Goal: Task Accomplishment & Management: Manage account settings

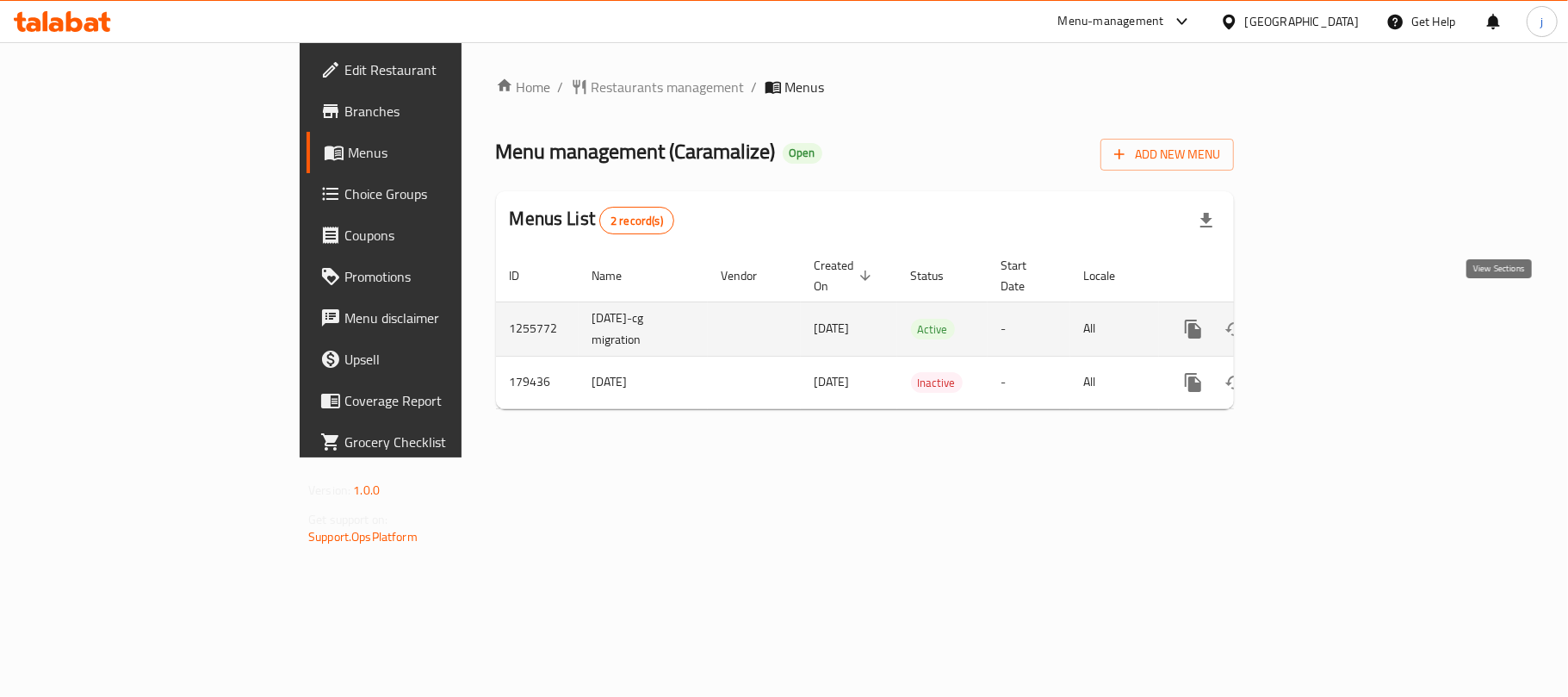
click at [1338, 309] on link "enhanced table" at bounding box center [1317, 329] width 41 height 41
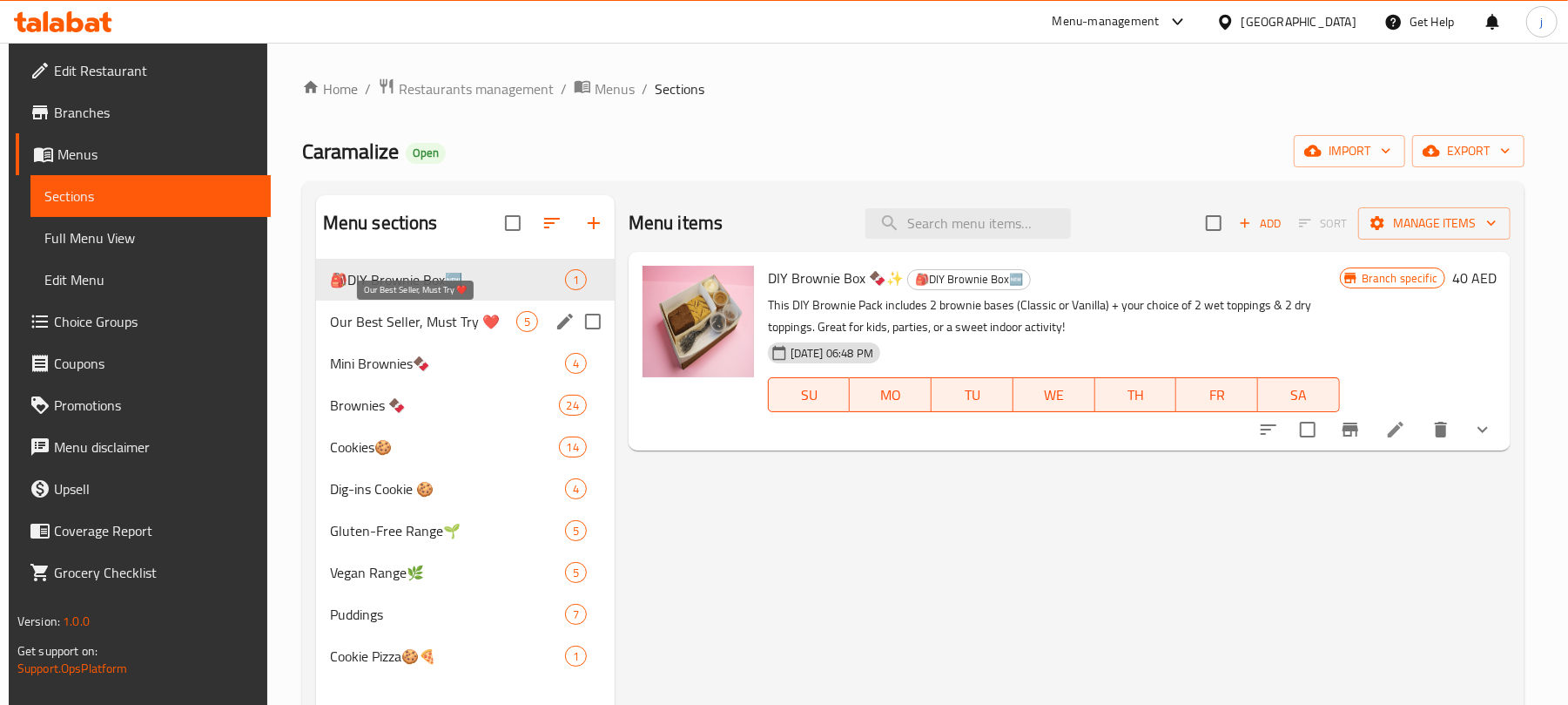
click at [440, 329] on span "Our Best Seller, Must Try ❤️" at bounding box center [423, 322] width 187 height 21
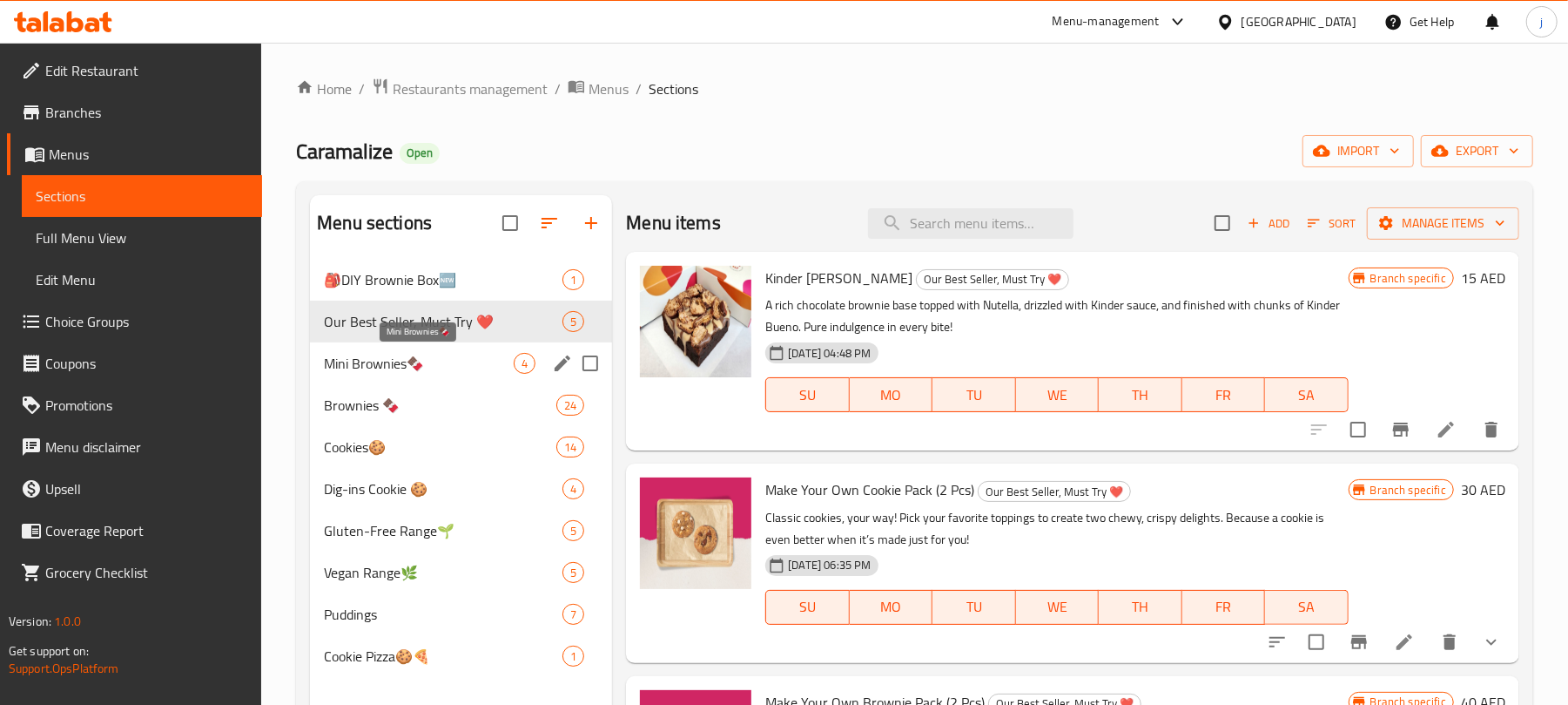
click at [450, 358] on span "Mini Brownies🍫" at bounding box center [419, 363] width 190 height 21
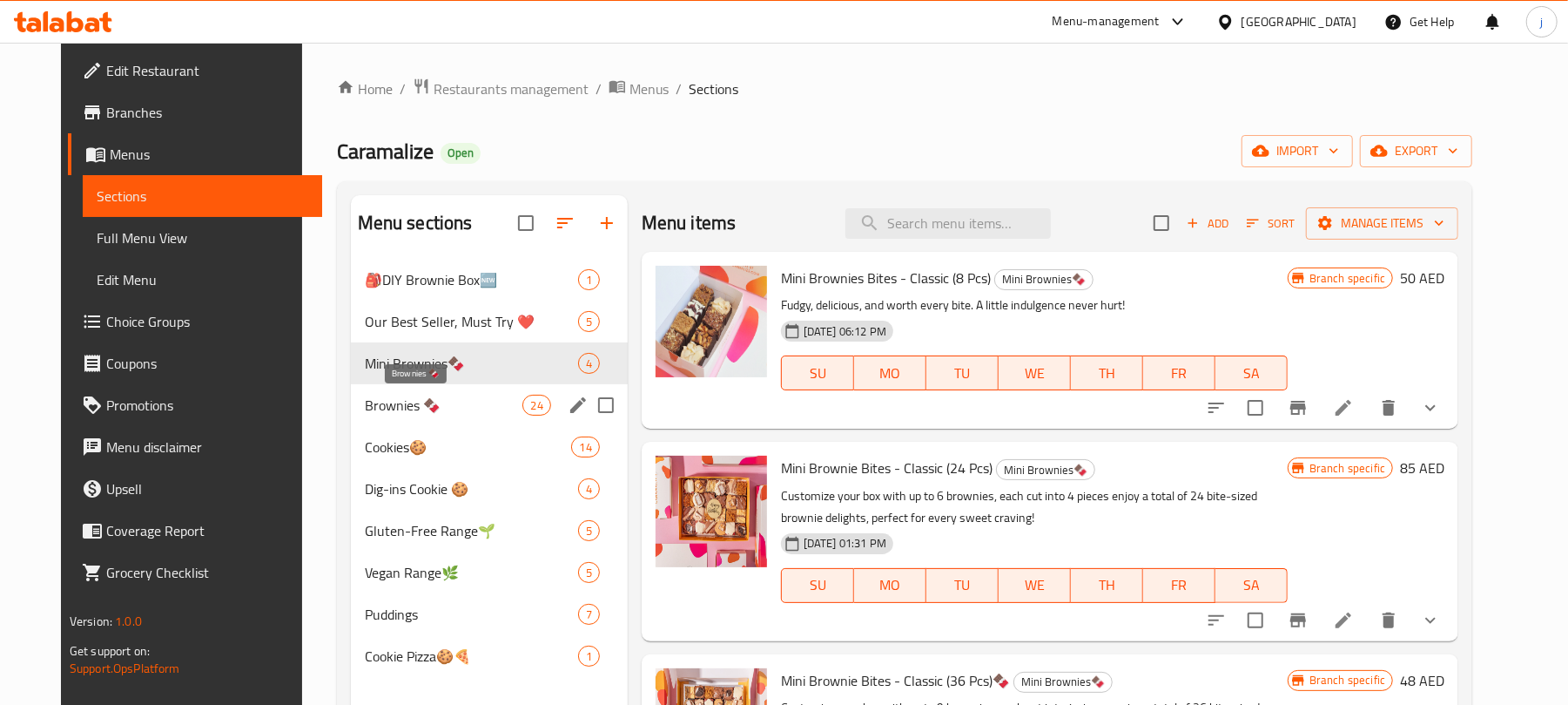
click at [456, 411] on span "Brownies 🍫" at bounding box center [444, 405] width 159 height 21
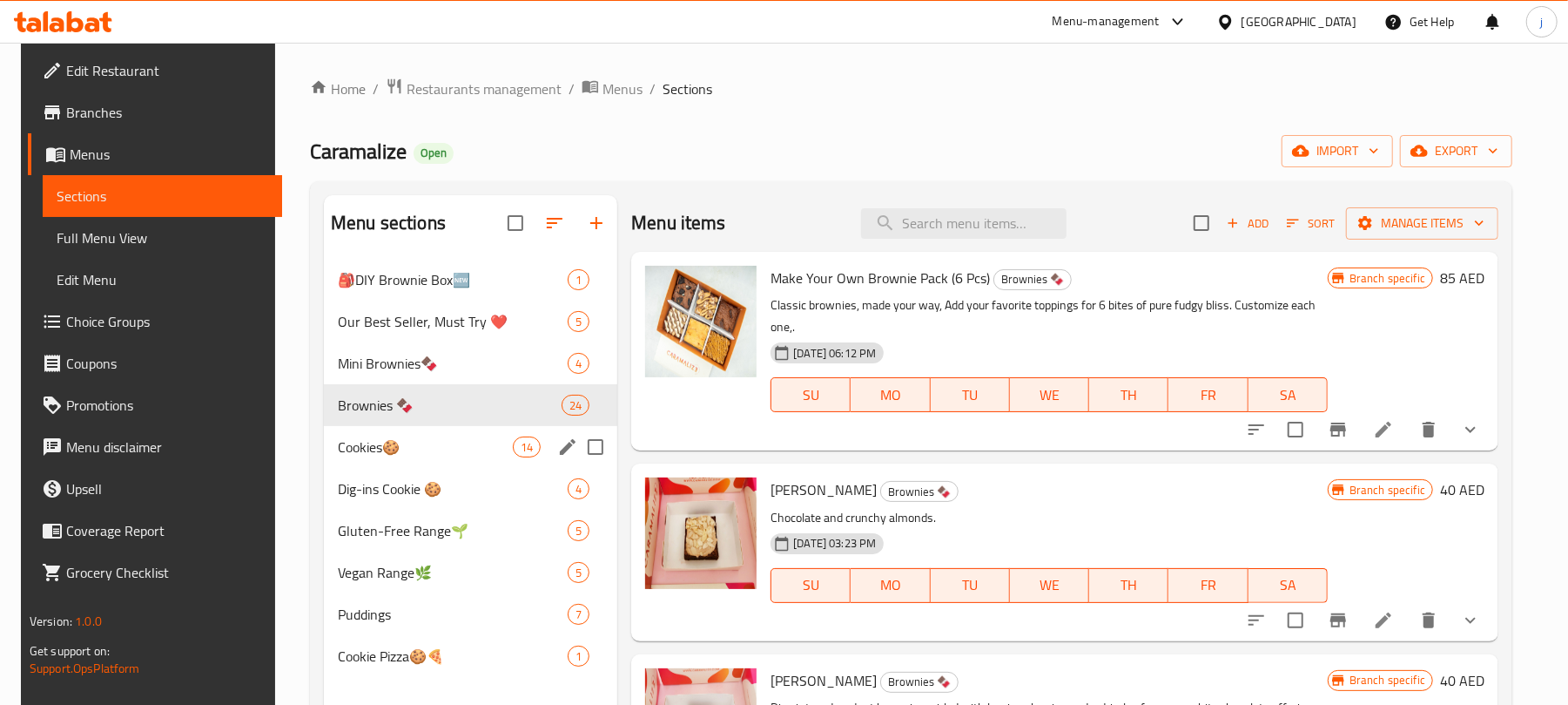
click at [430, 451] on span "Cookies🍪" at bounding box center [426, 446] width 175 height 21
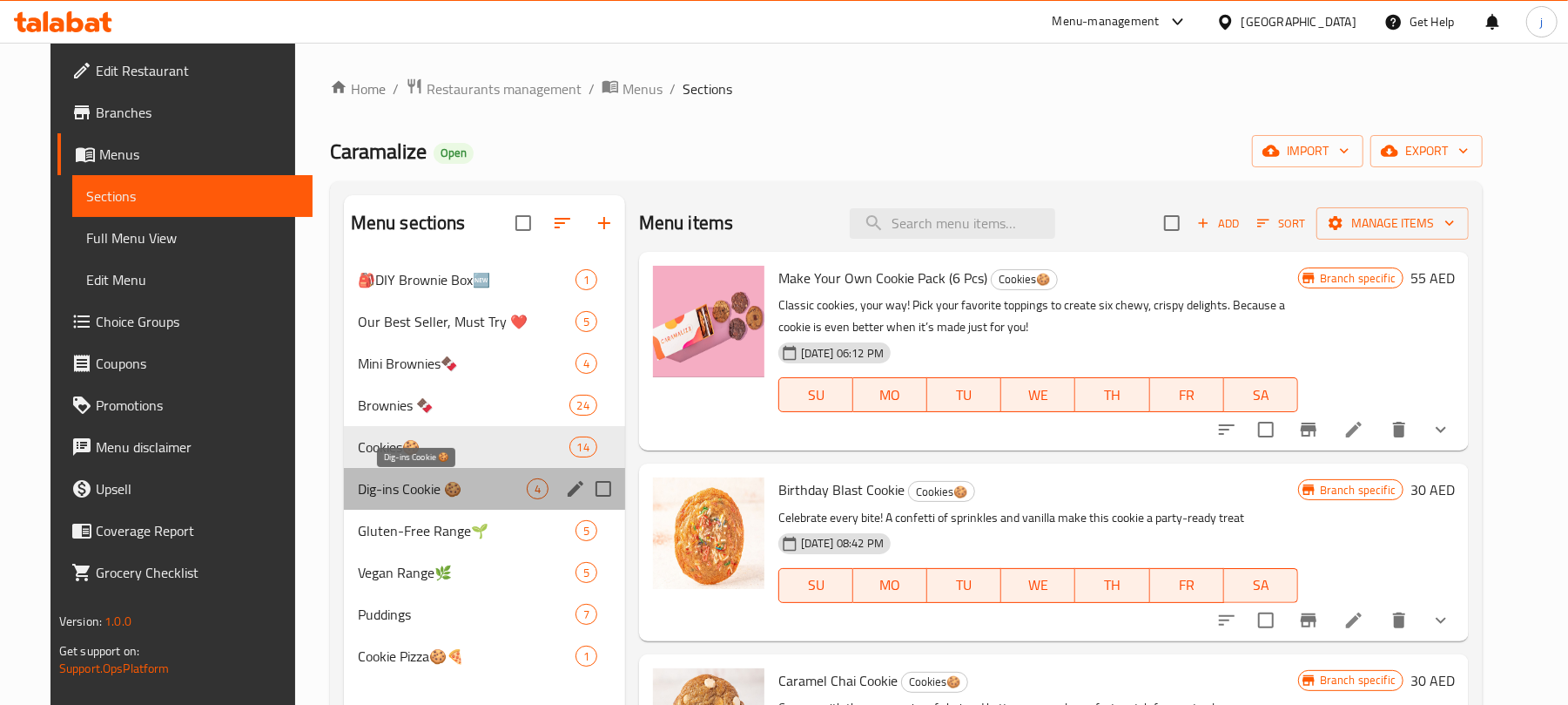
click at [429, 495] on span "Dig-ins Cookie 🍪" at bounding box center [442, 489] width 169 height 21
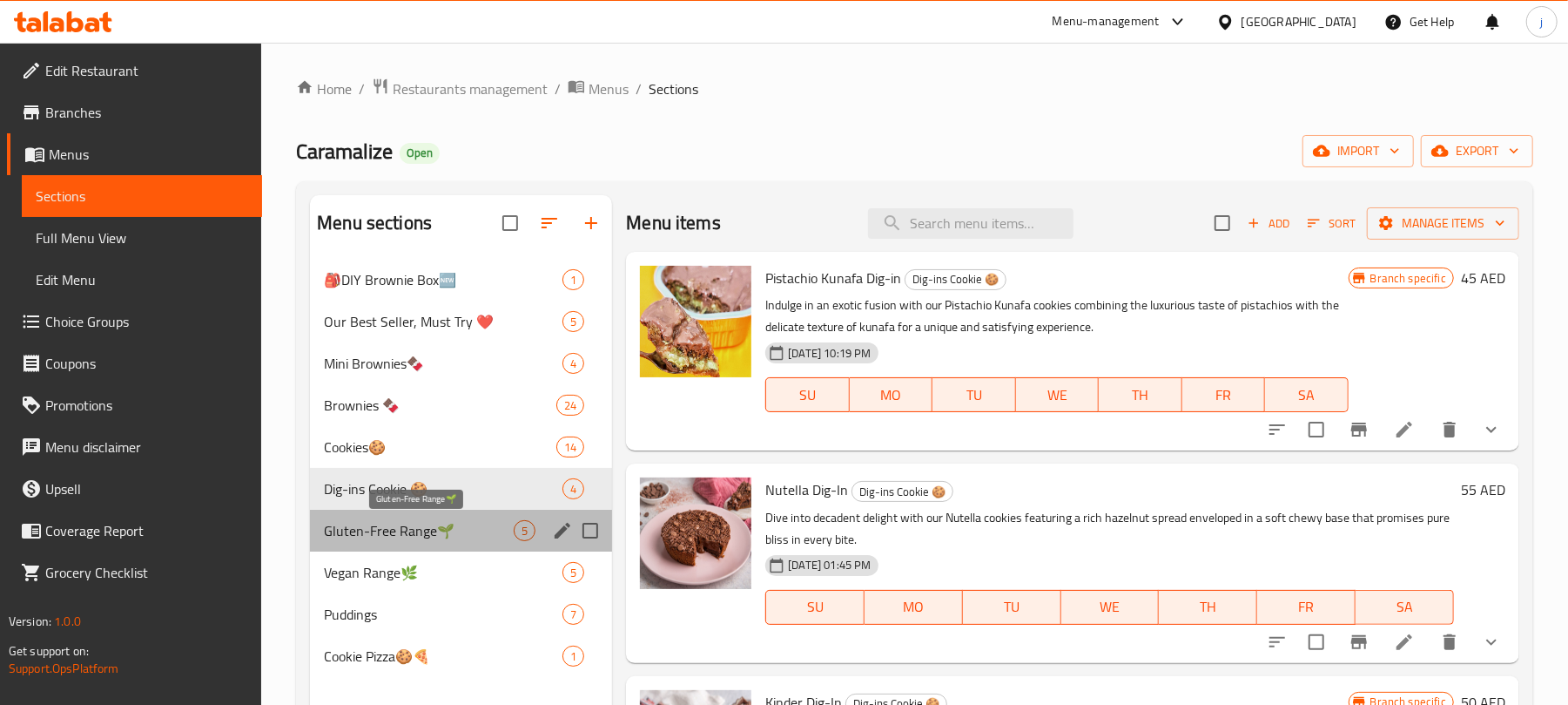
click at [439, 538] on span "Gluten-Free Range🌱" at bounding box center [419, 530] width 190 height 21
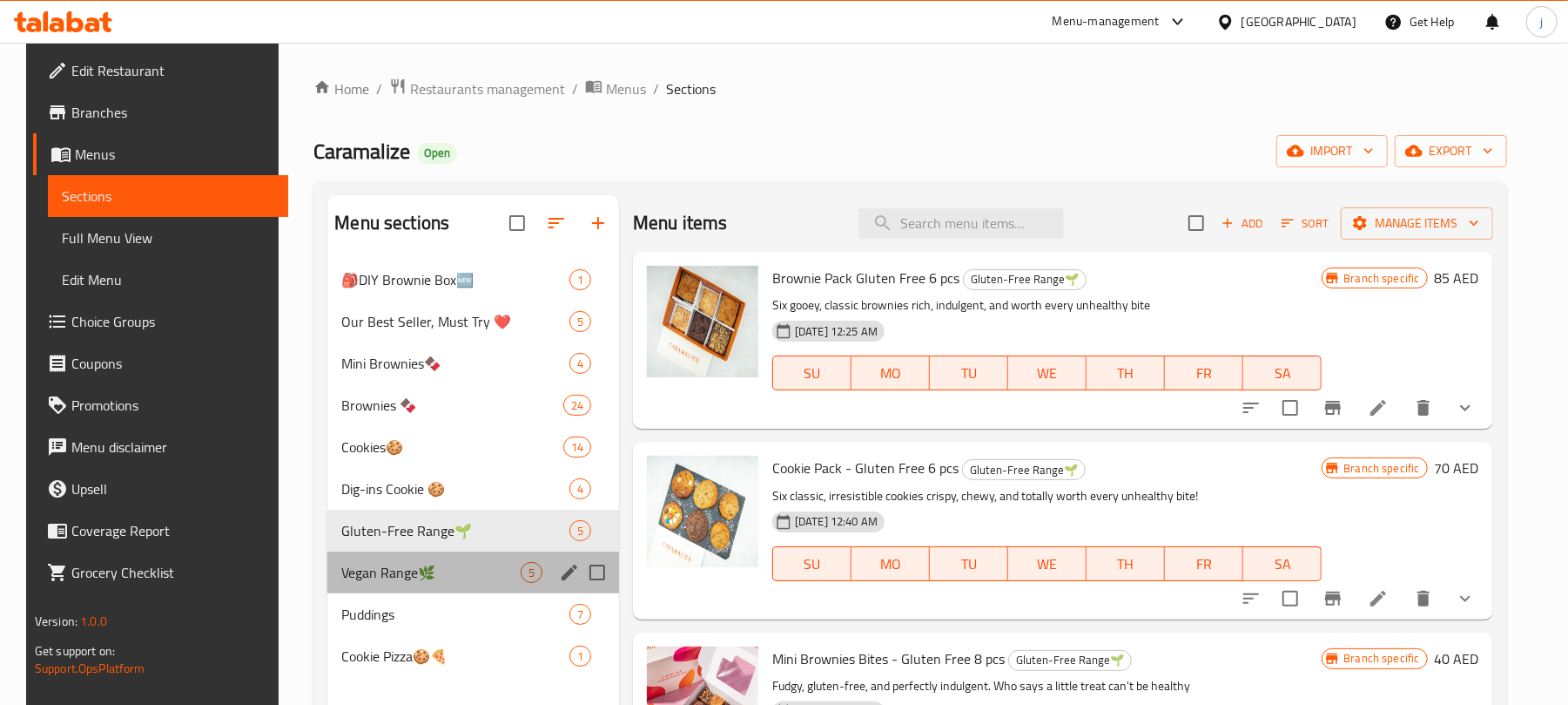
click at [428, 561] on div "Vegan Range🌿 5" at bounding box center [474, 572] width 292 height 42
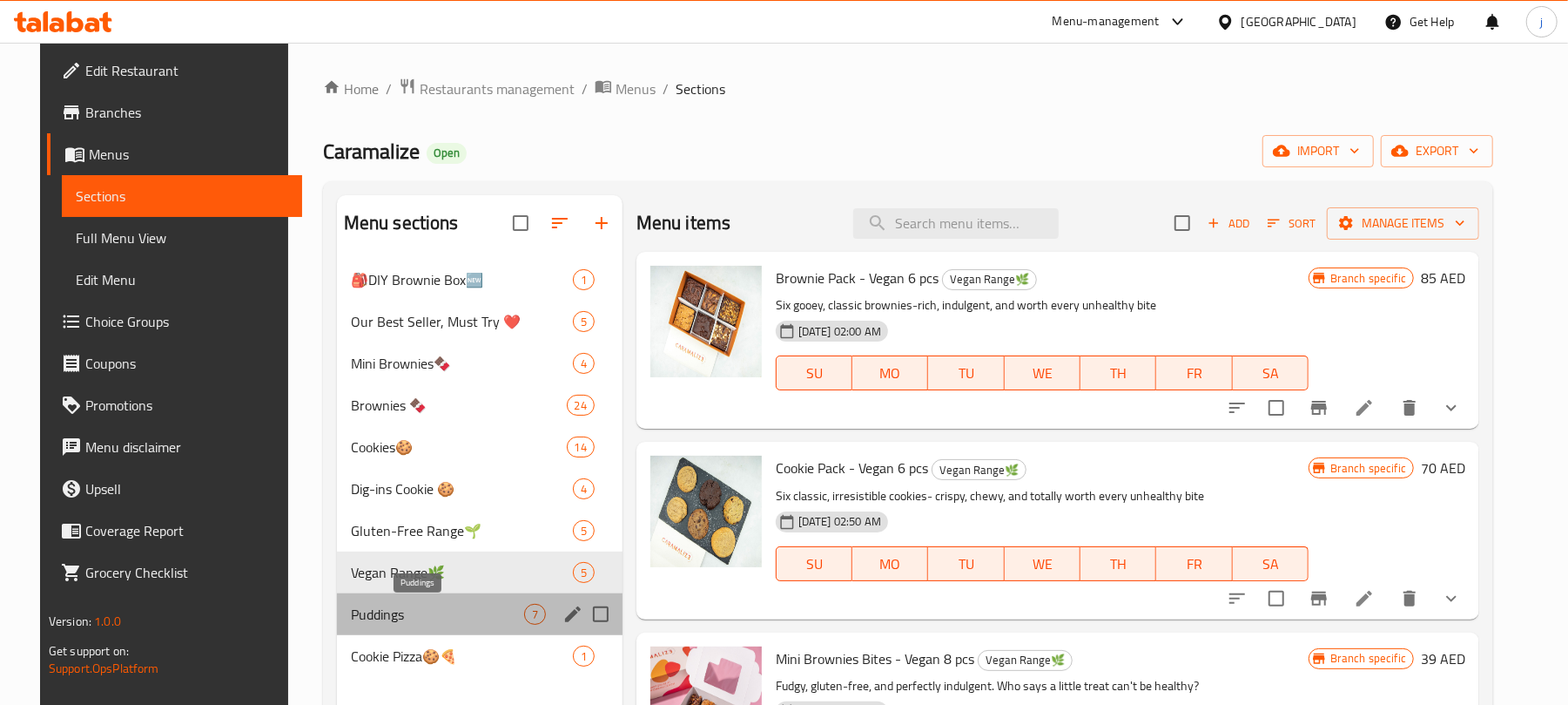
click at [412, 607] on span "Puddings" at bounding box center [438, 614] width 174 height 21
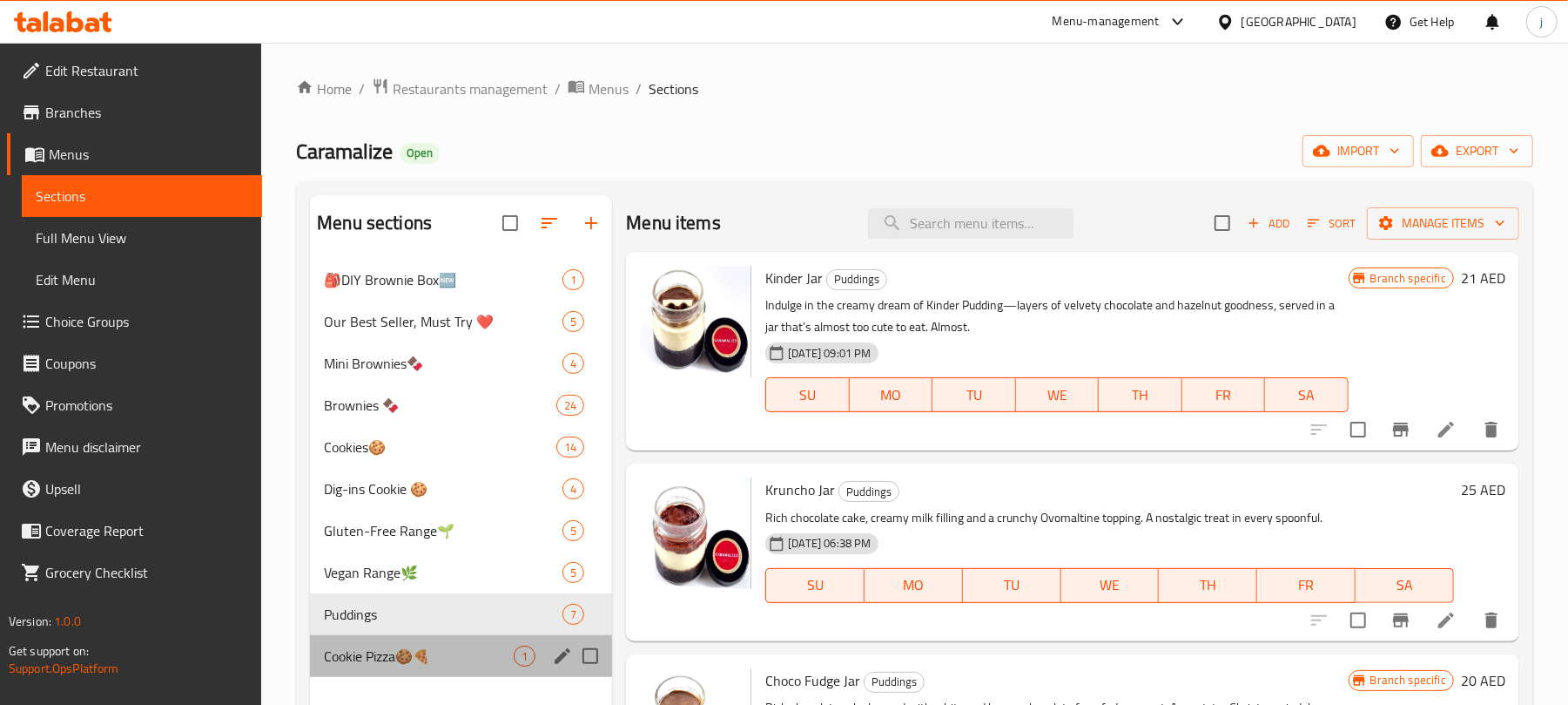
click at [435, 674] on div "Cookie Pizza🍪🍕 1" at bounding box center [461, 655] width 302 height 42
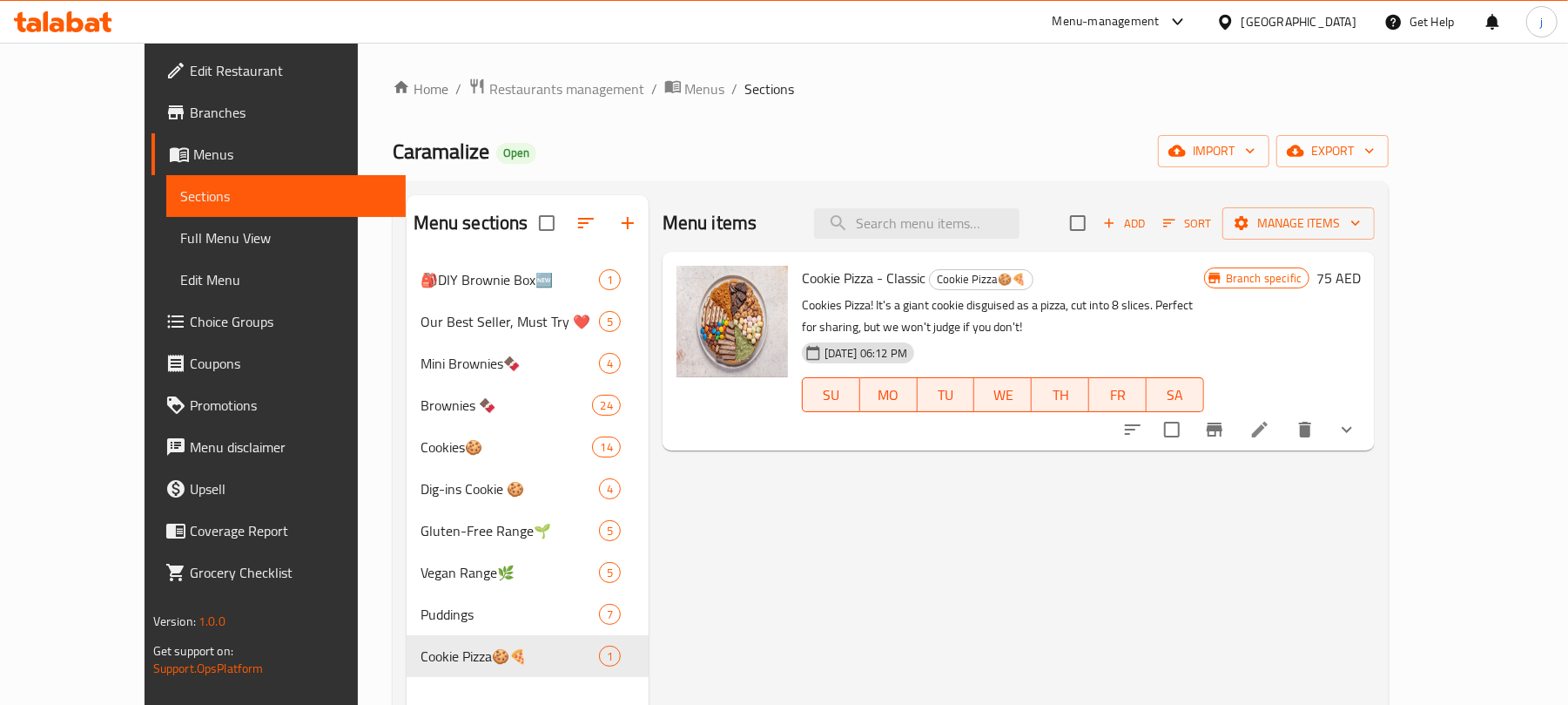
click at [190, 197] on span "Sections" at bounding box center [286, 196] width 212 height 21
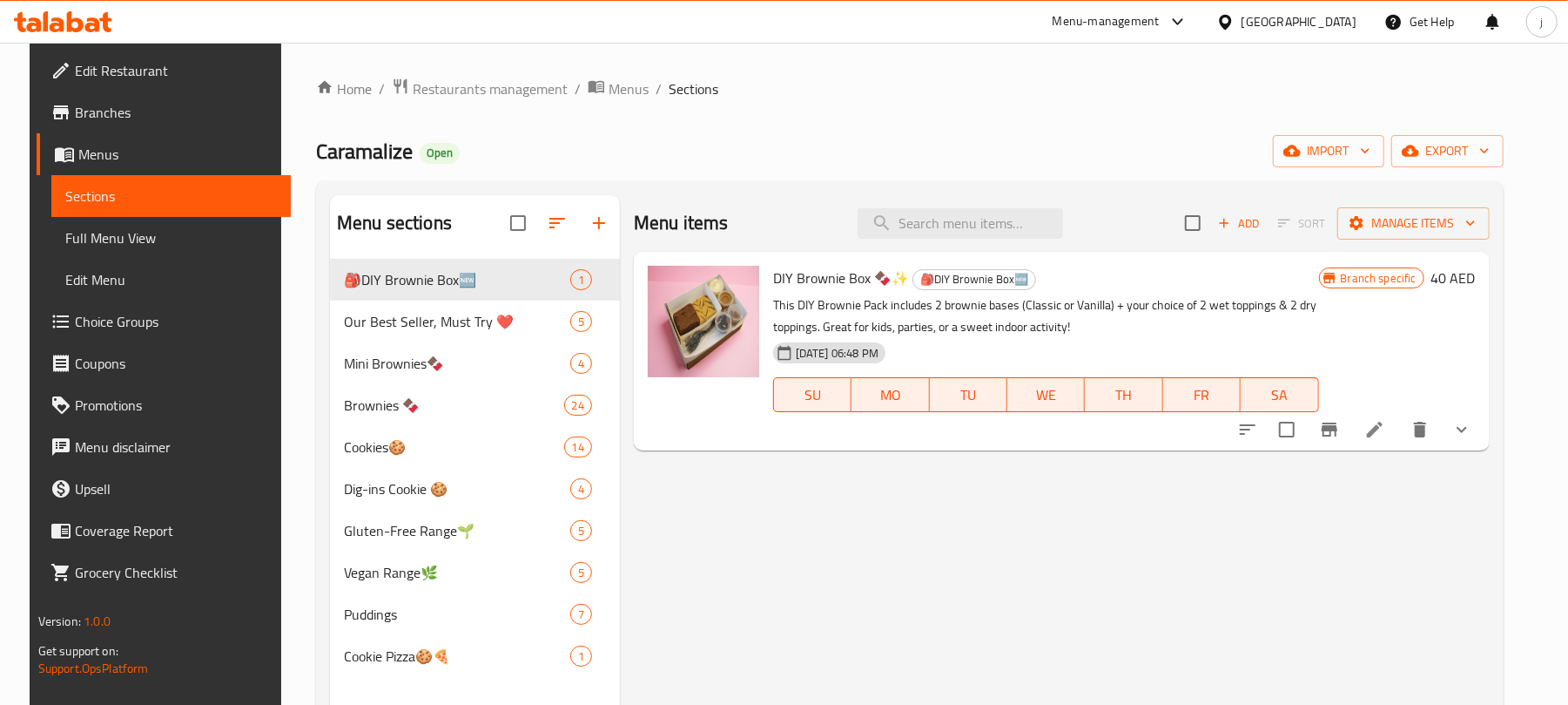
click at [164, 153] on span "Menus" at bounding box center [178, 154] width 199 height 21
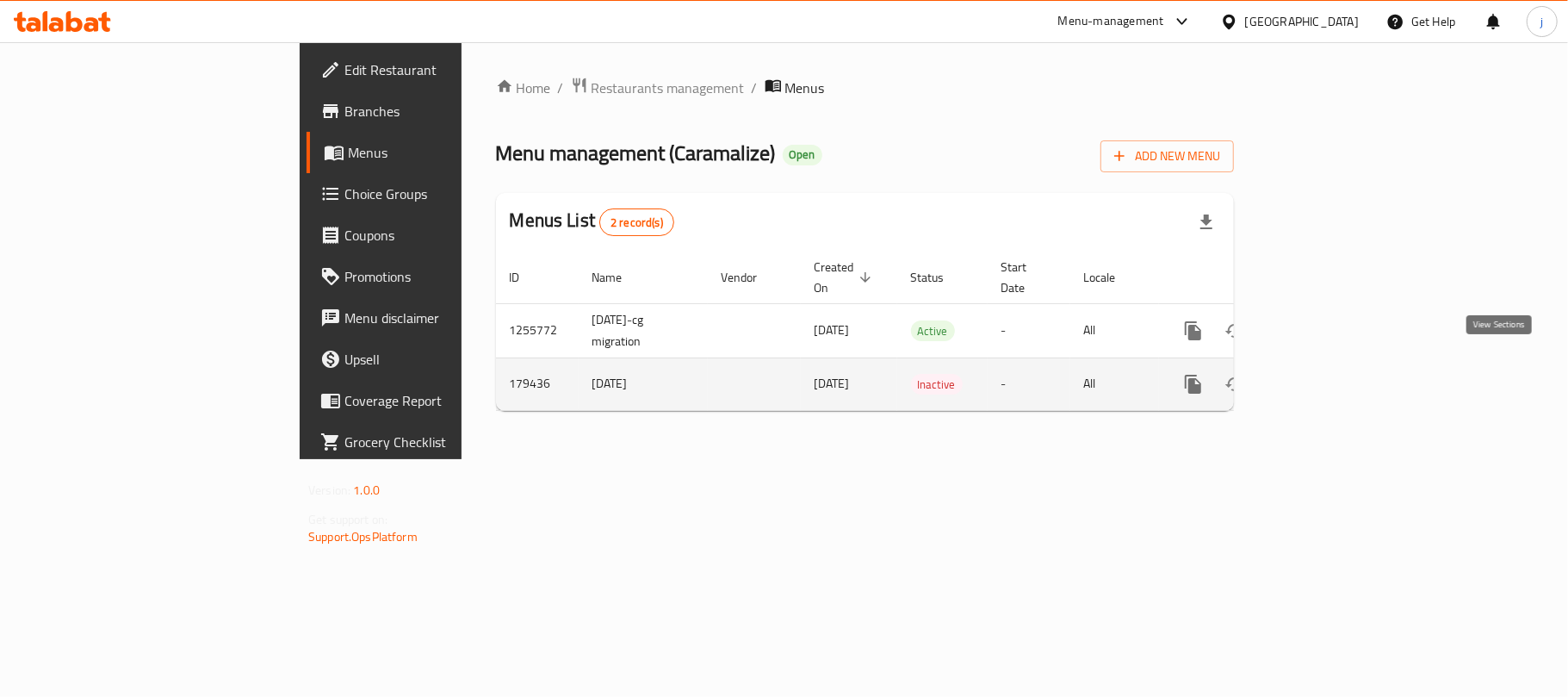
click at [1328, 374] on icon "enhanced table" at bounding box center [1317, 384] width 21 height 21
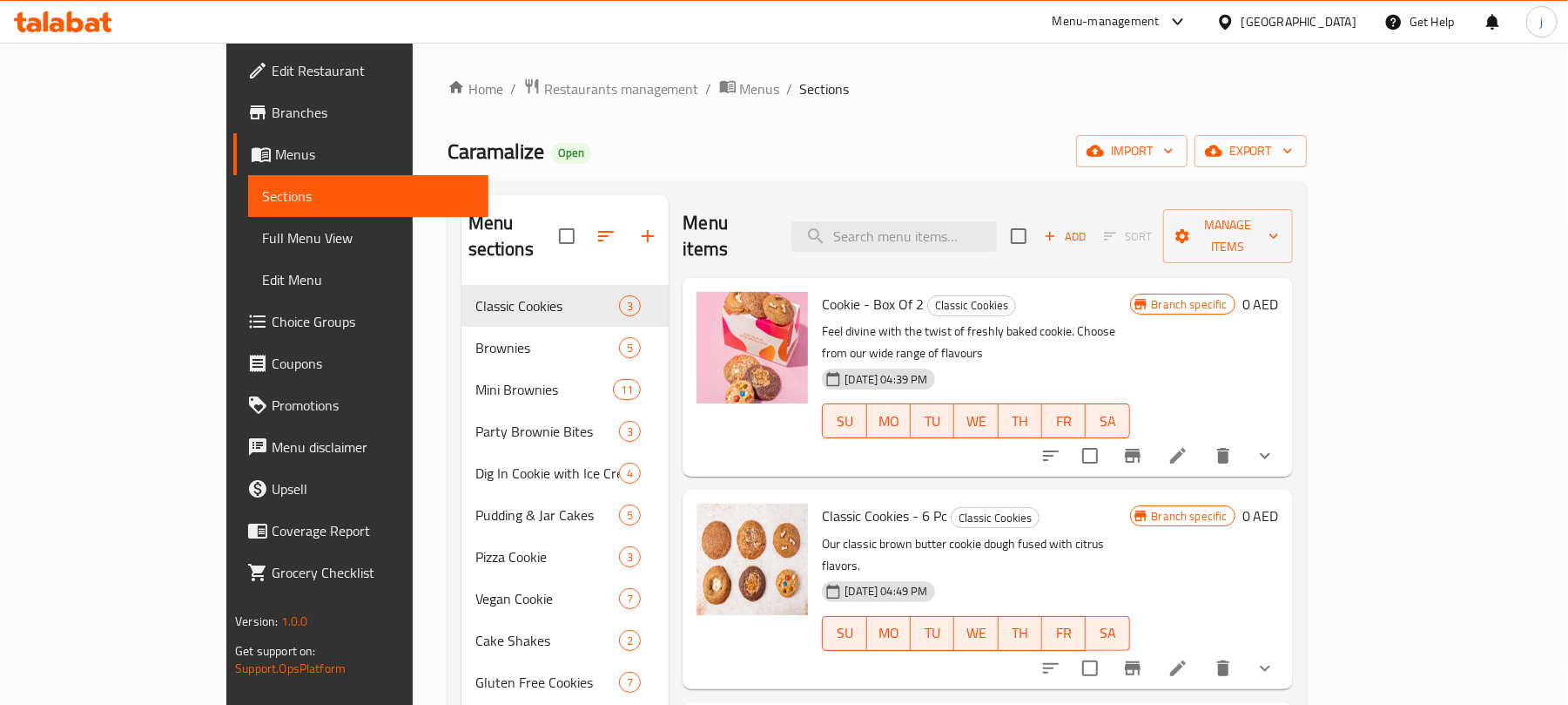
click at [275, 153] on span "Menus" at bounding box center [375, 154] width 199 height 21
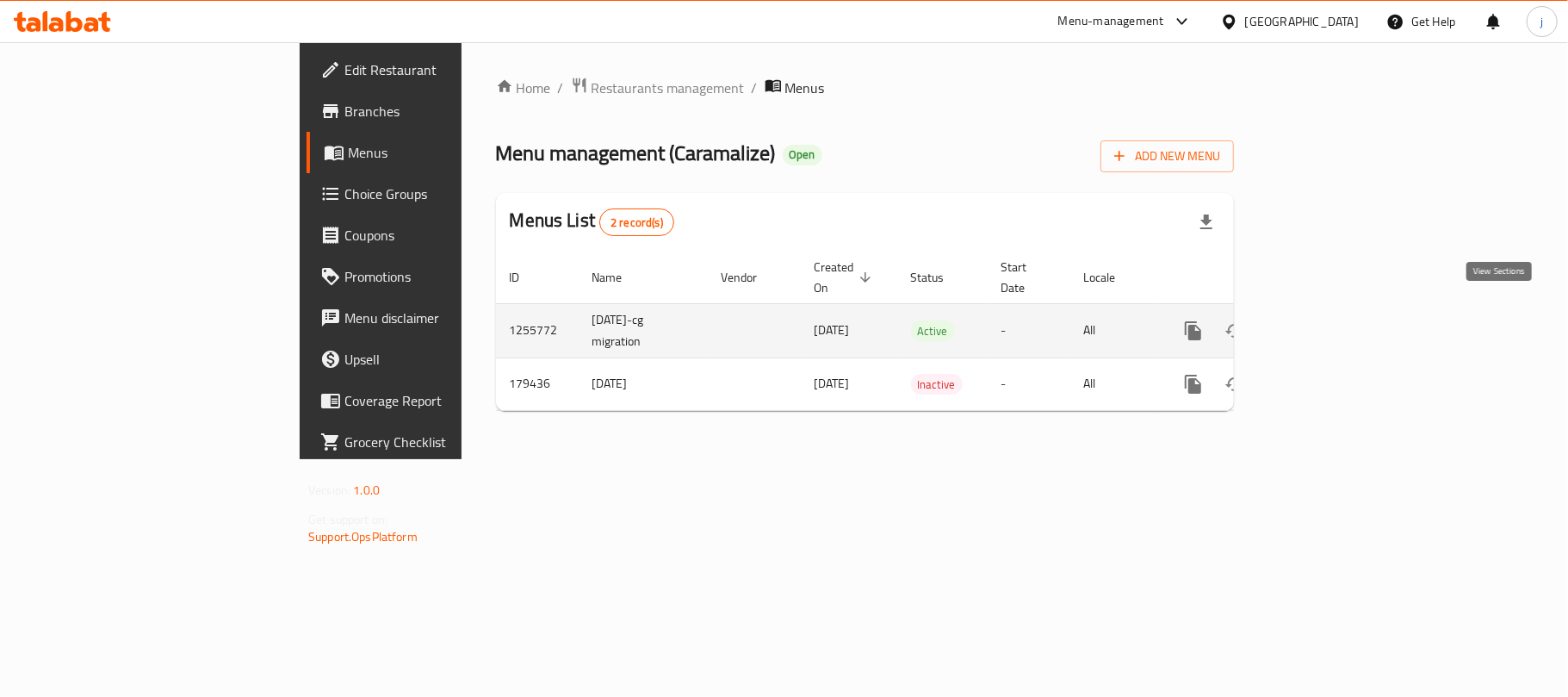
click at [1325, 323] on icon "enhanced table" at bounding box center [1317, 331] width 16 height 16
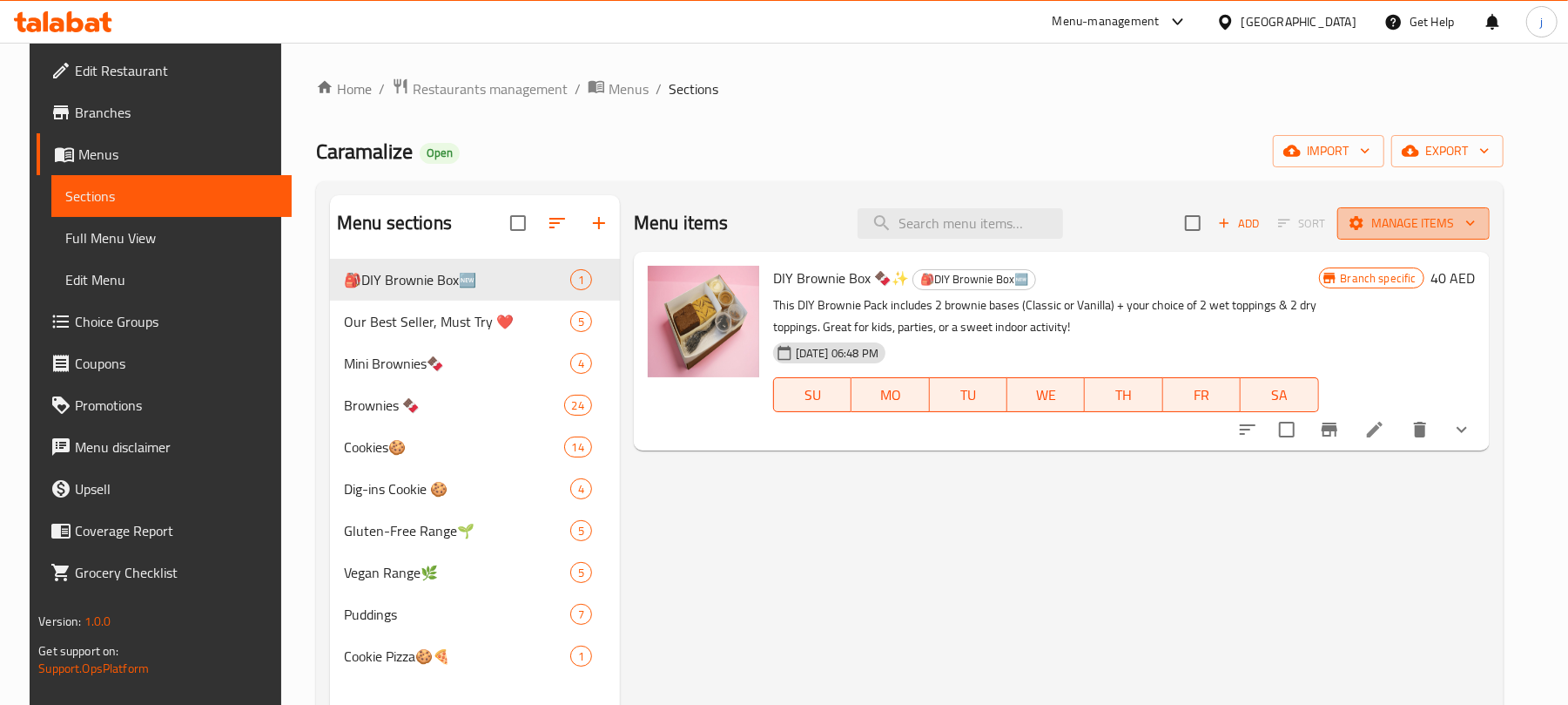
click at [1416, 234] on span "Manage items" at bounding box center [1413, 224] width 125 height 22
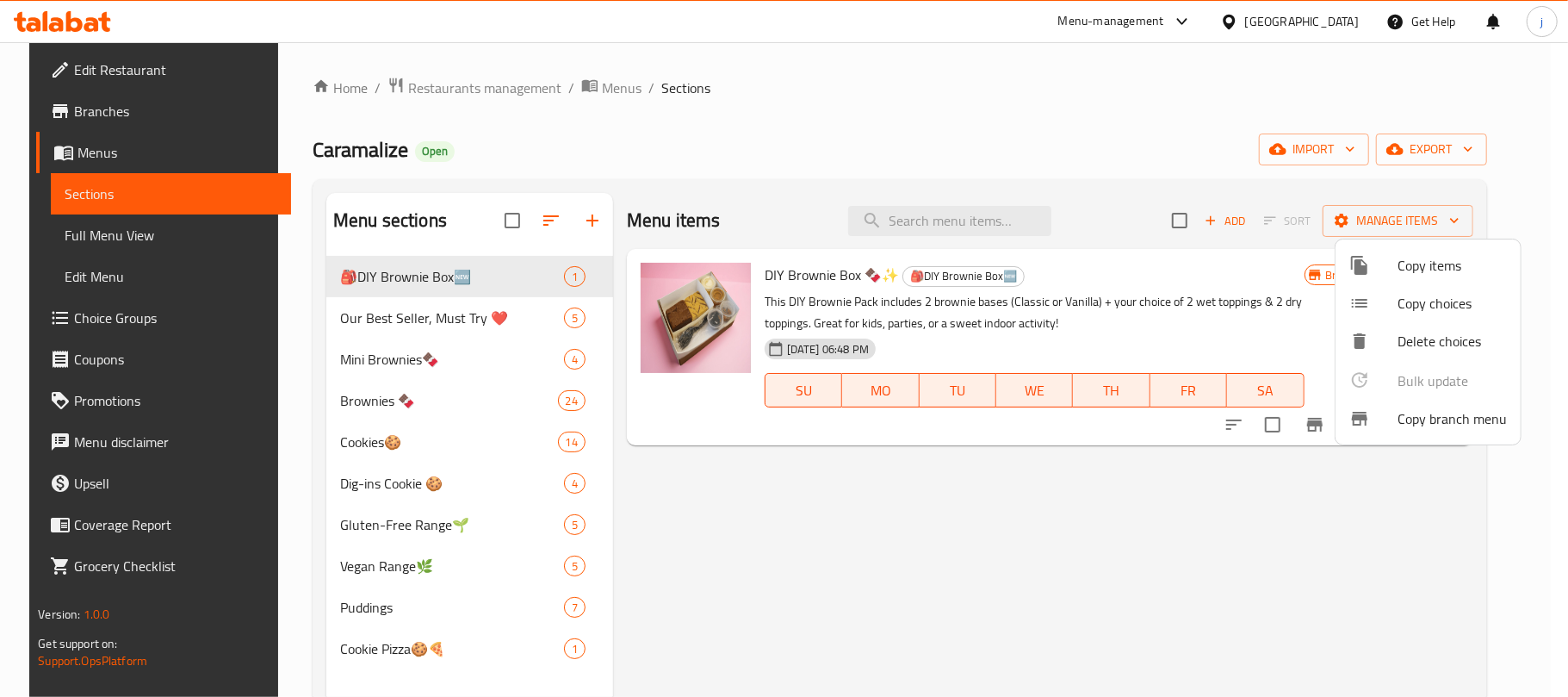
click at [1435, 421] on span "Copy branch menu" at bounding box center [1452, 418] width 110 height 21
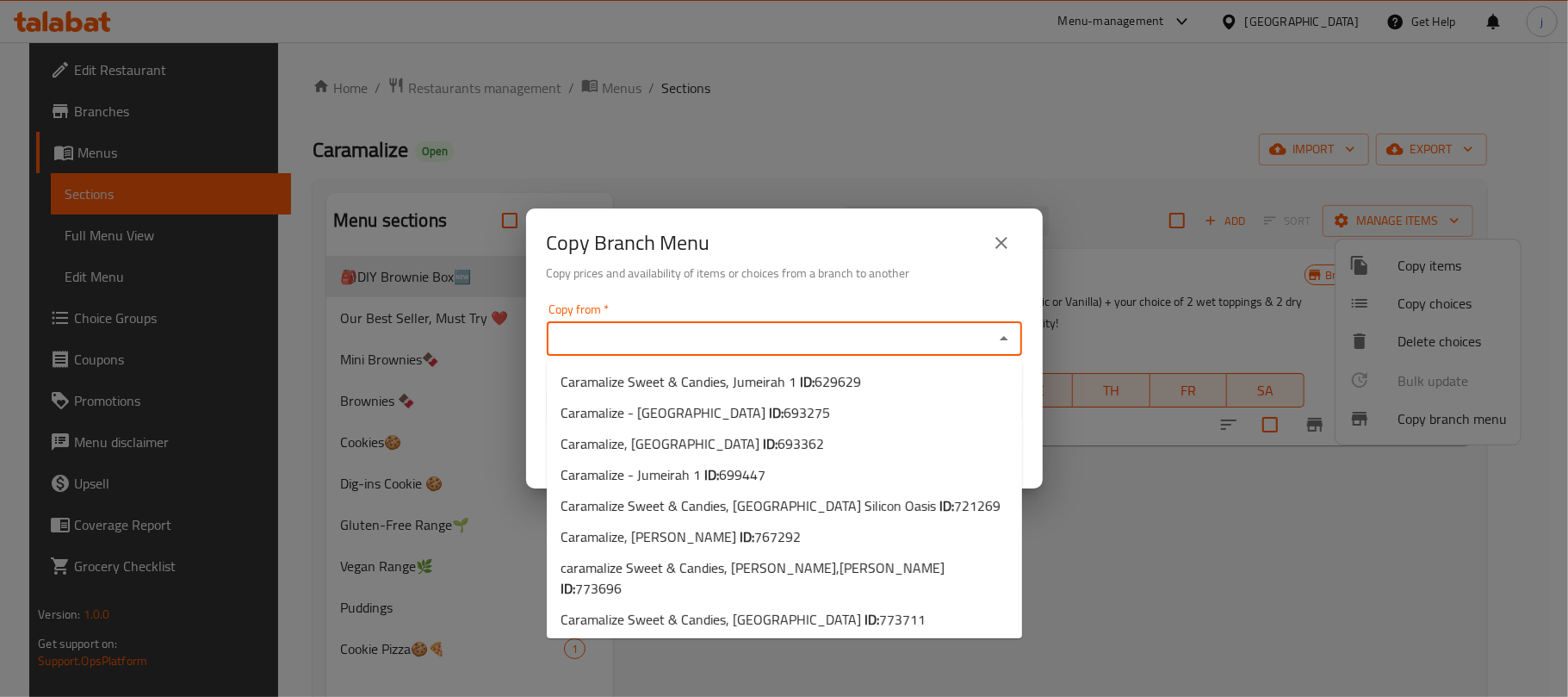
click at [655, 335] on input "Copy from   *" at bounding box center [770, 338] width 437 height 24
drag, startPoint x: 700, startPoint y: 122, endPoint x: 693, endPoint y: 132, distance: 12.2
click at [694, 128] on div "Copy Branch Menu Copy prices and availability of items or choices from a branch…" at bounding box center [784, 348] width 1568 height 697
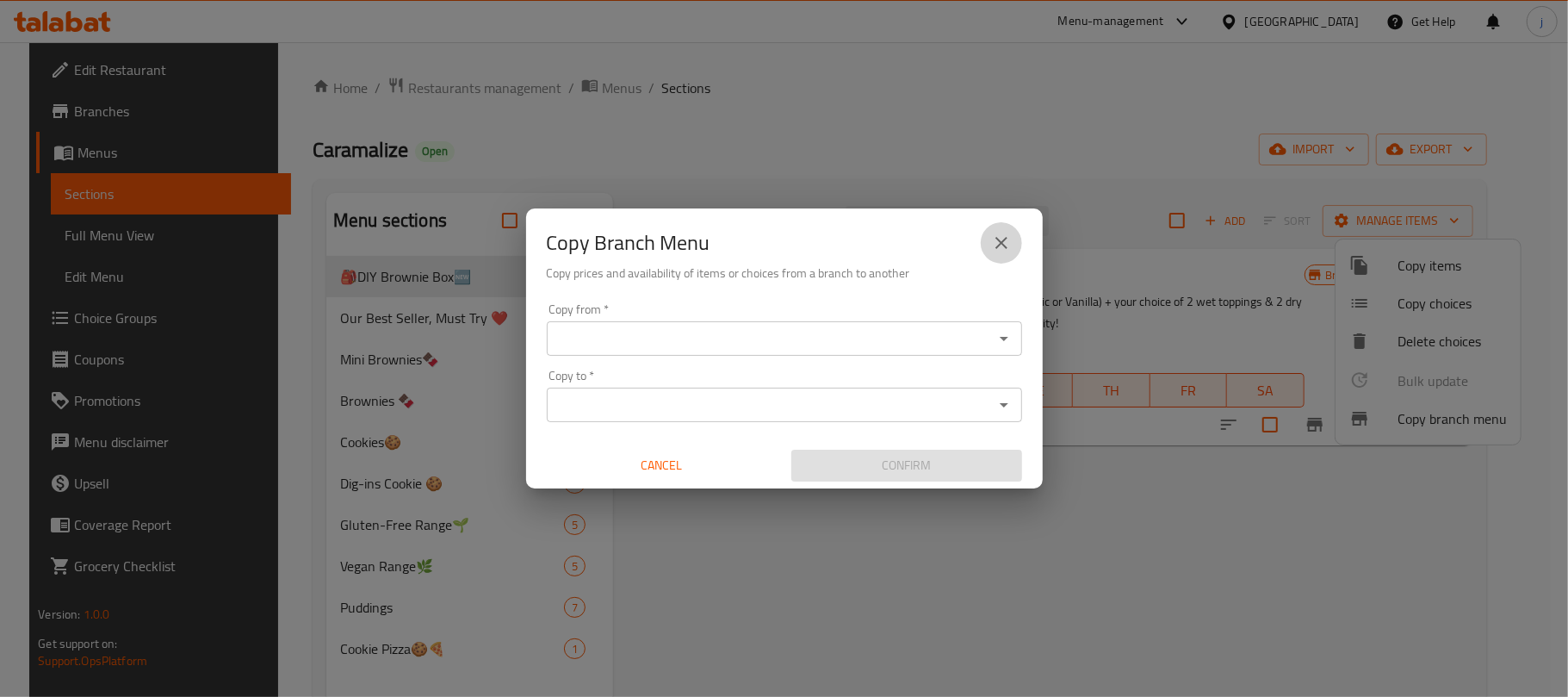
click at [1004, 247] on icon "close" at bounding box center [1001, 242] width 12 height 12
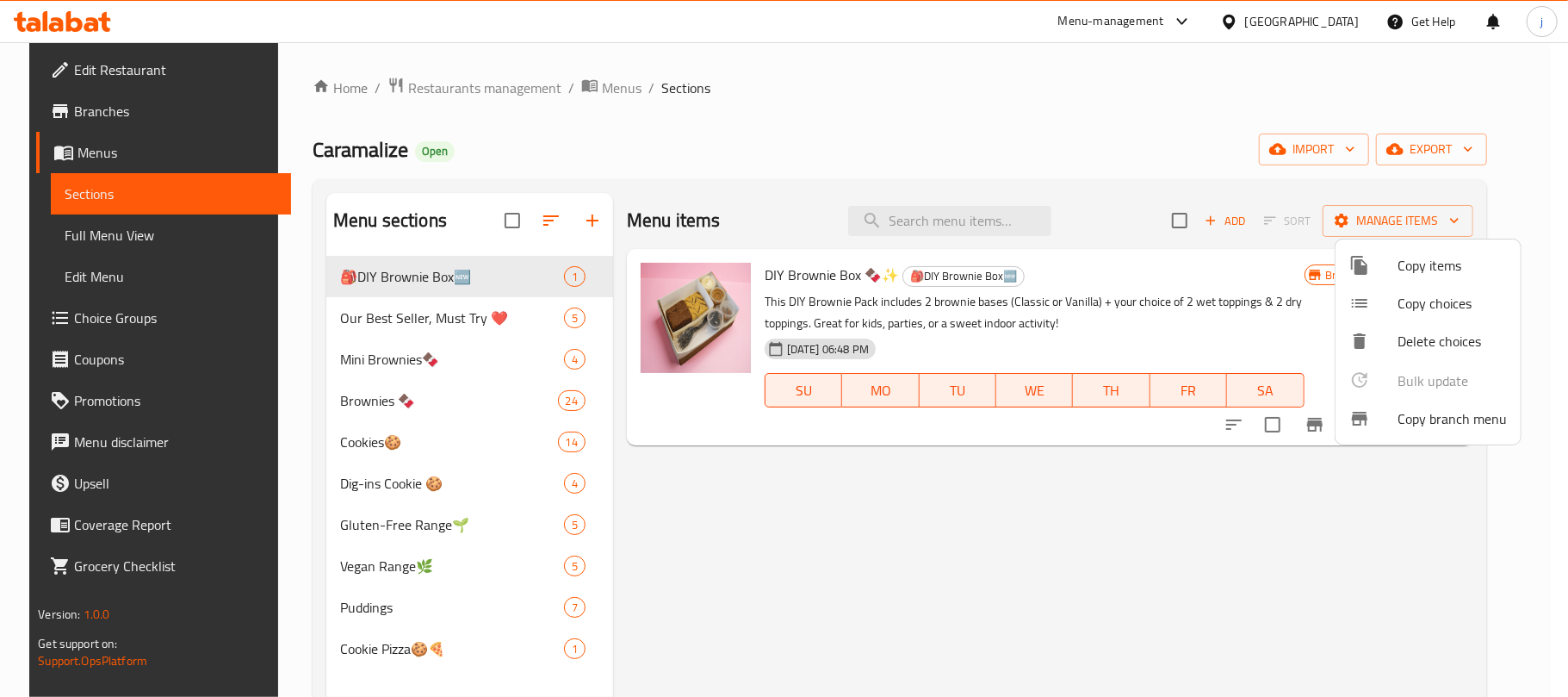
click at [121, 112] on div at bounding box center [784, 348] width 1568 height 697
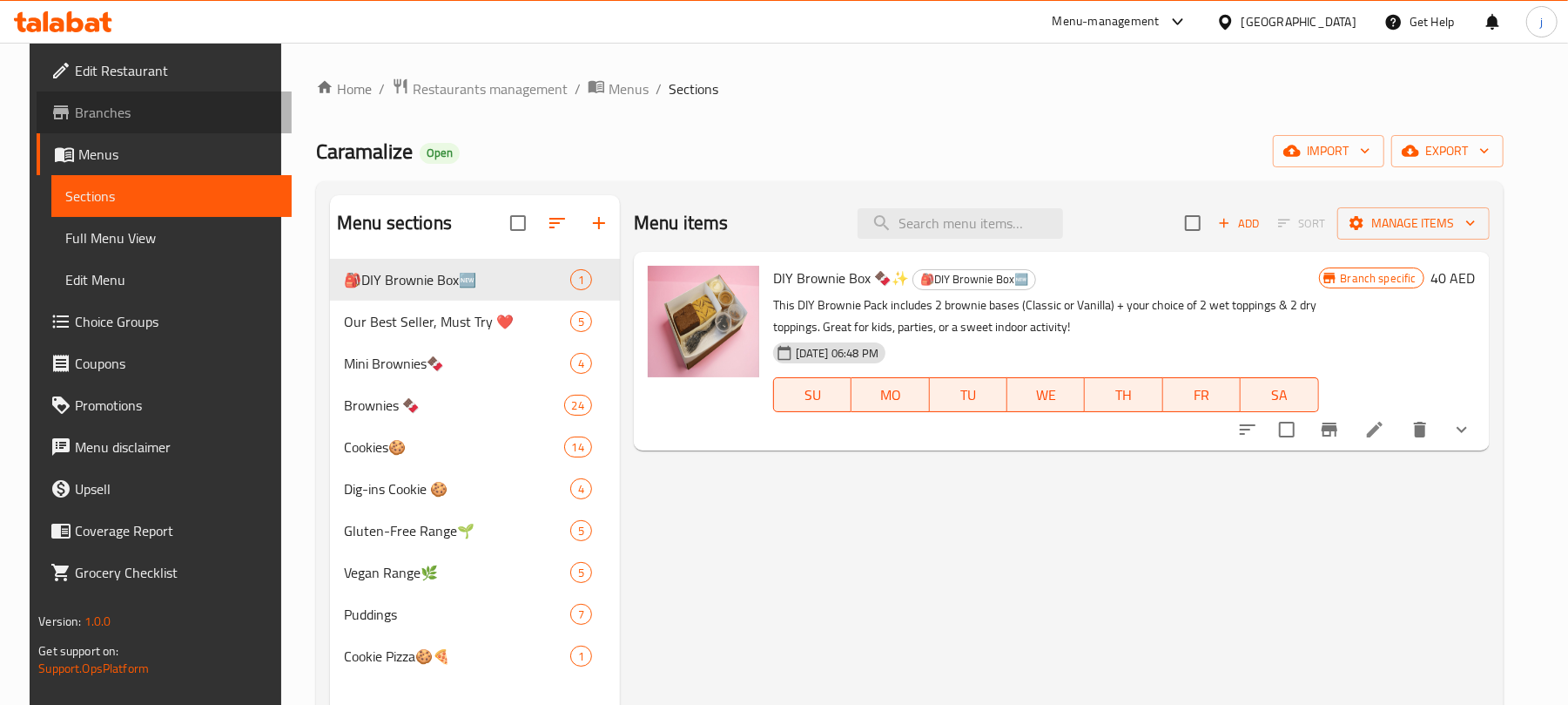
click at [153, 119] on span "Branches" at bounding box center [176, 112] width 203 height 21
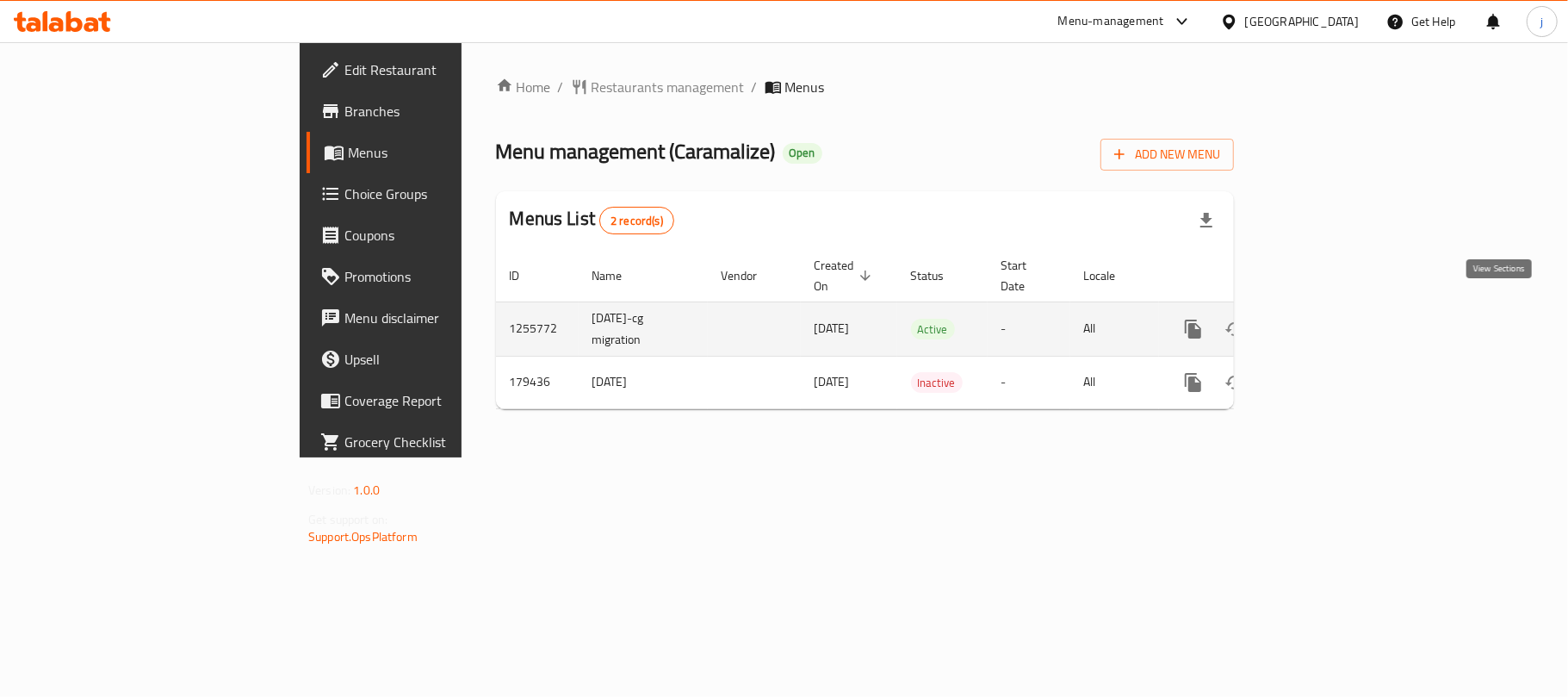
click at [1338, 317] on link "enhanced table" at bounding box center [1317, 329] width 41 height 41
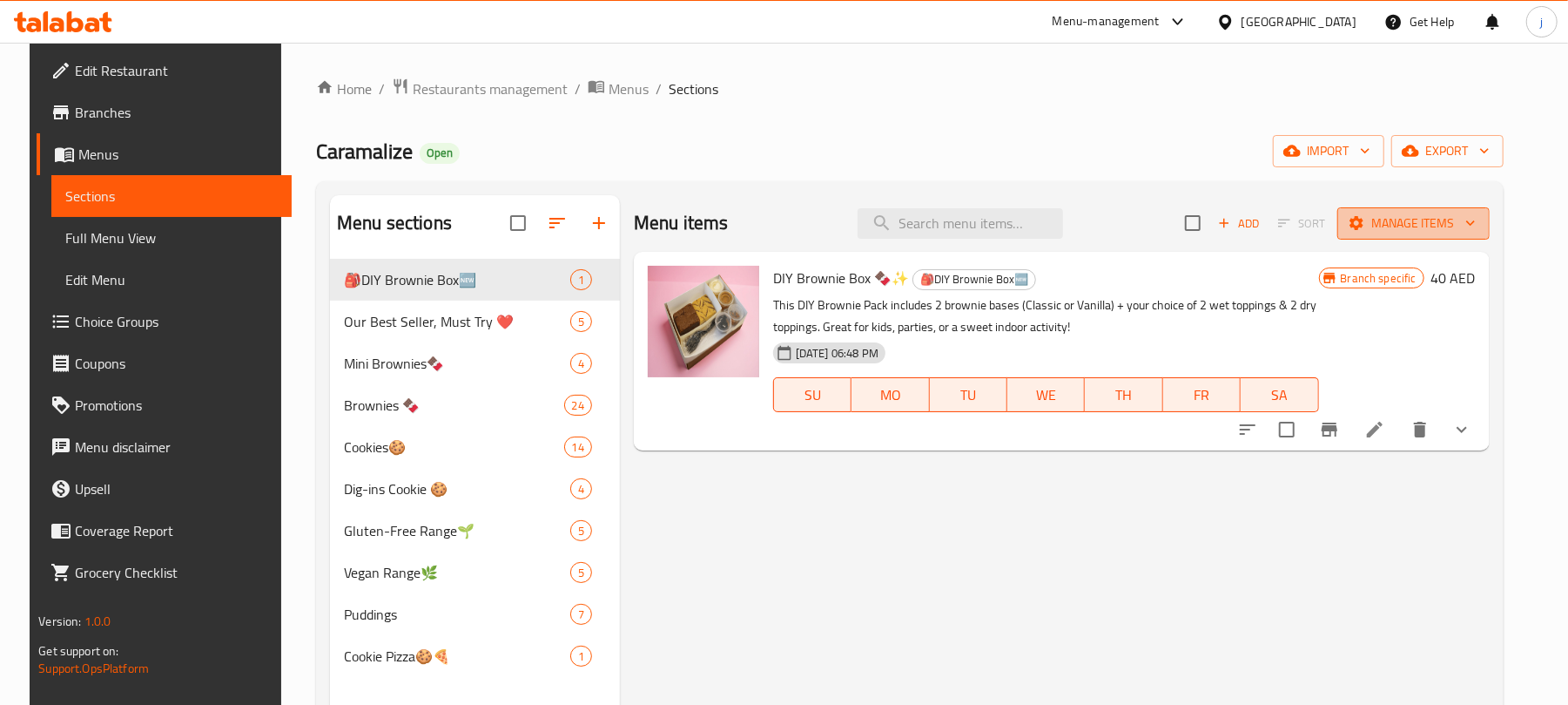
click at [1439, 230] on span "Manage items" at bounding box center [1413, 224] width 125 height 22
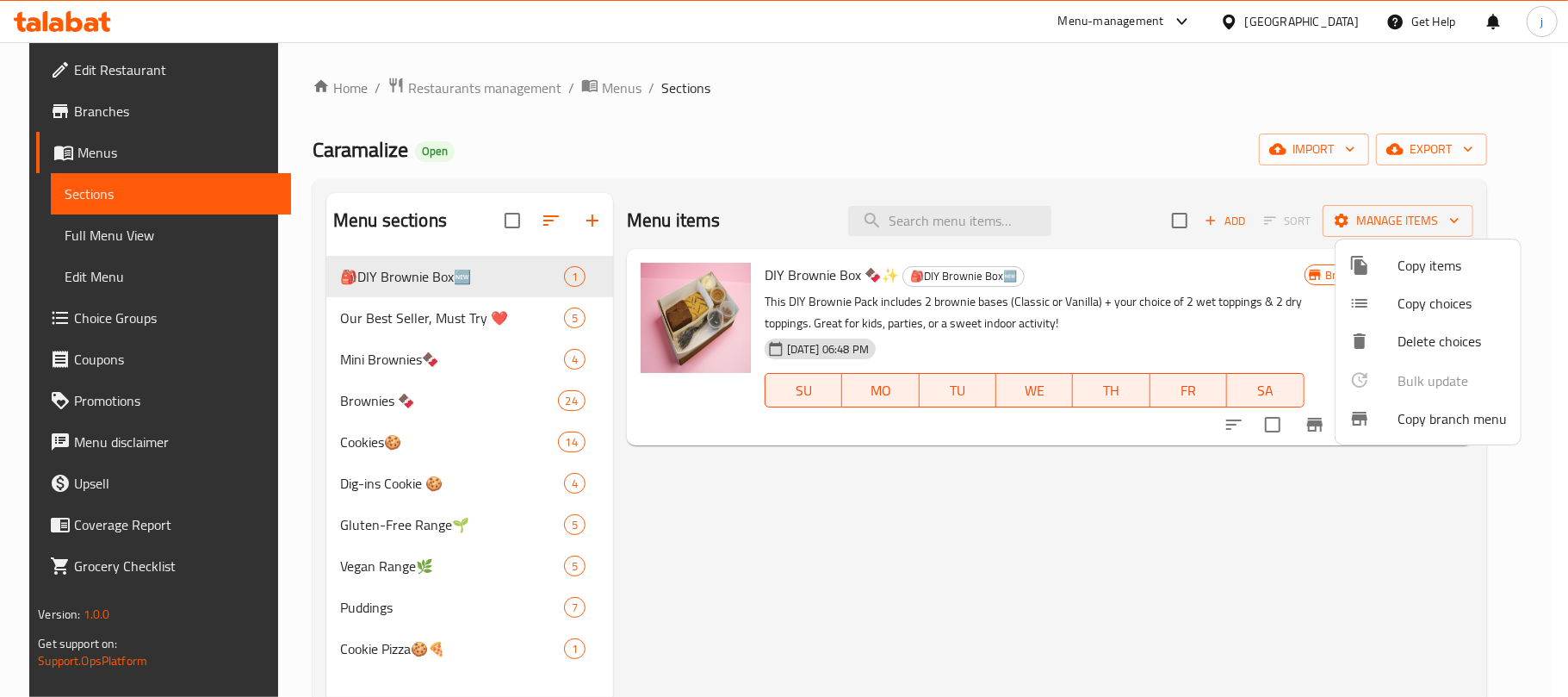
click at [1413, 422] on span "Copy branch menu" at bounding box center [1452, 418] width 110 height 21
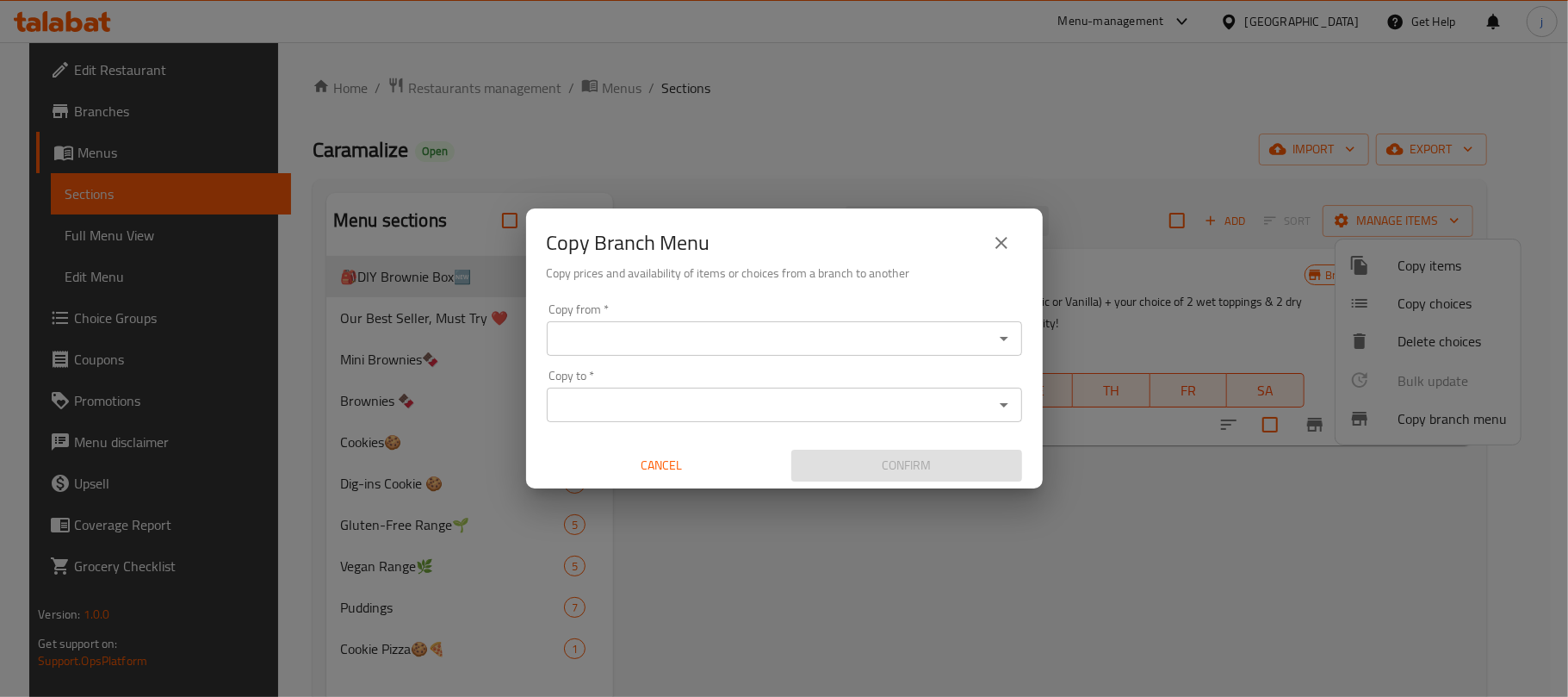
click at [626, 335] on input "Copy from   *" at bounding box center [770, 338] width 437 height 24
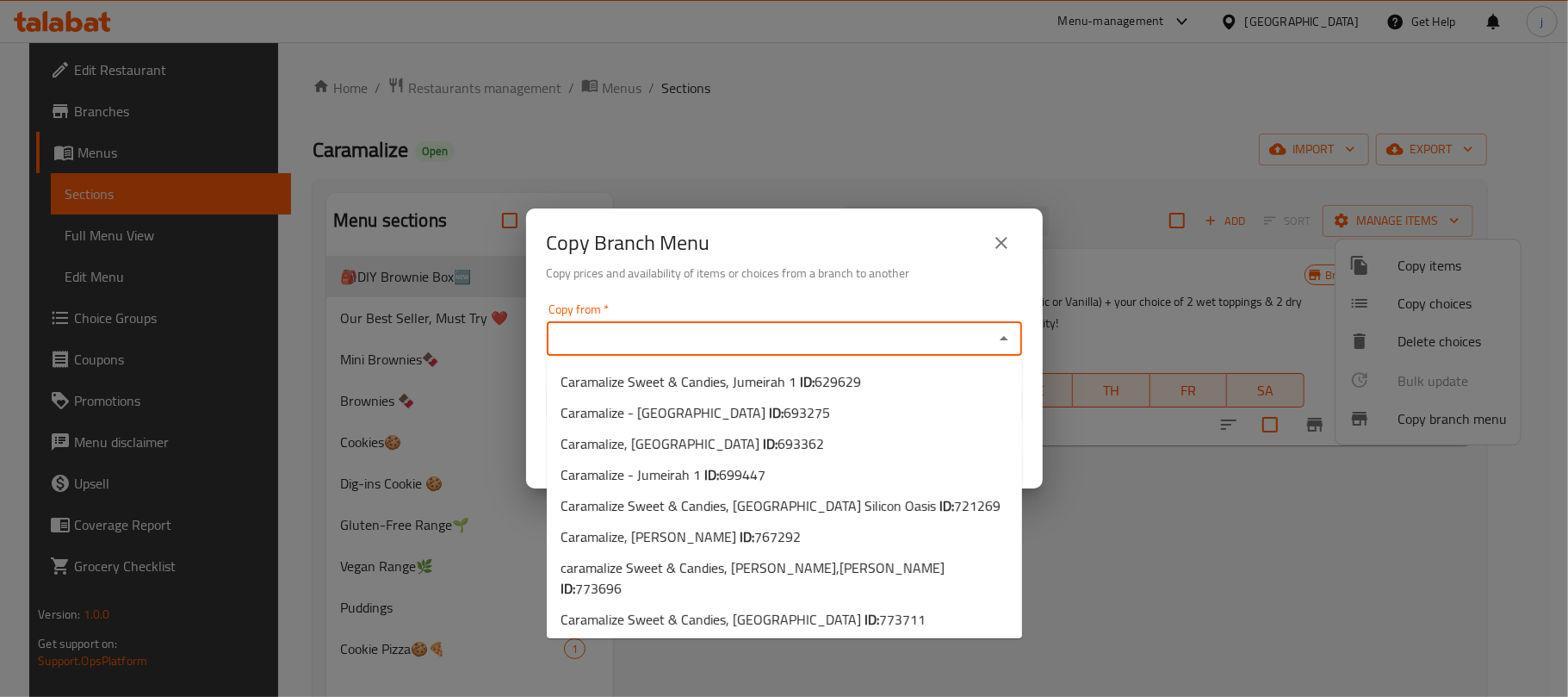
paste input "Caramalize, Al Mushrif"
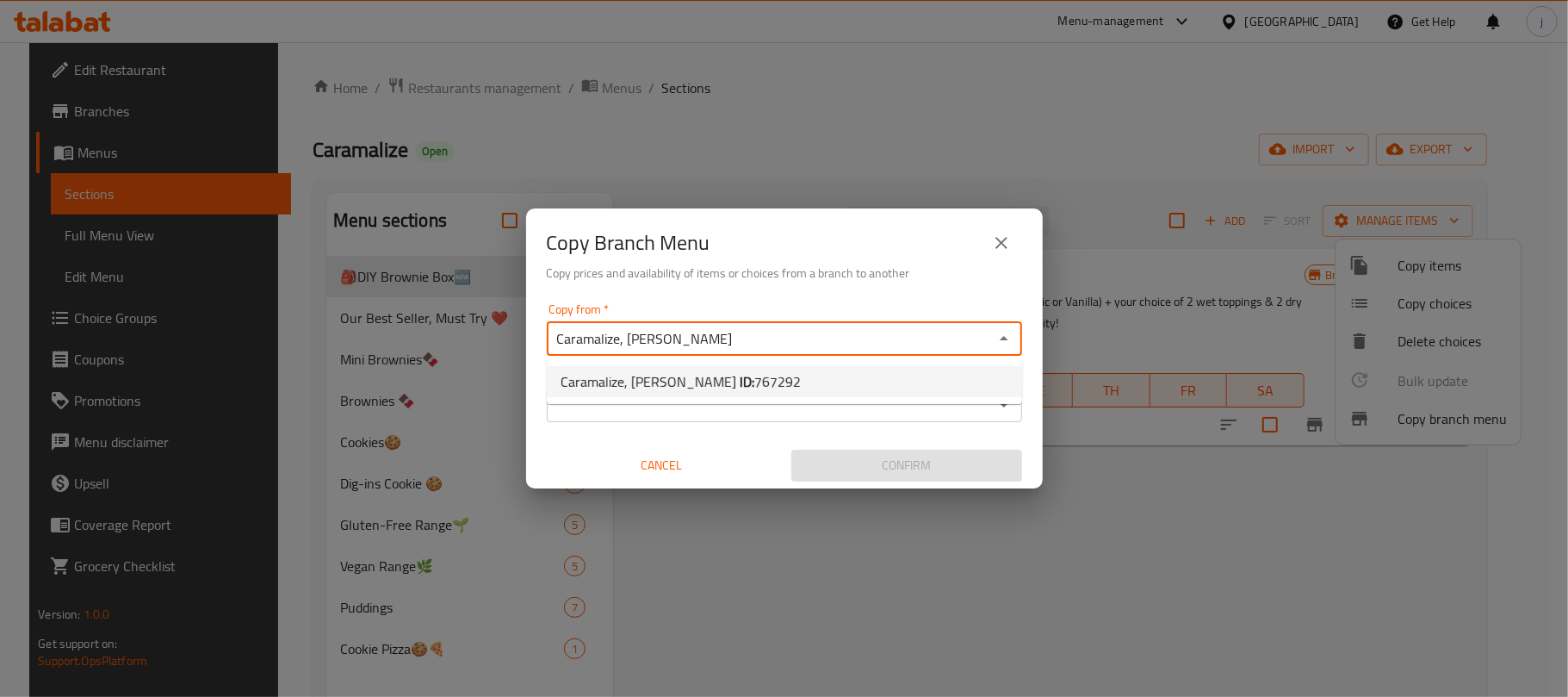
type input "Caramalize, Al Mushrif"
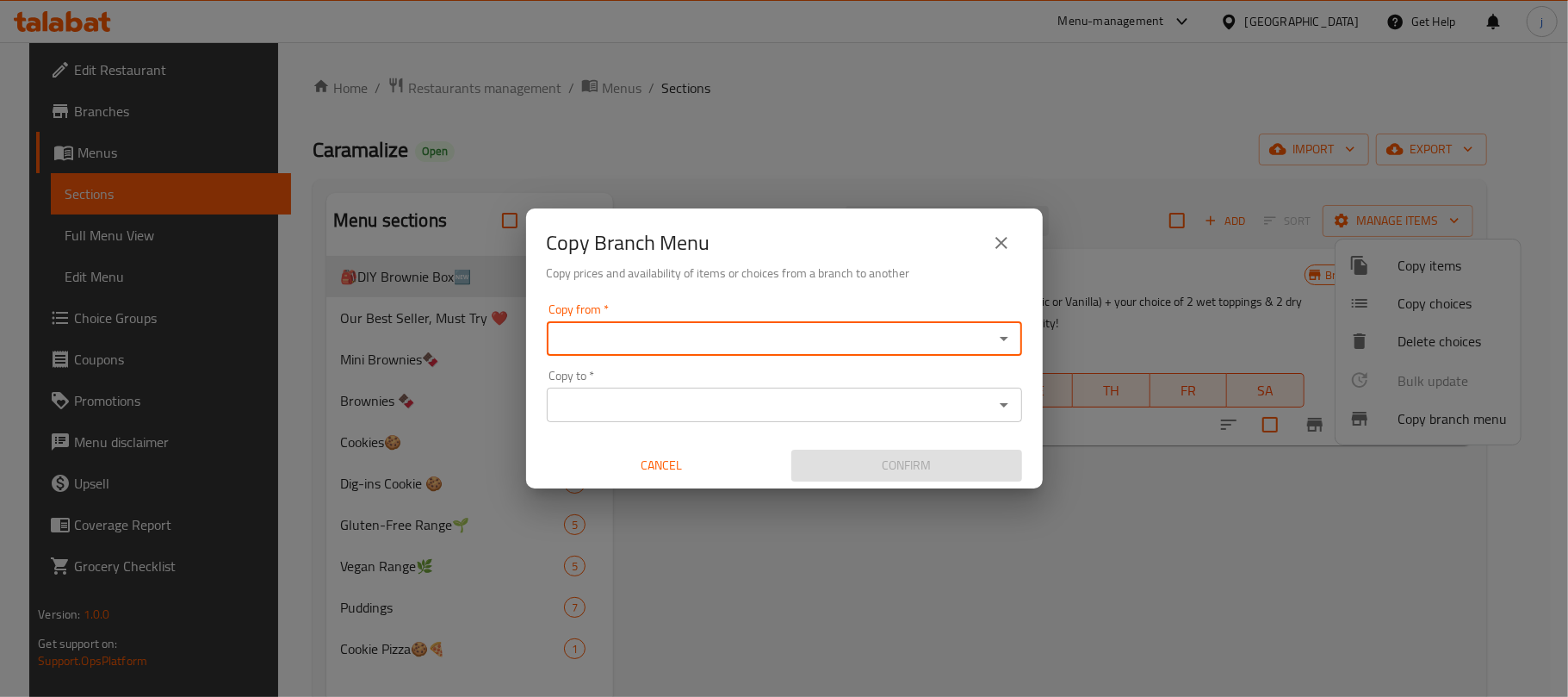
click at [616, 339] on input "Copy from   *" at bounding box center [770, 338] width 437 height 24
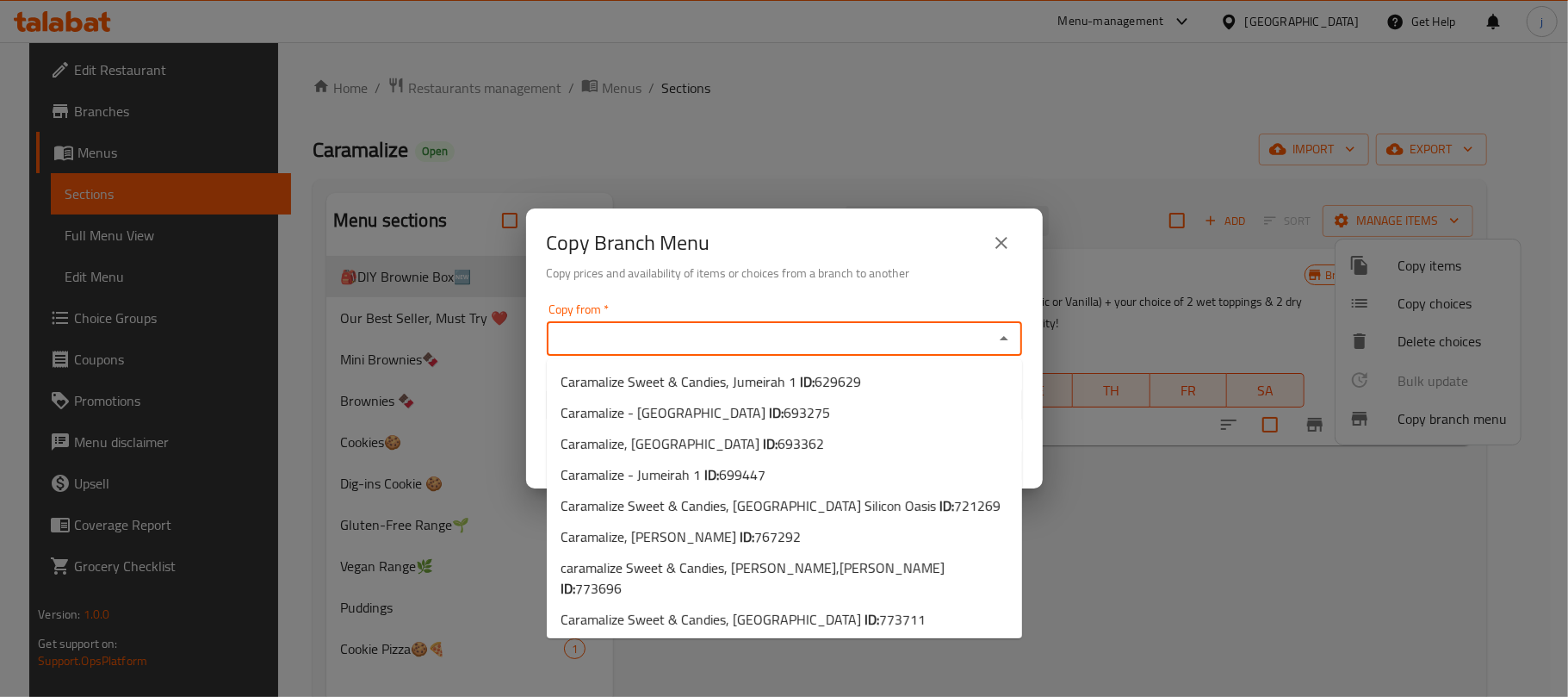
paste input "767292"
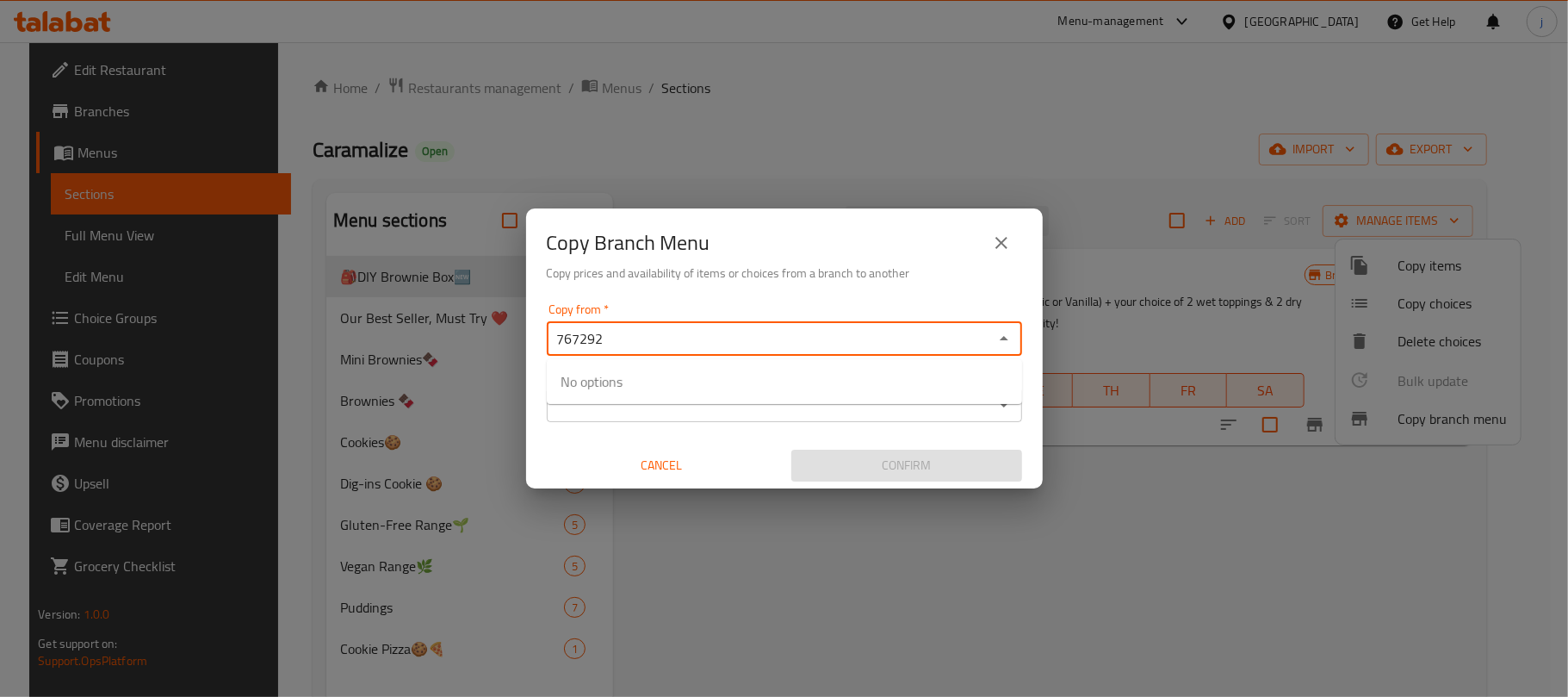
type input "767292"
click at [682, 354] on div "Copy from *" at bounding box center [784, 339] width 475 height 35
paste input "Caramalize, Al Mushrif"
type input "Caramalize, Al Mushrif"
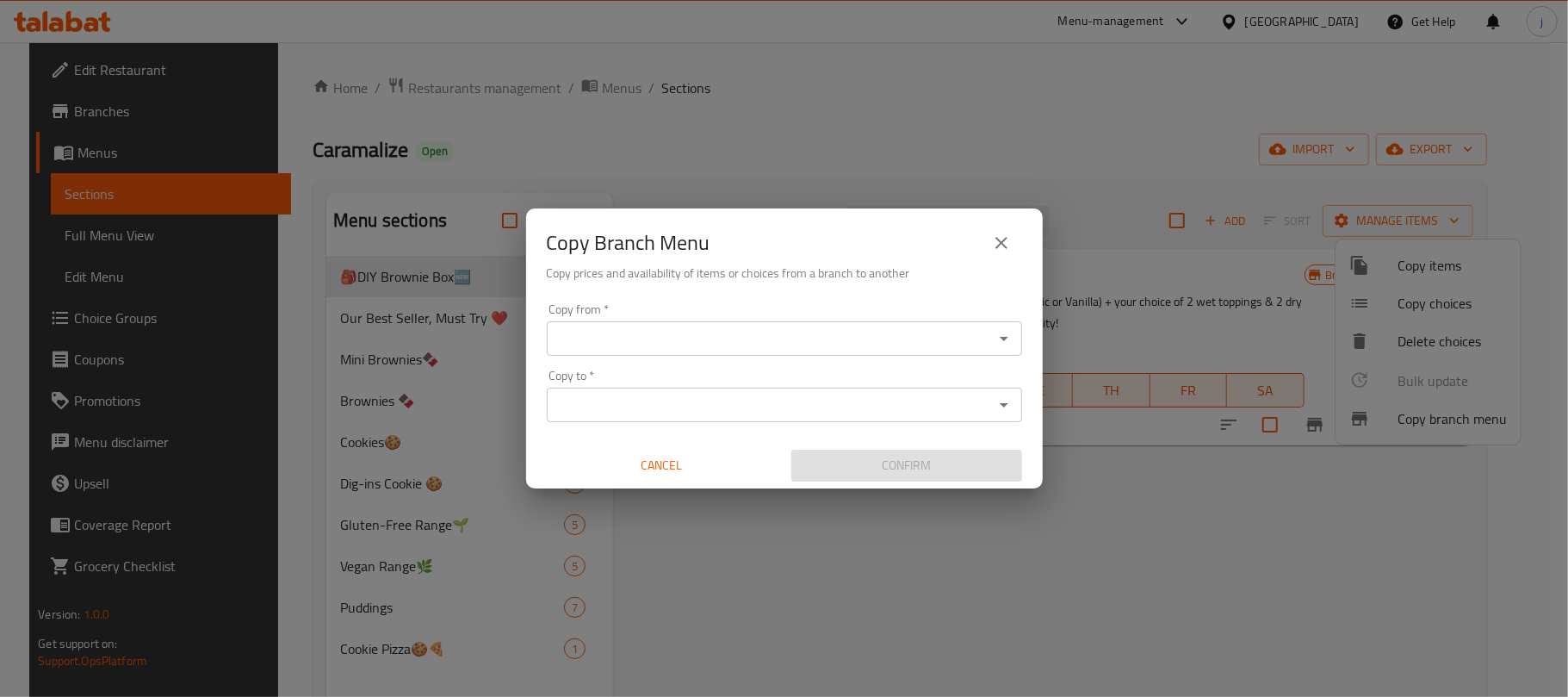
click at [724, 338] on input "Copy from   *" at bounding box center [770, 338] width 437 height 24
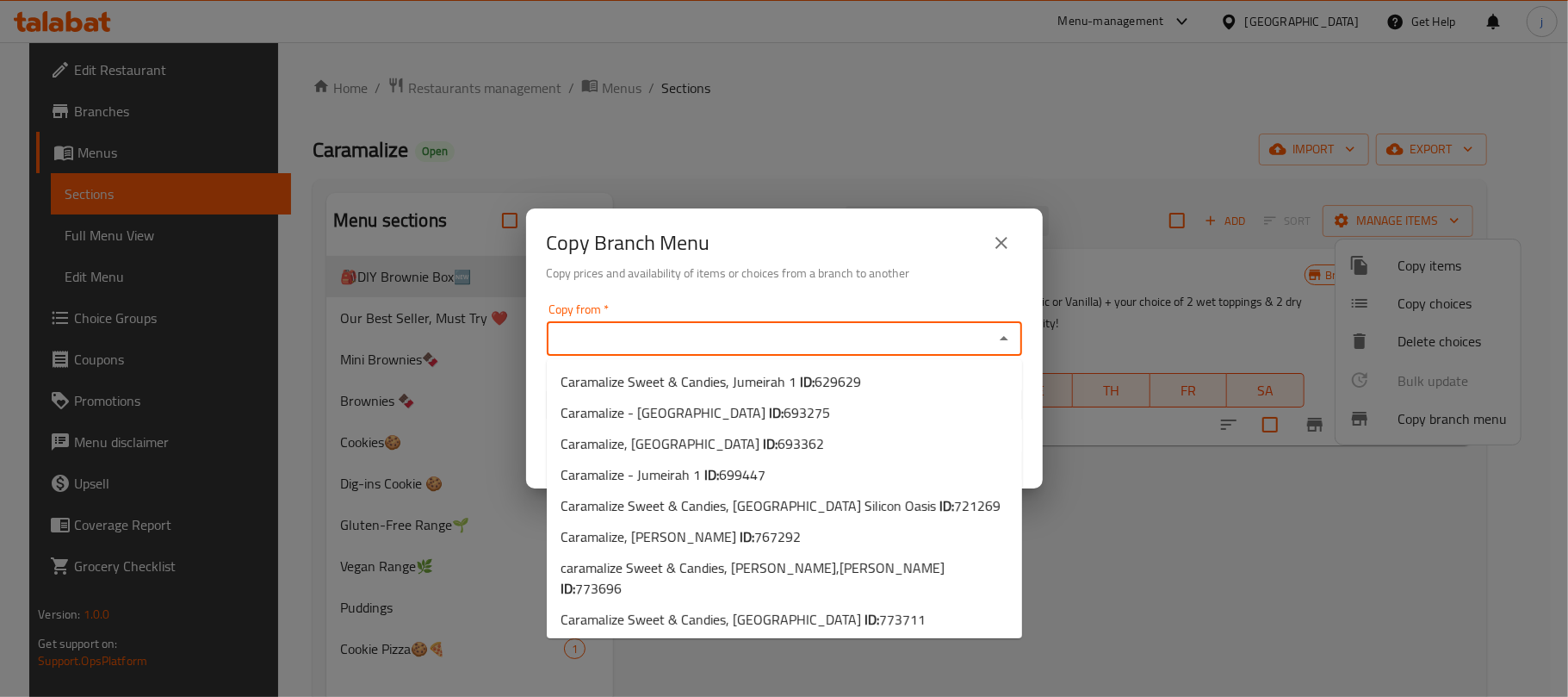
paste input "Caramalize, Al Mushrif"
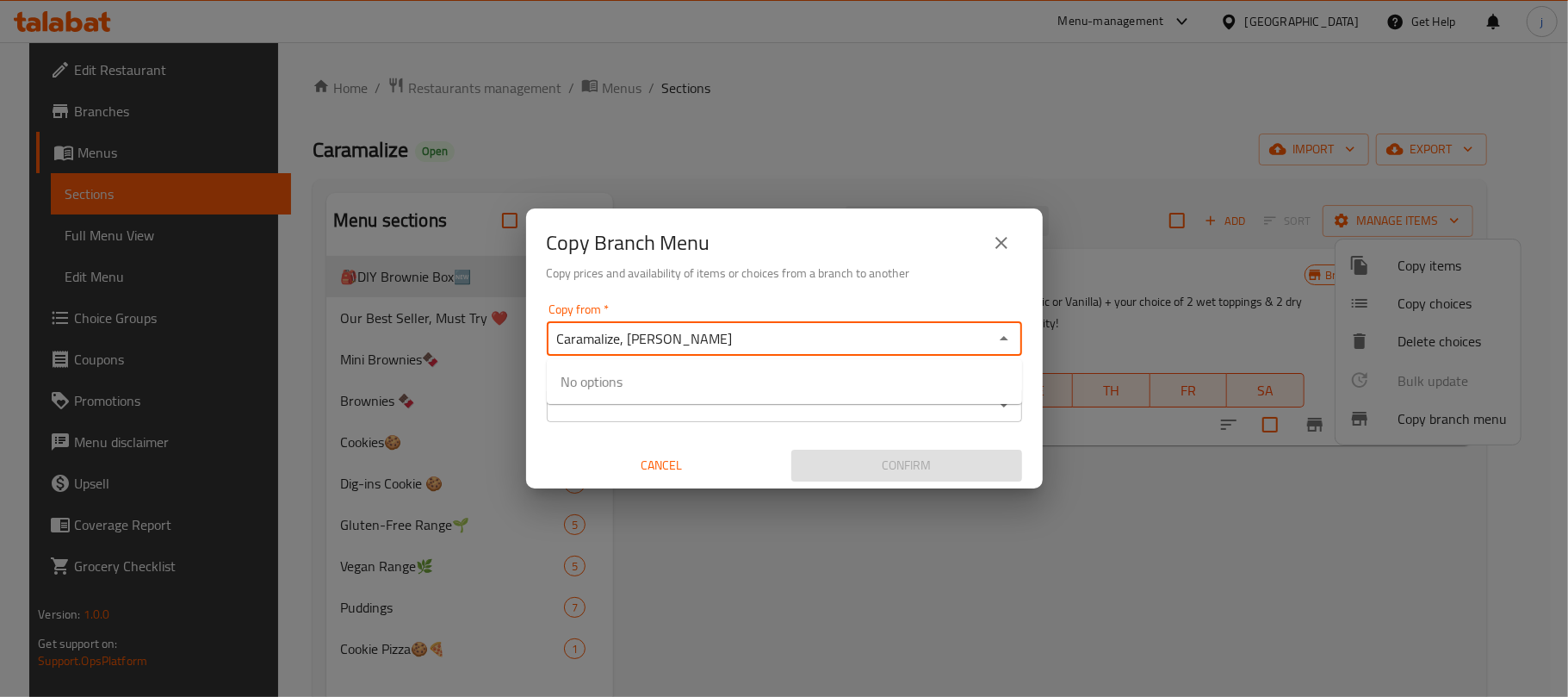
paste input "767292"
type input "Caramalize, Al Mushrif"
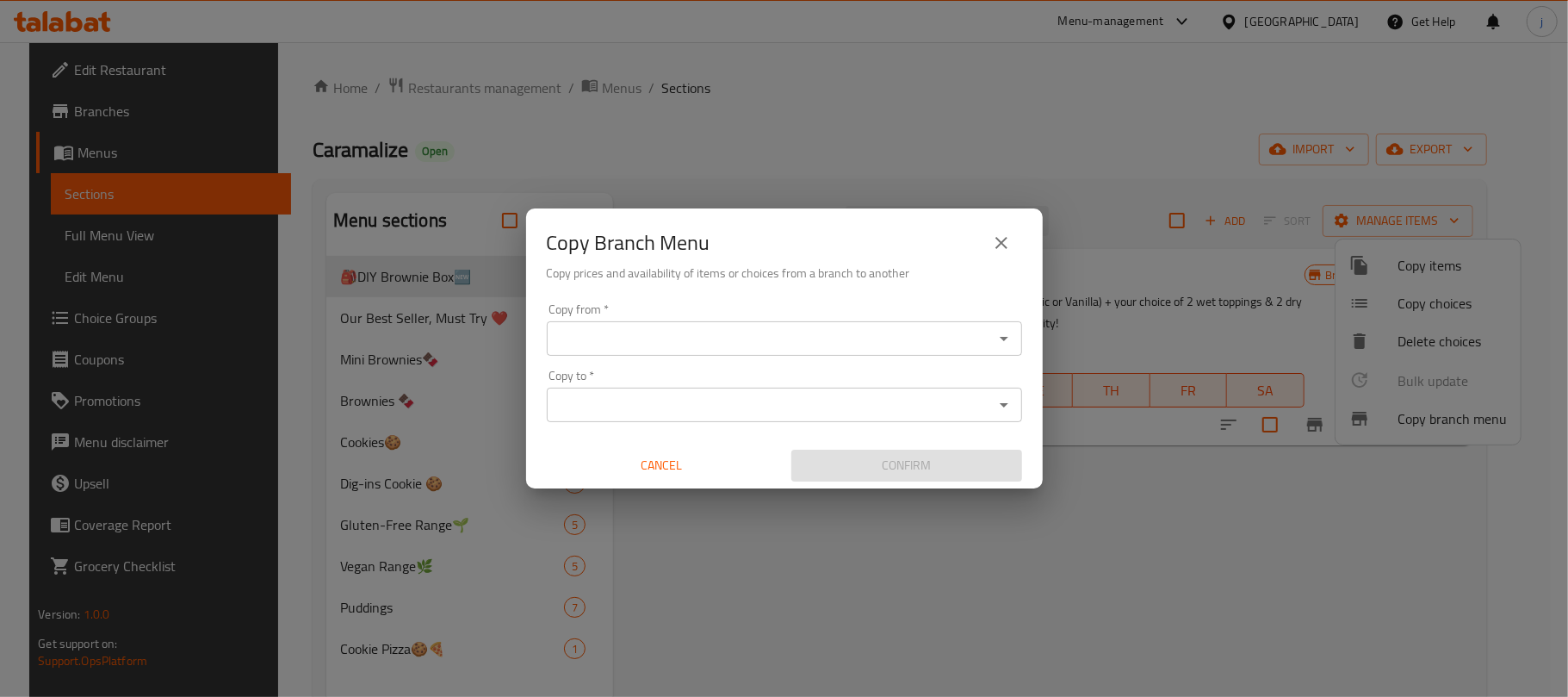
click at [615, 338] on input "Copy from   *" at bounding box center [770, 338] width 437 height 24
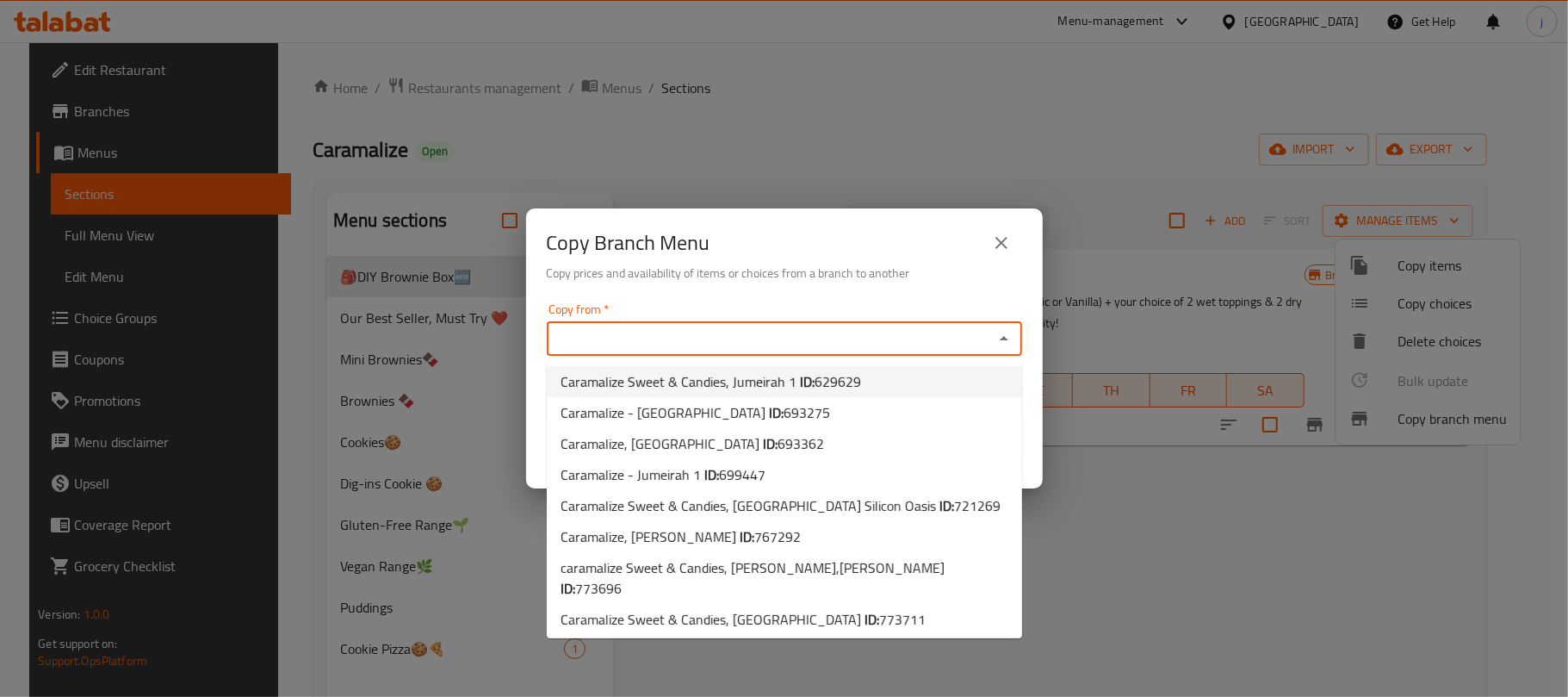
paste input "Caramalize, Al Mushrif"
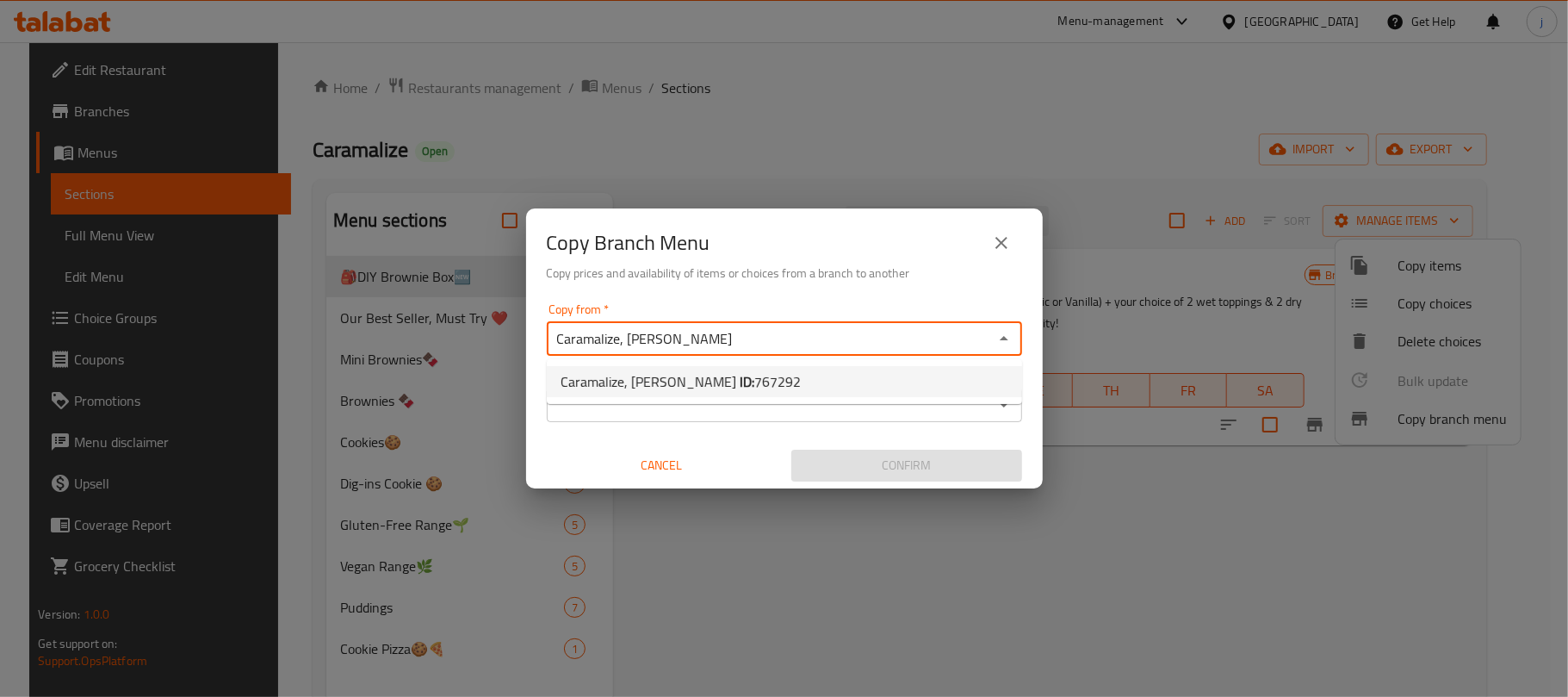
click at [763, 375] on li "Caramalize, Al Mushrif ID: 767292" at bounding box center [784, 382] width 475 height 31
type input "Caramalize, Al Mushrif"
click at [707, 415] on input "Copy to   *" at bounding box center [770, 405] width 437 height 24
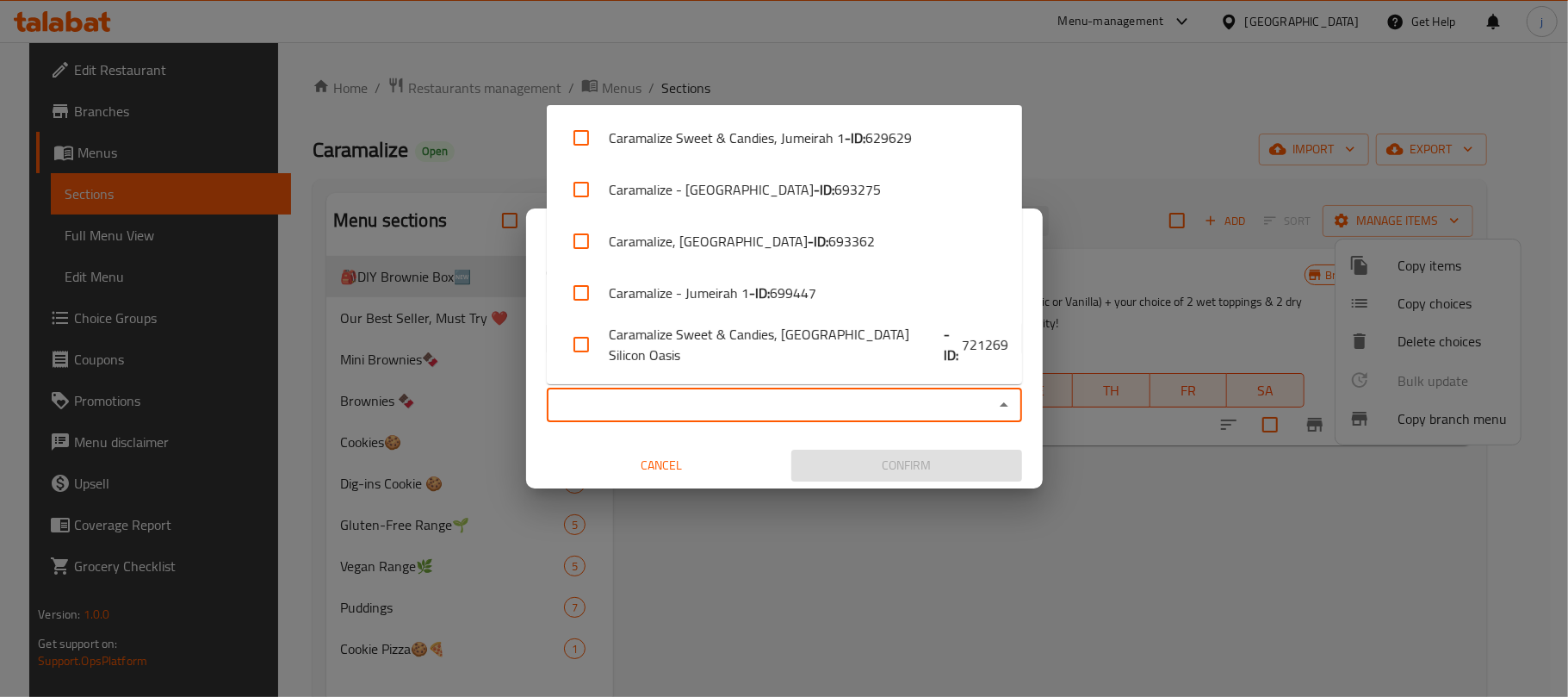
click at [686, 405] on input "Copy to   *" at bounding box center [770, 405] width 437 height 24
paste input "caramalize Sweet & Candies, Reem Island"
type input "caramalize Sweet & Candies, Reem Island"
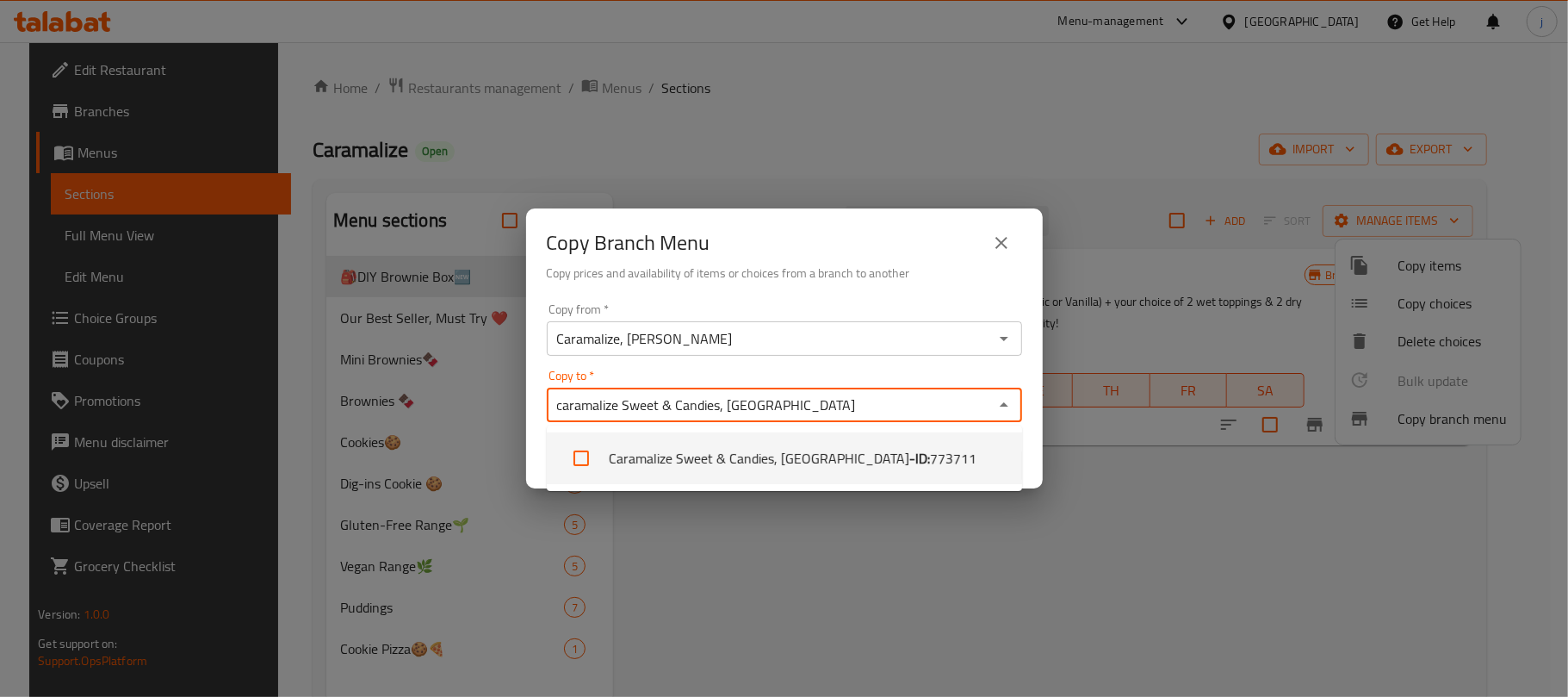
click at [930, 465] on span "773711" at bounding box center [952, 458] width 47 height 21
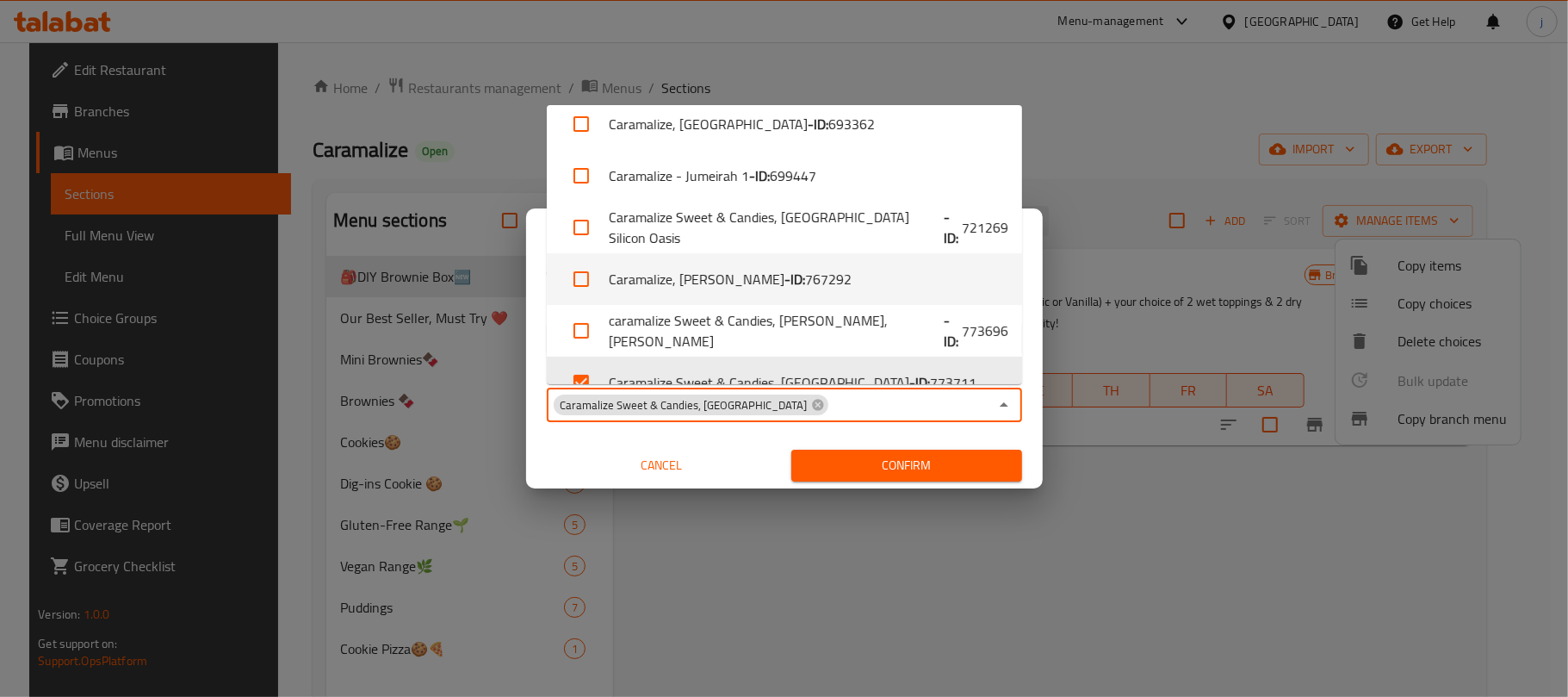
scroll to position [148, 0]
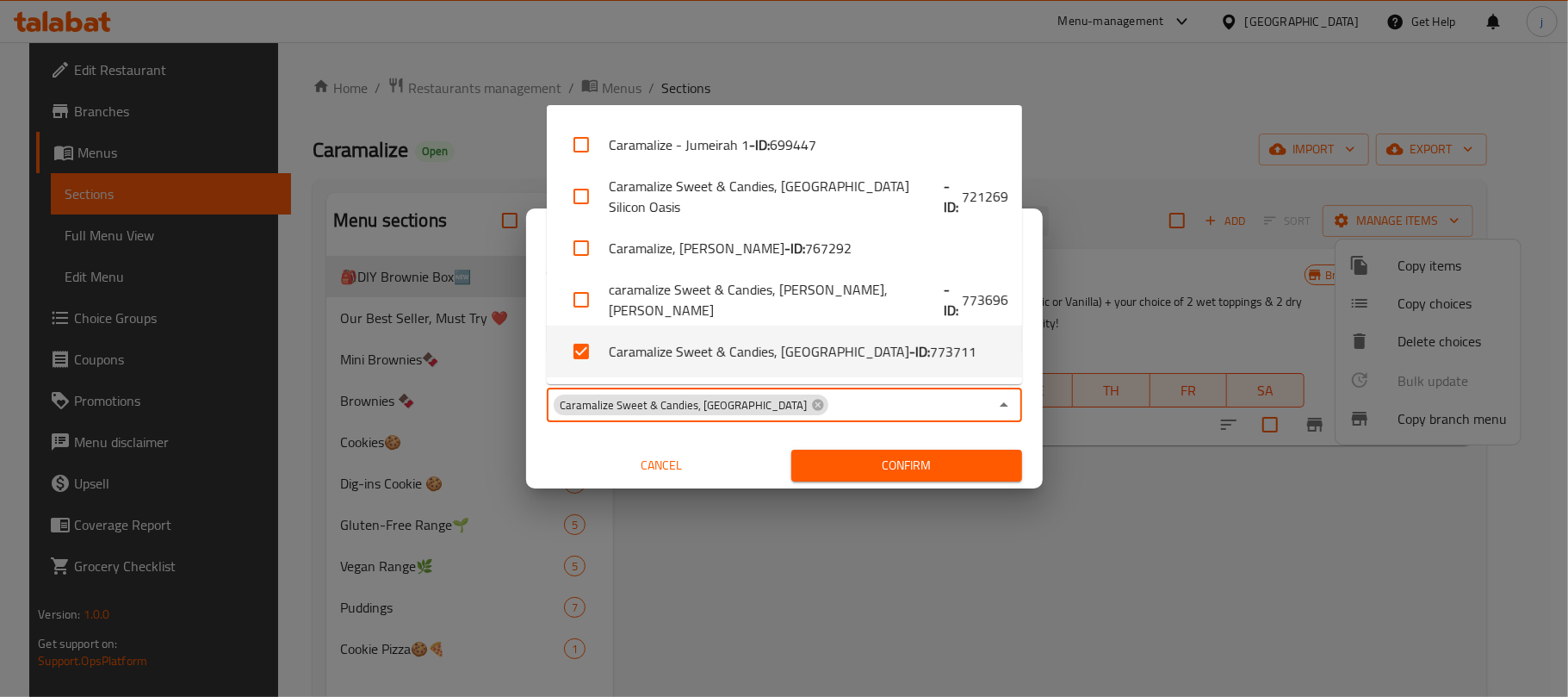
click at [751, 355] on li "Caramalize Sweet & Candies, Reem Island - ID: 773711" at bounding box center [784, 351] width 475 height 52
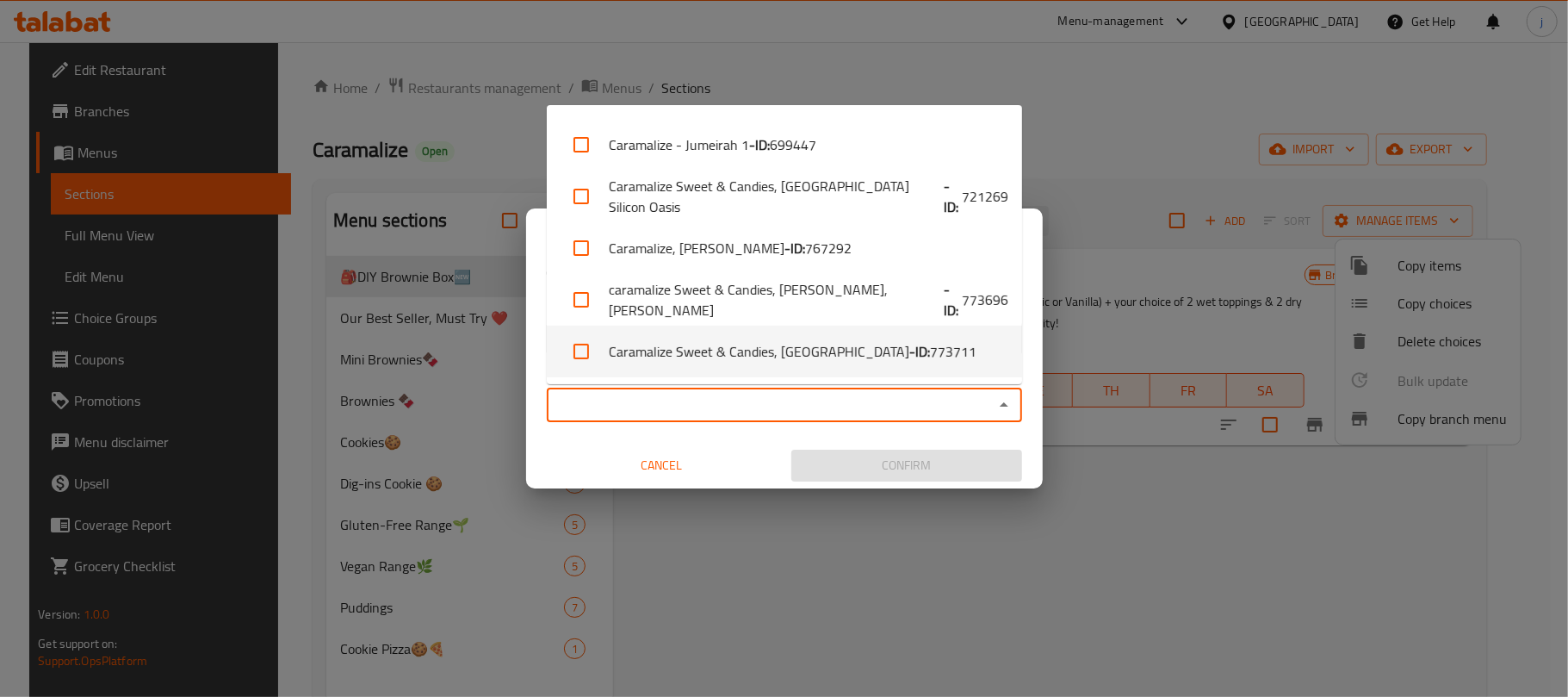
checkbox input "false"
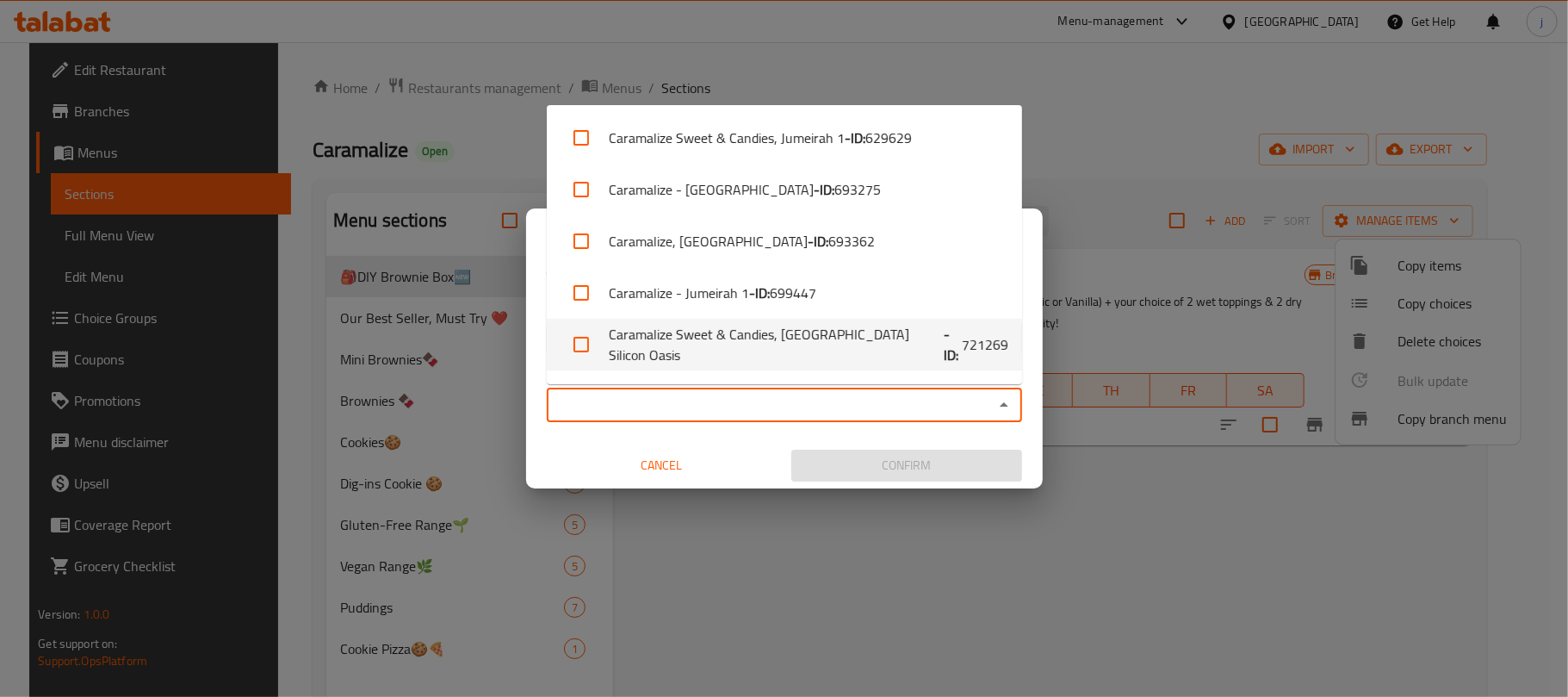
click at [826, 359] on li "Caramalize Sweet & Candies, Dubai Silicon Oasis - ID: 721269" at bounding box center [784, 344] width 475 height 52
checkbox input "true"
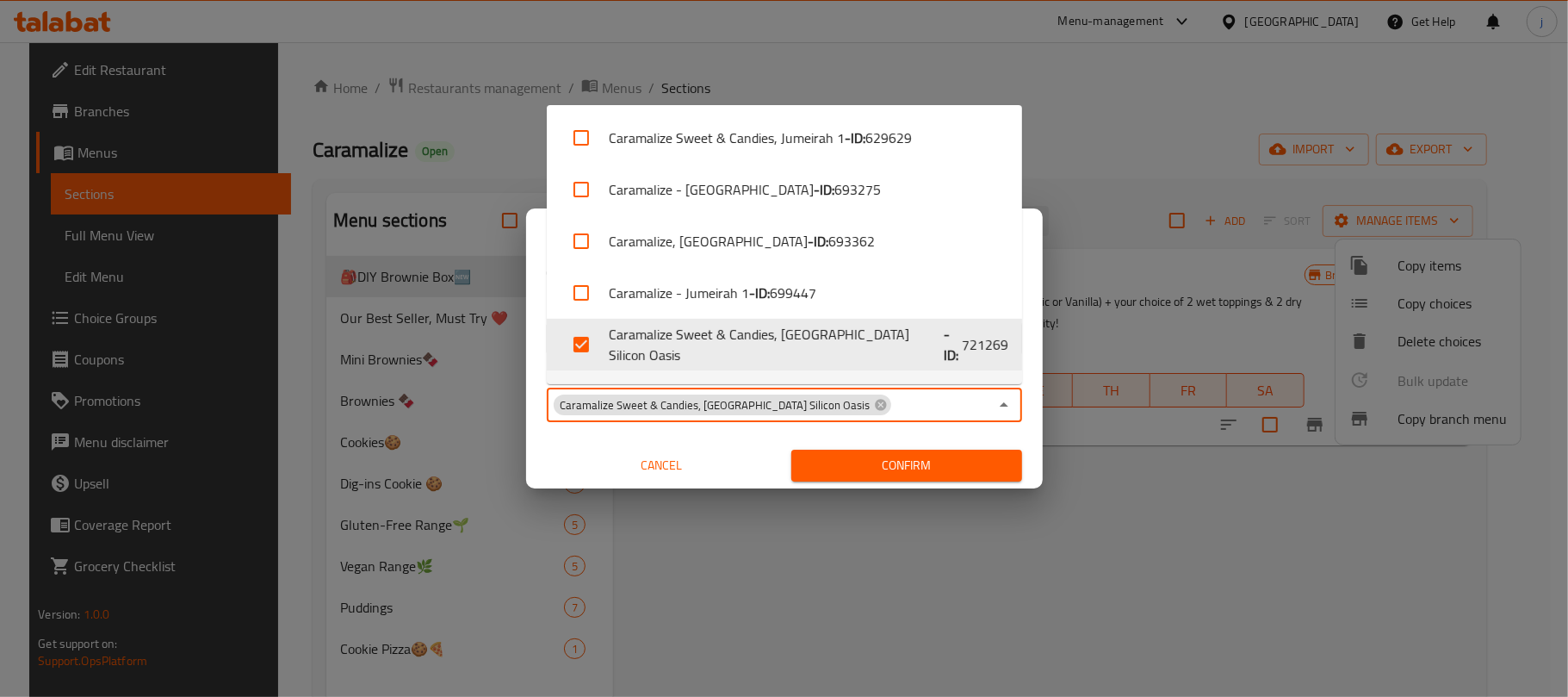
click at [882, 466] on span "Confirm" at bounding box center [907, 466] width 204 height 22
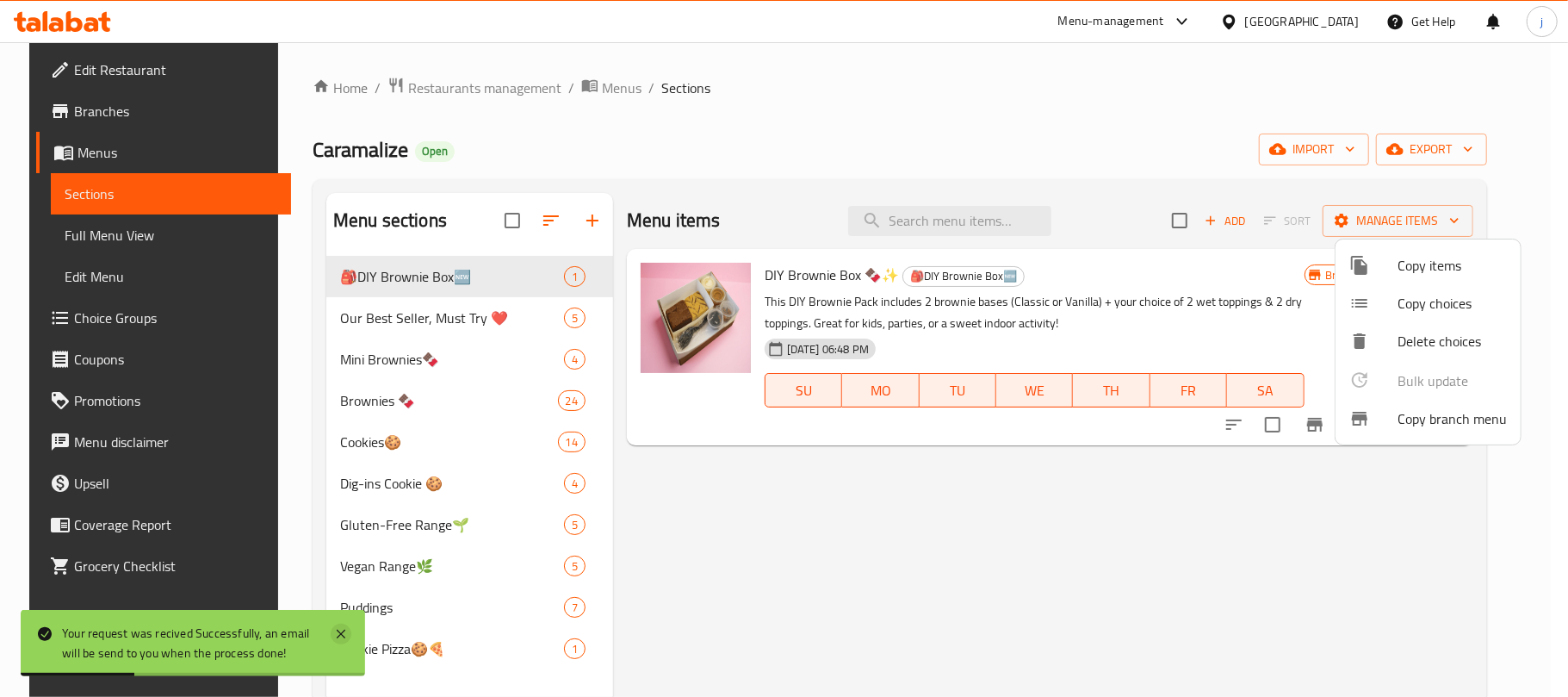
click at [342, 630] on icon at bounding box center [341, 634] width 21 height 21
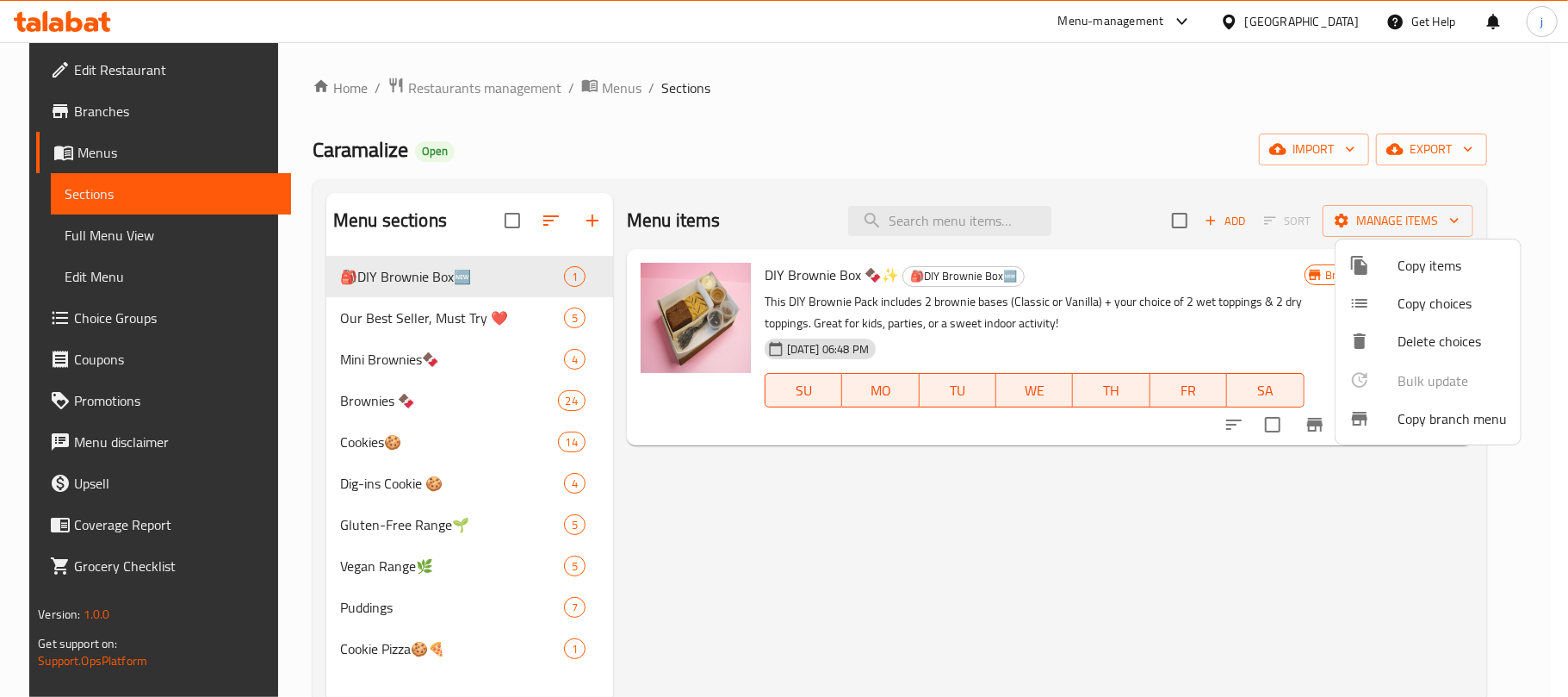
click at [428, 309] on div at bounding box center [784, 348] width 1568 height 697
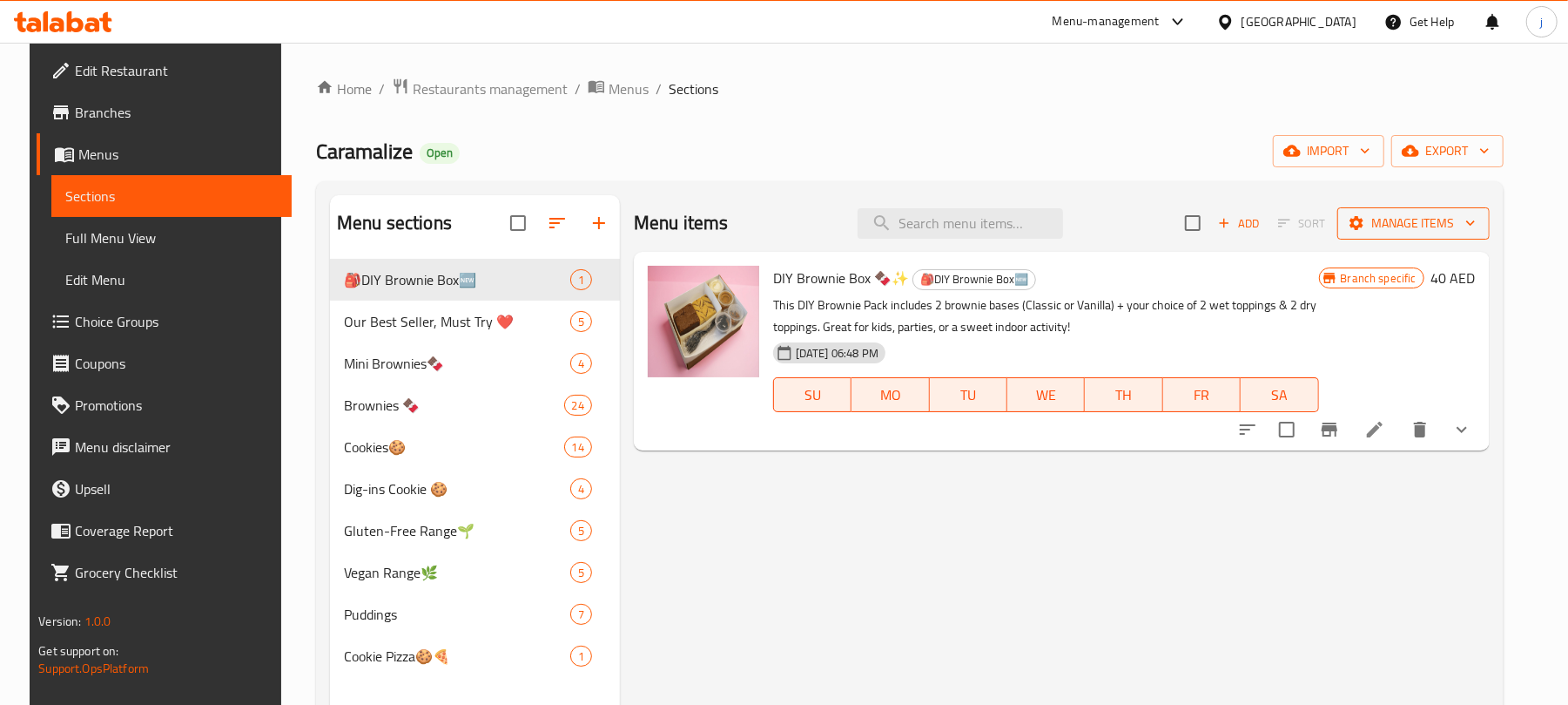
click at [1479, 223] on icon "button" at bounding box center [1470, 223] width 18 height 18
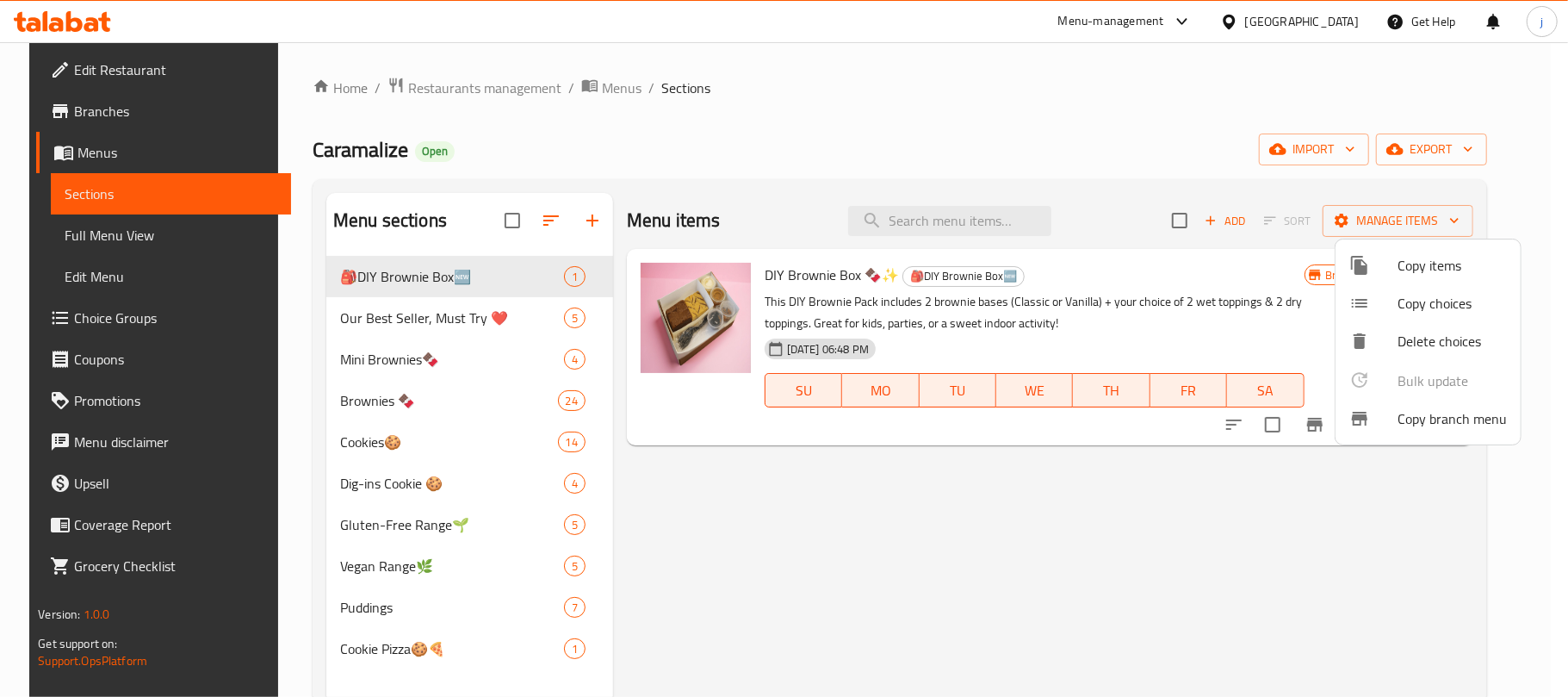
click at [1447, 420] on span "Copy branch menu" at bounding box center [1452, 418] width 110 height 21
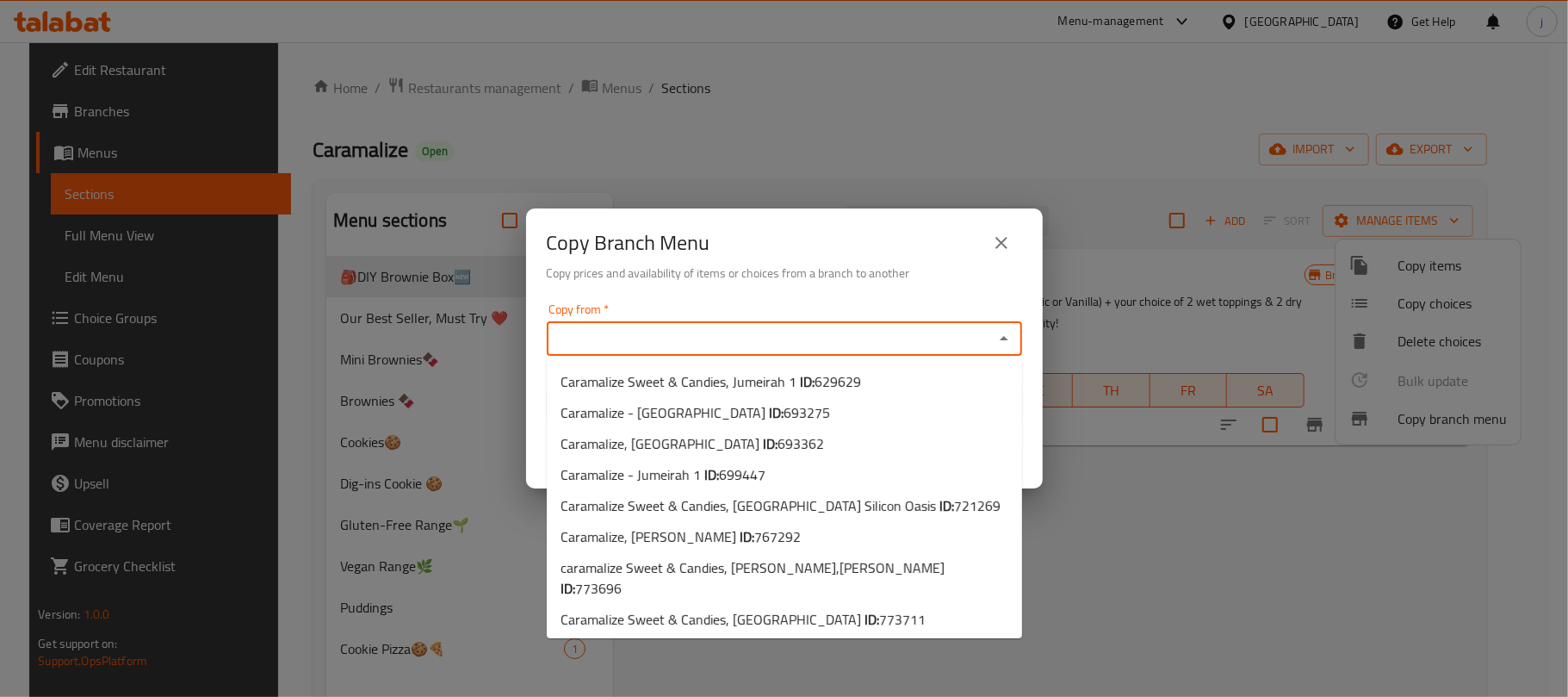
click at [796, 346] on input "Copy from   *" at bounding box center [770, 338] width 437 height 24
paste input "Caramalize, Al Mushrif"
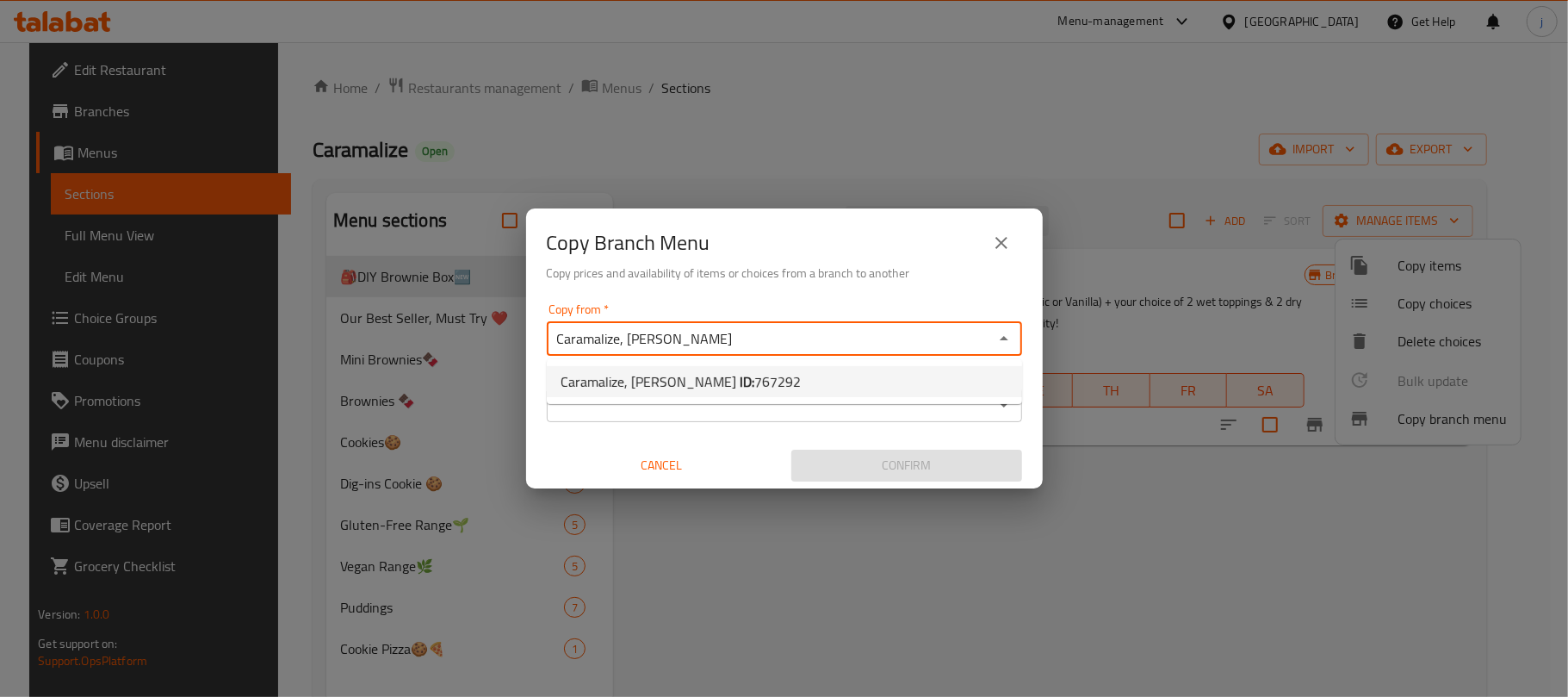
click at [780, 387] on li "Caramalize, Al Mushrif ID: 767292" at bounding box center [784, 382] width 475 height 31
type input "Caramalize, Al Mushrif"
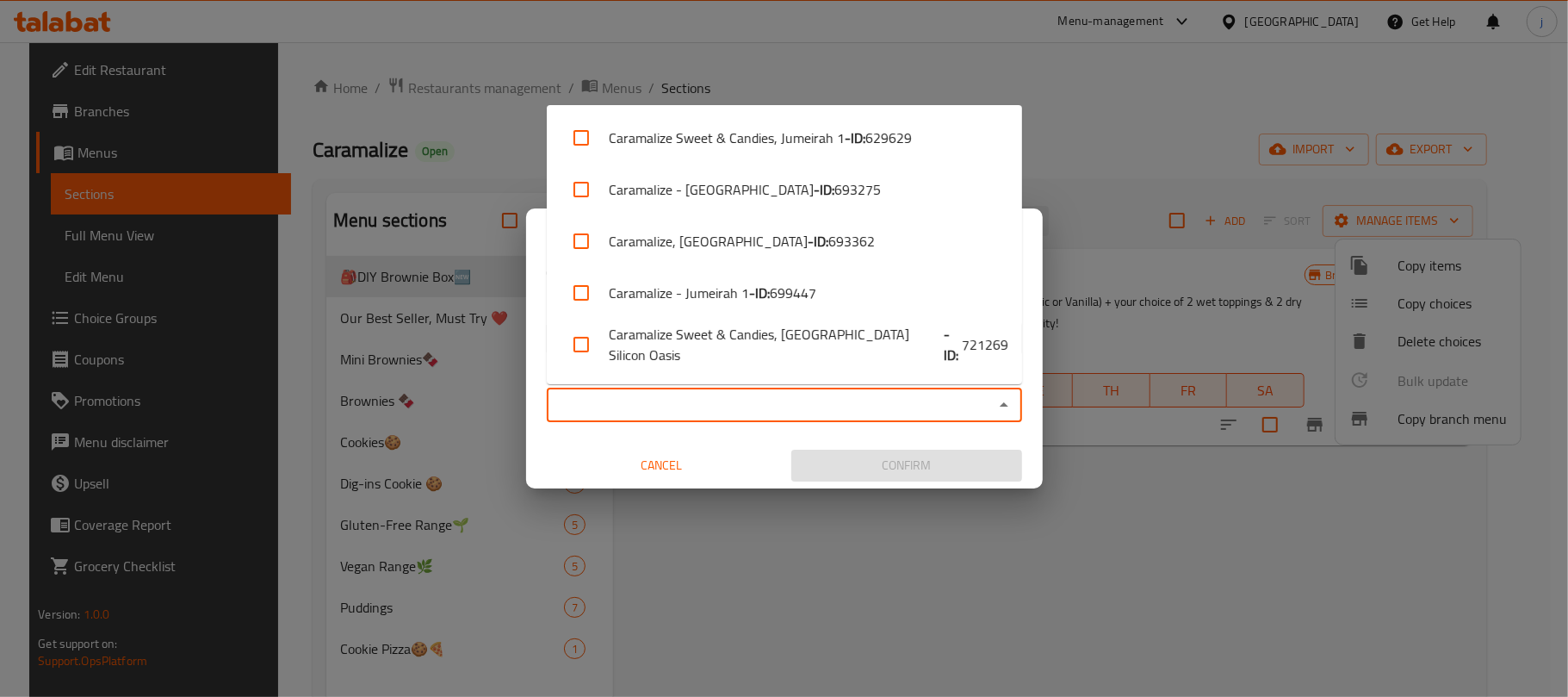
click at [956, 414] on input "Copy to   *" at bounding box center [770, 405] width 437 height 24
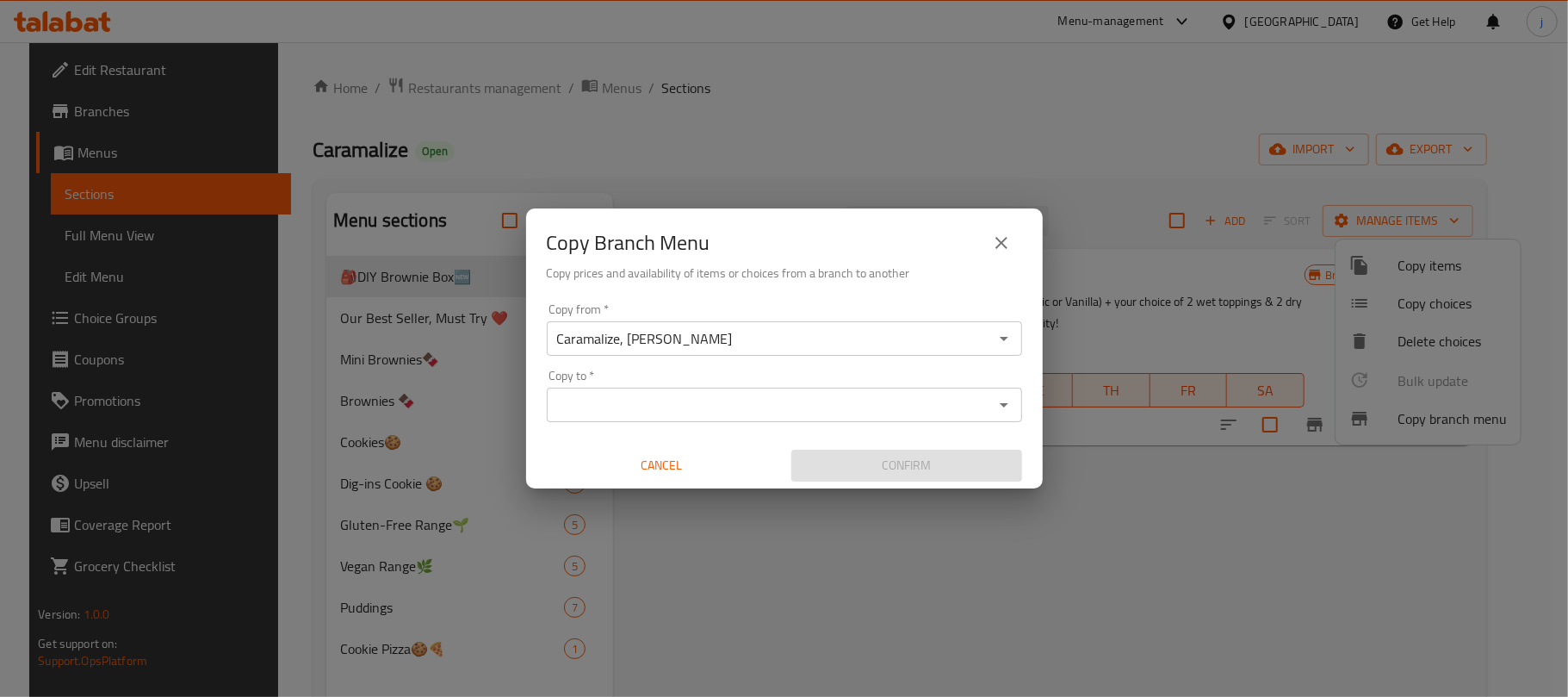
click at [980, 397] on input "Copy to   *" at bounding box center [770, 405] width 437 height 24
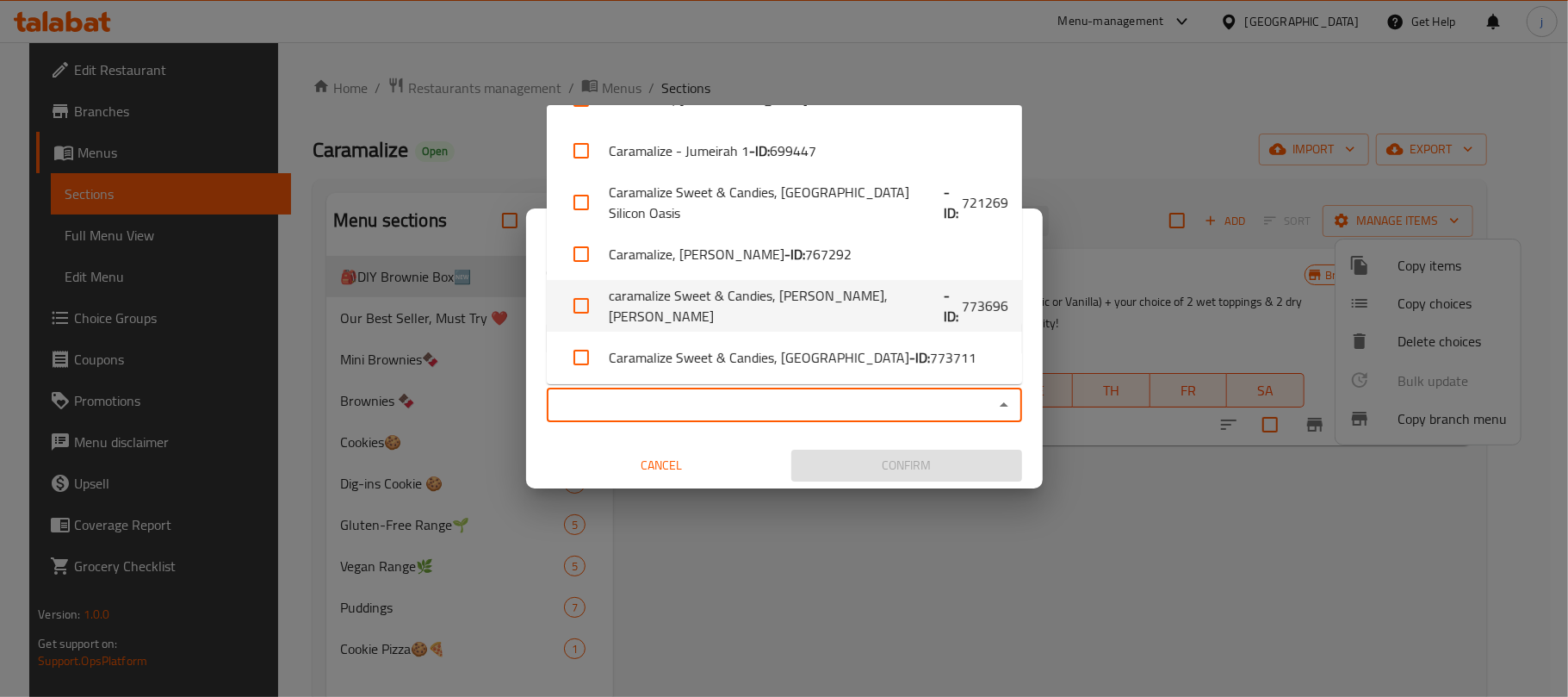
scroll to position [148, 0]
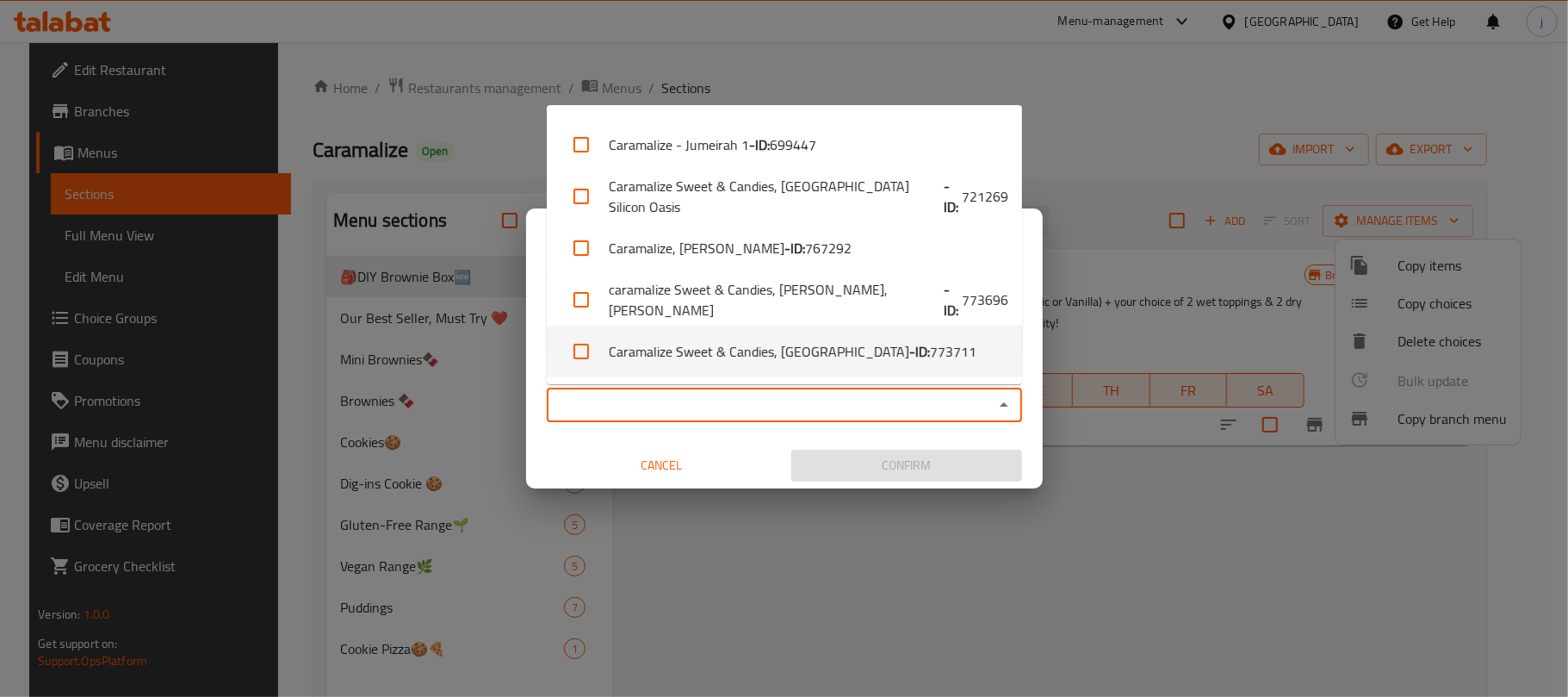
click at [863, 366] on li "Caramalize Sweet & Candies, Reem Island - ID: 773711" at bounding box center [784, 351] width 475 height 52
checkbox input "true"
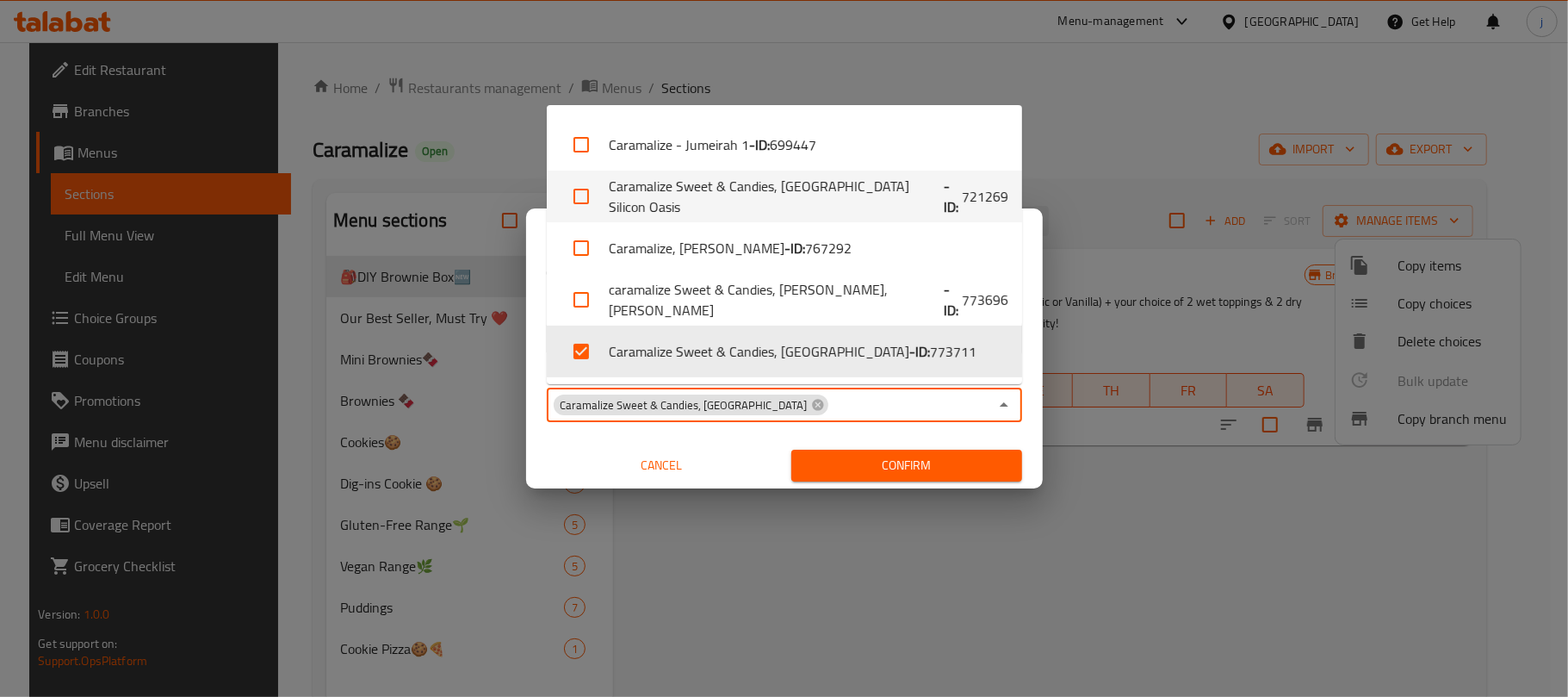
scroll to position [101, 0]
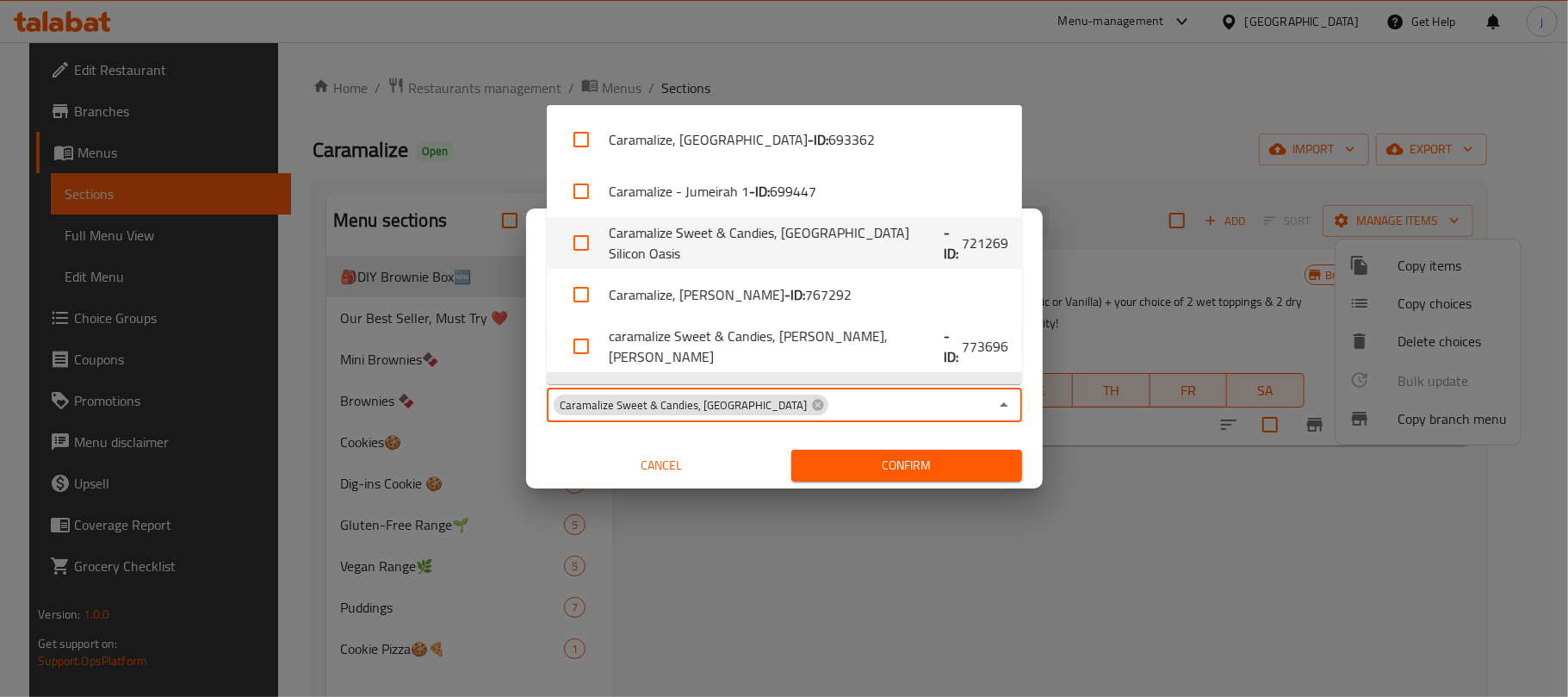
click at [1005, 405] on icon "Close" at bounding box center [1004, 404] width 8 height 5
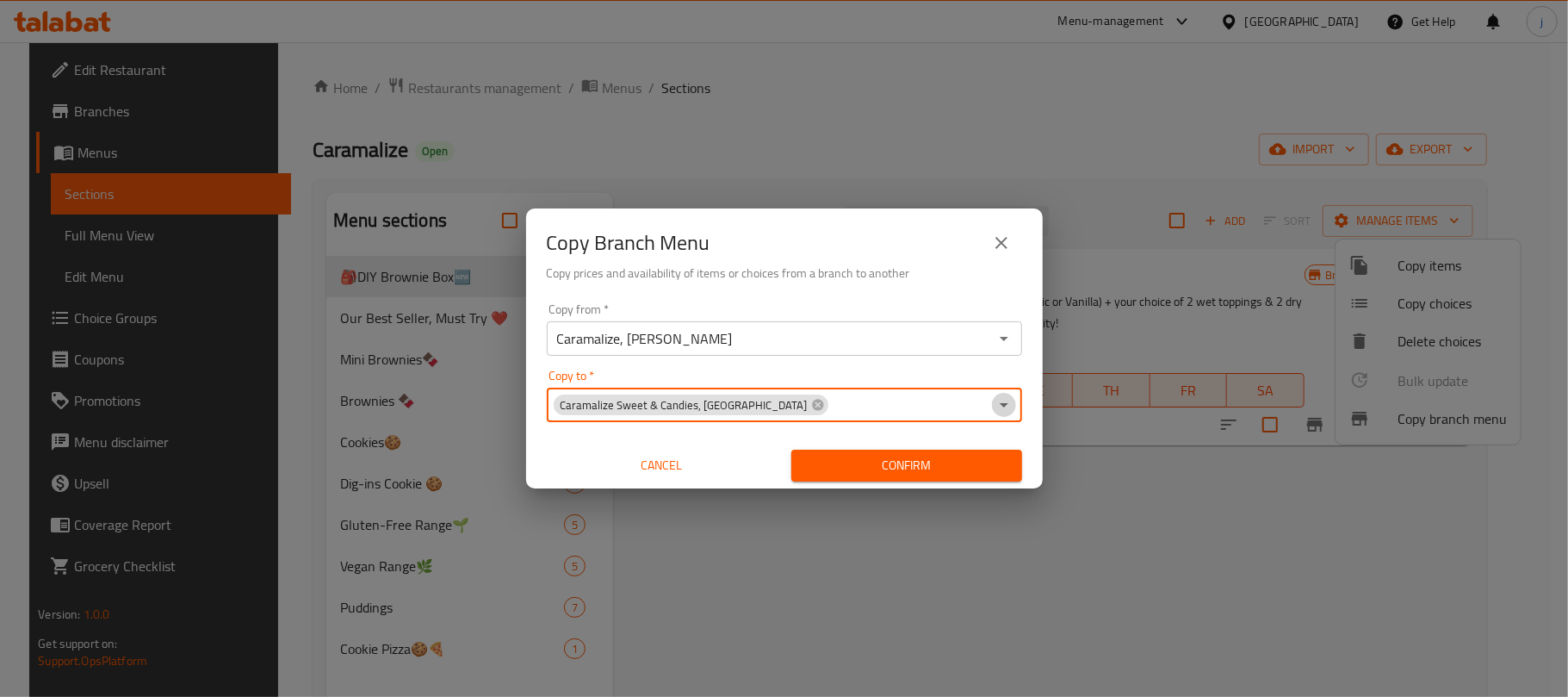
click at [1003, 408] on icon "Open" at bounding box center [1004, 405] width 21 height 21
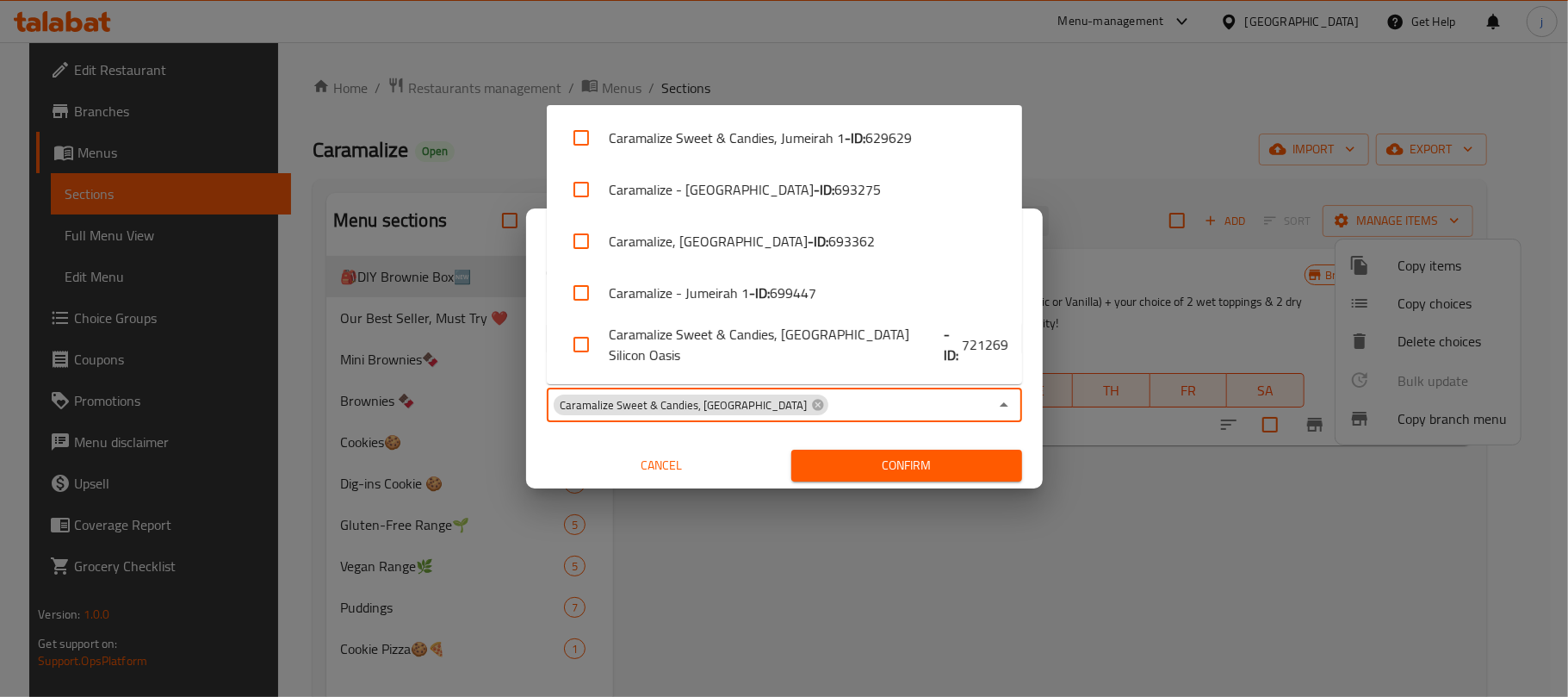
scroll to position [144, 0]
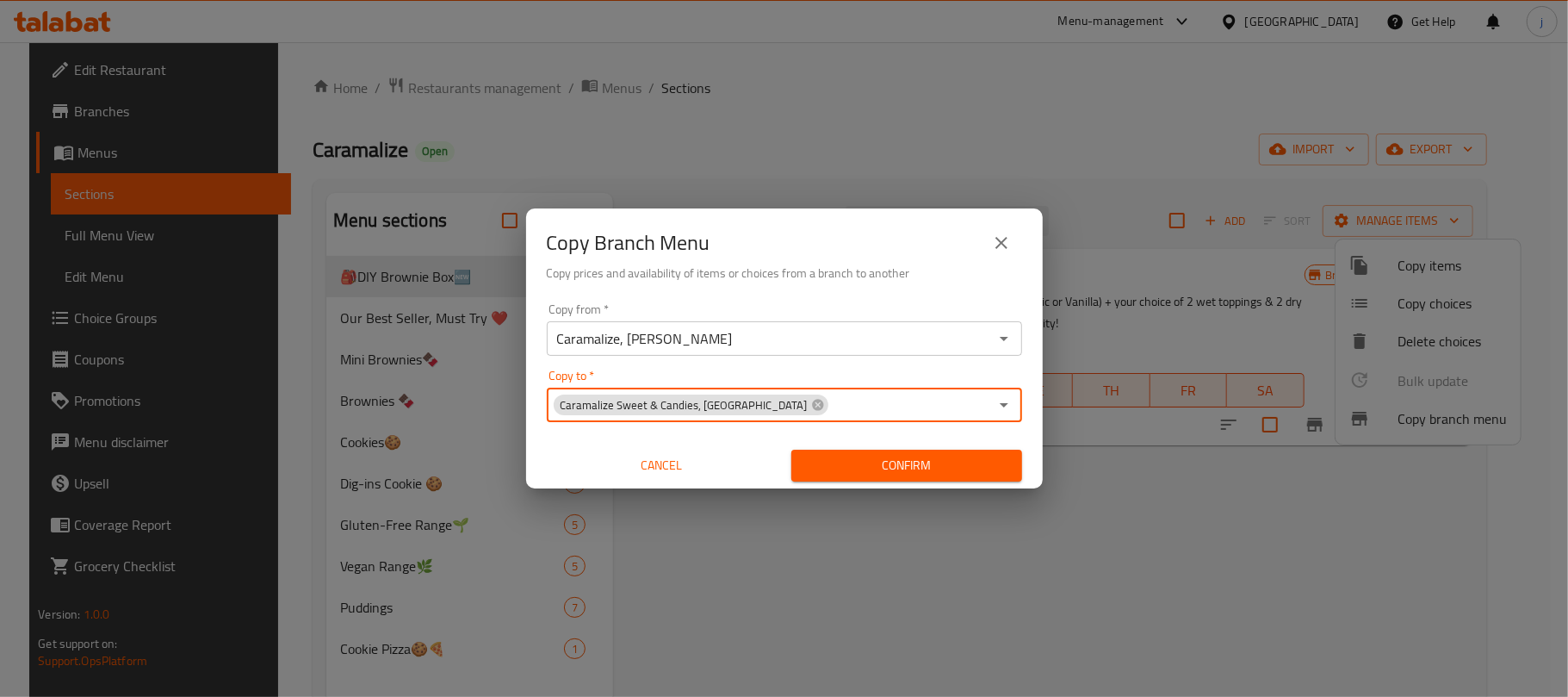
click at [1010, 405] on icon "Open" at bounding box center [1004, 405] width 21 height 21
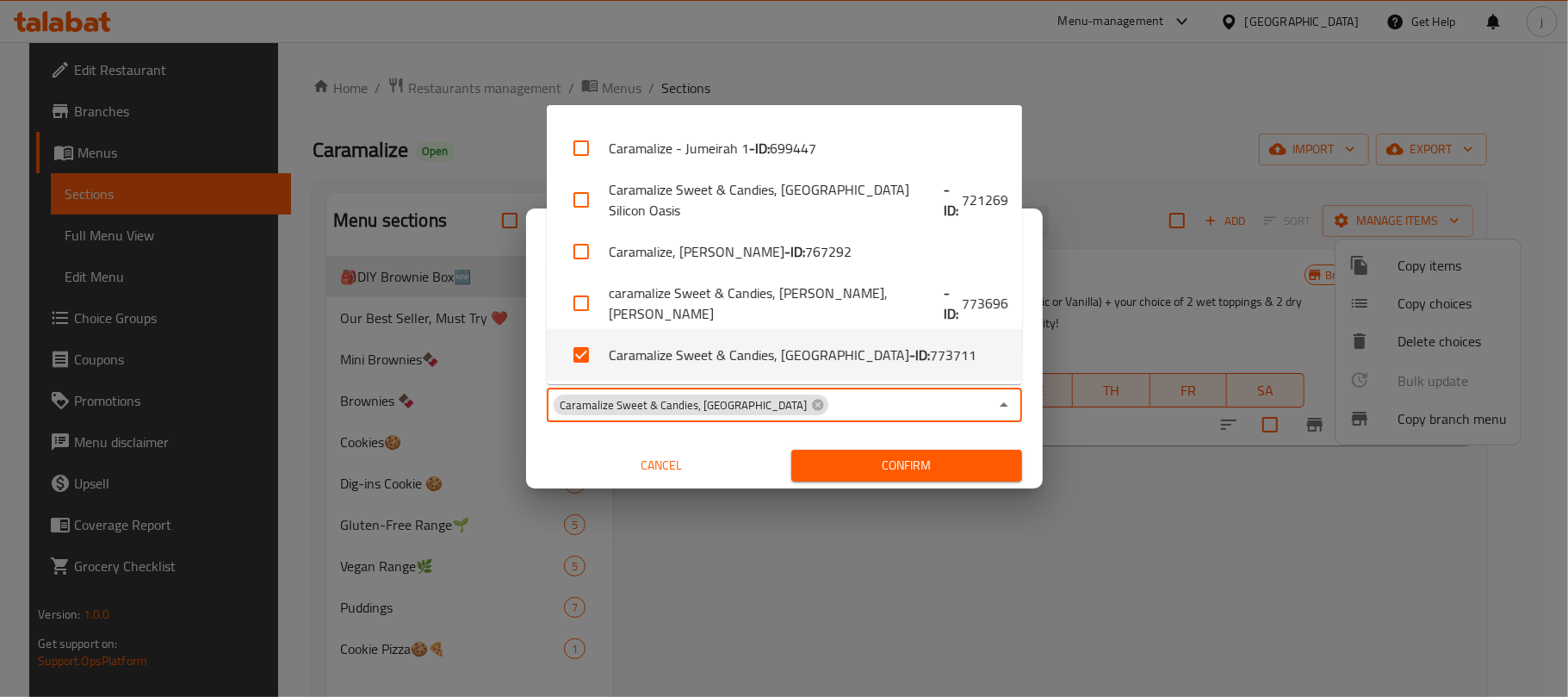
click at [1001, 410] on icon "Close" at bounding box center [1004, 405] width 21 height 21
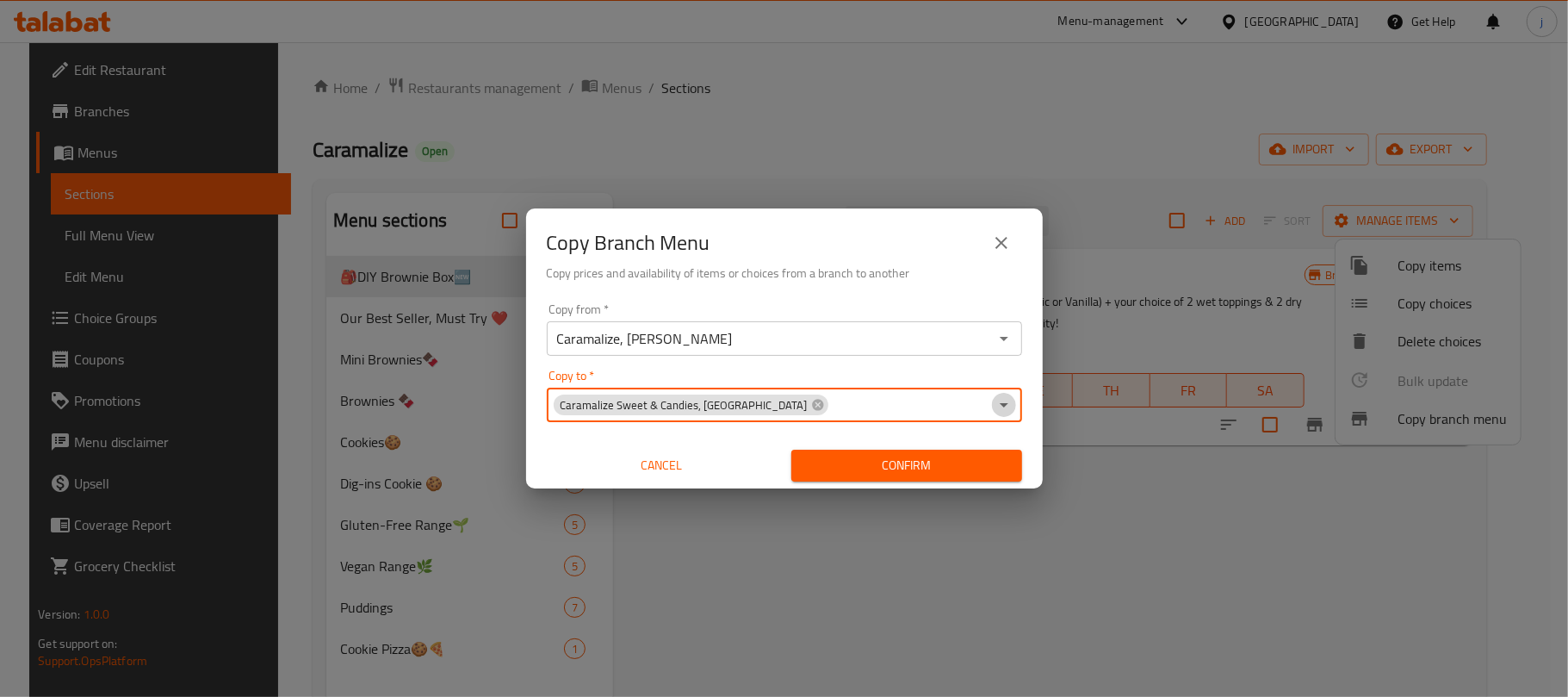
click at [1005, 400] on icon "Open" at bounding box center [1004, 405] width 21 height 21
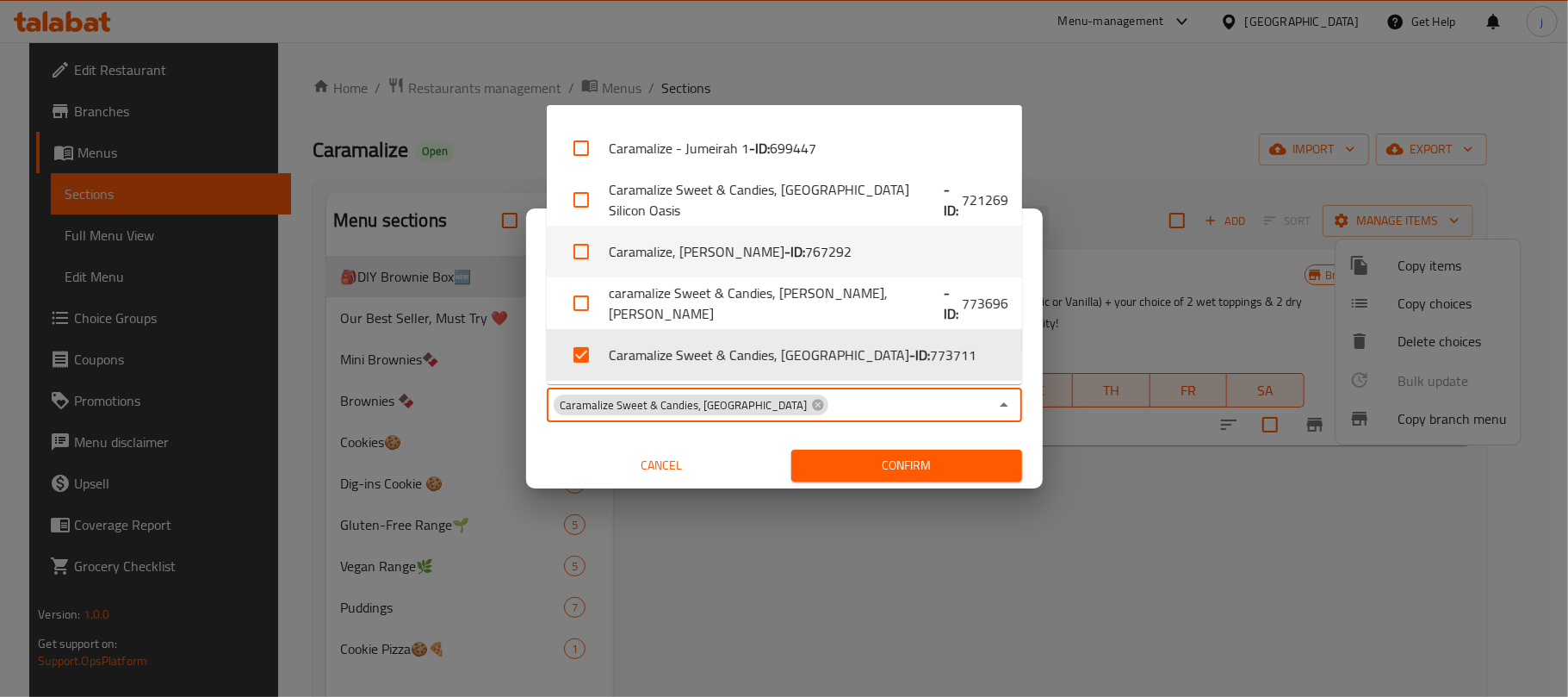
drag, startPoint x: 1001, startPoint y: 269, endPoint x: 989, endPoint y: 167, distance: 102.7
click at [995, 167] on ul "Caramalize Sweet & Candies, Jumeirah 1 - ID: 629629 Caramalize - Dubai Marina -…" at bounding box center [784, 244] width 475 height 279
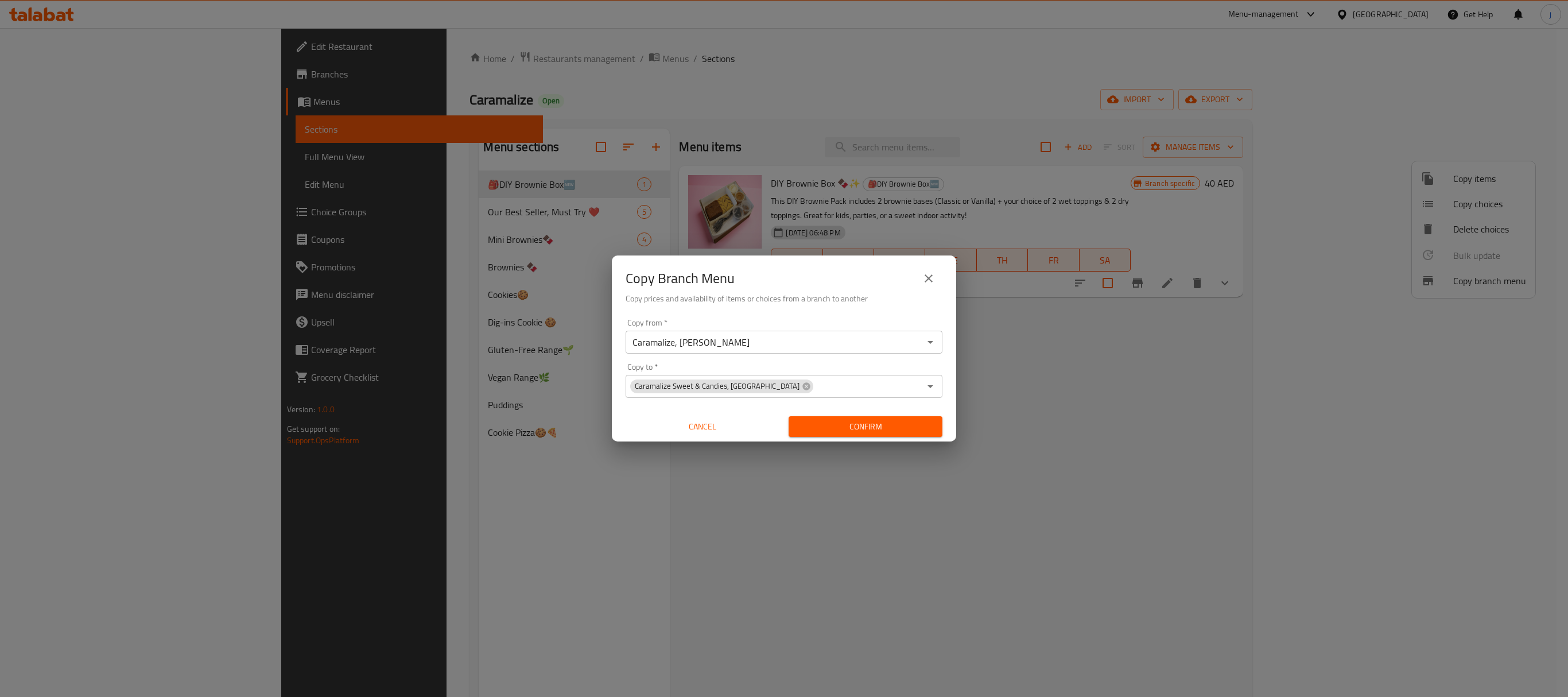
scroll to position [163, 0]
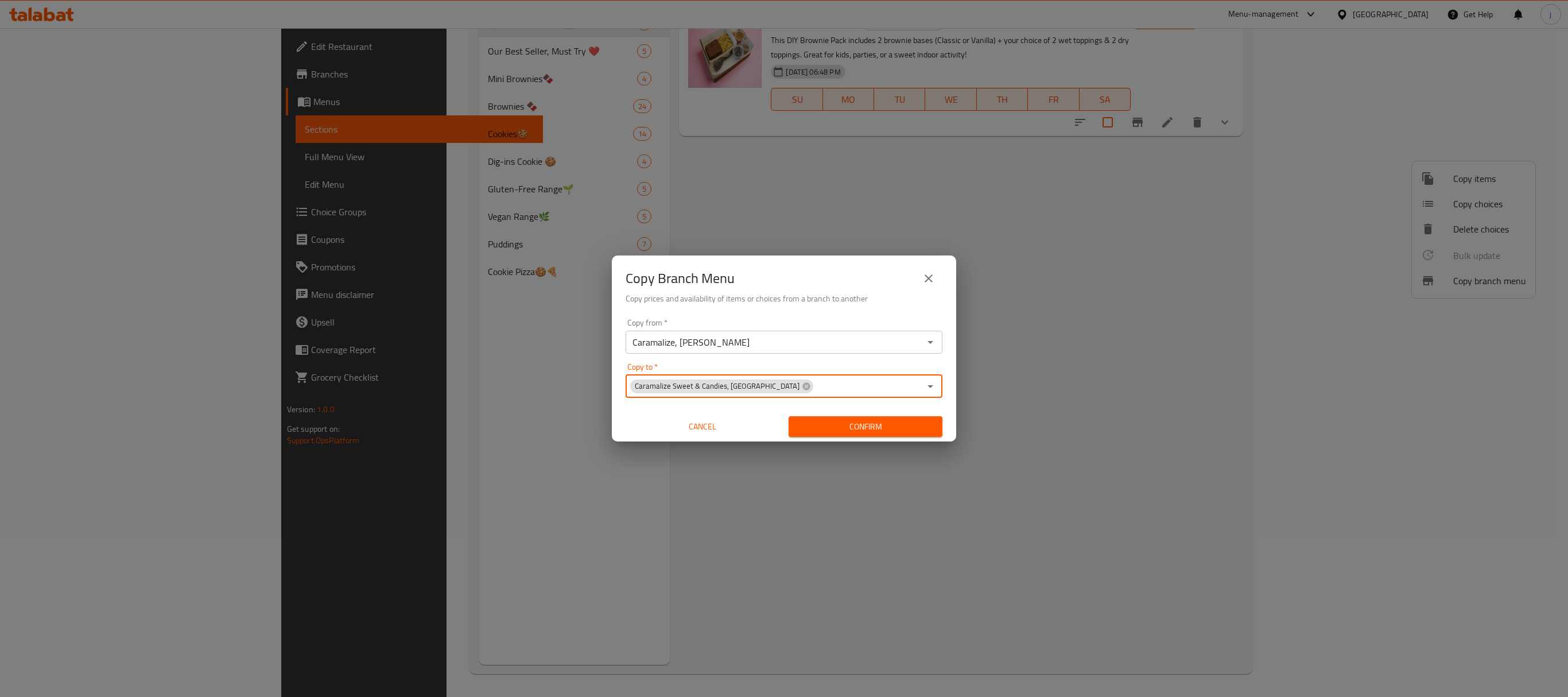
click at [926, 391] on icon "Open" at bounding box center [930, 386] width 14 height 14
click at [929, 382] on icon "Open" at bounding box center [930, 386] width 14 height 14
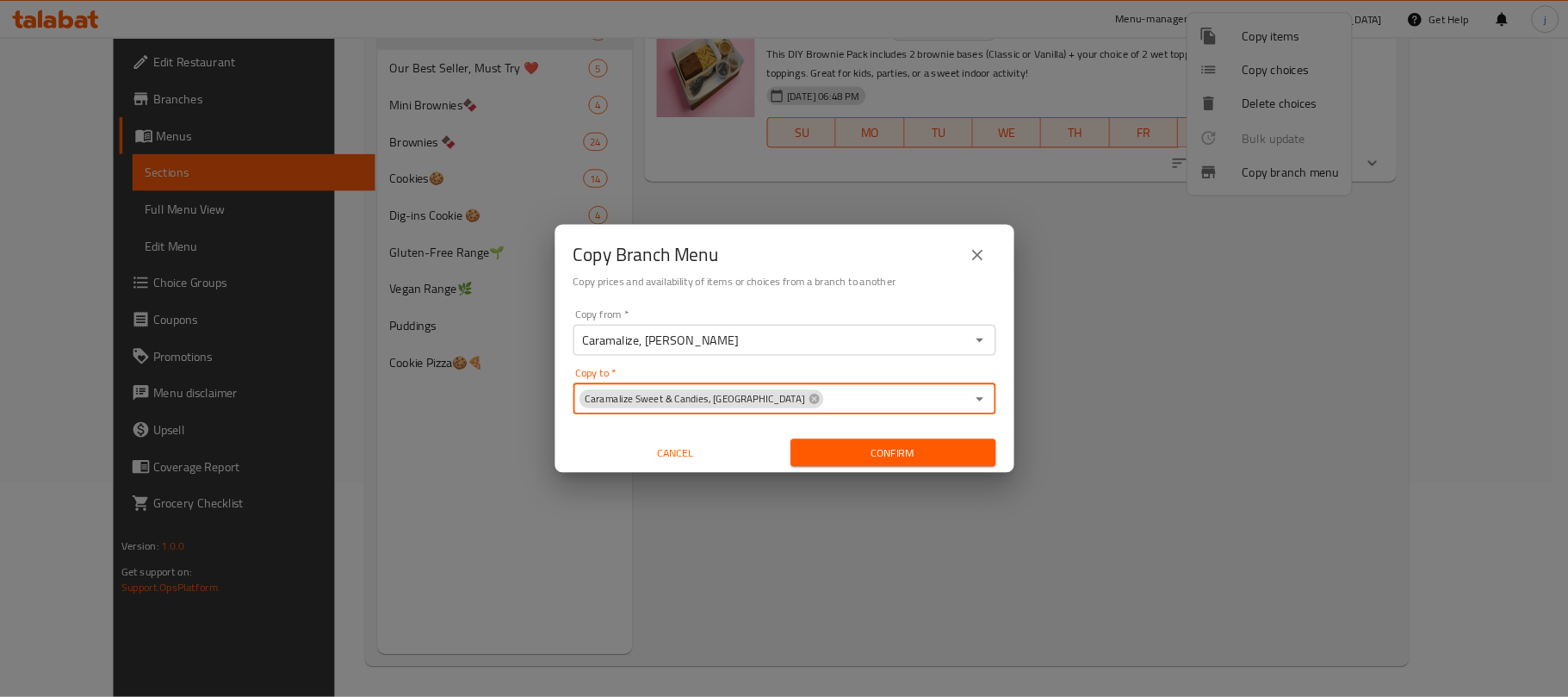
scroll to position [241, 0]
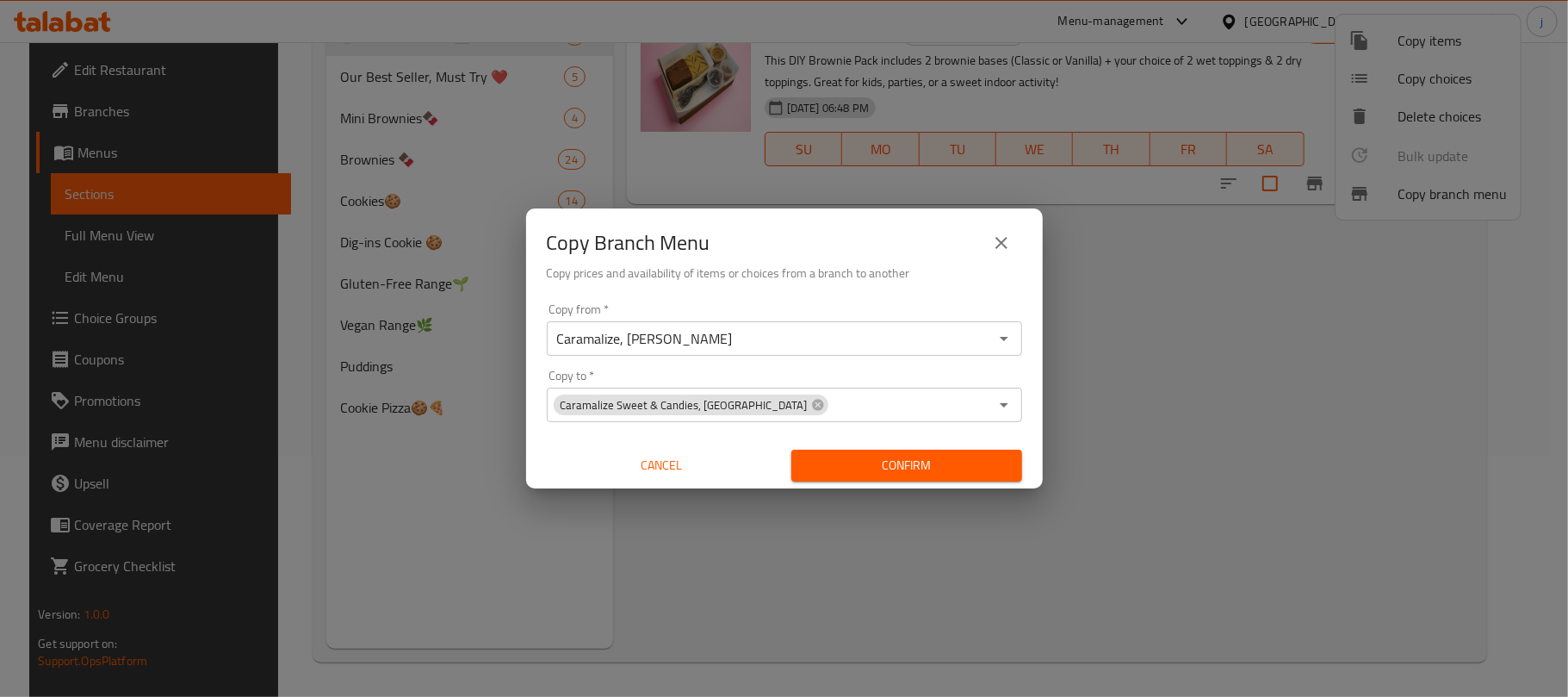
click at [1003, 220] on div "Copy Branch Menu Copy prices and availability of items or choices from a branch…" at bounding box center [784, 252] width 517 height 88
drag, startPoint x: 1009, startPoint y: 259, endPoint x: 993, endPoint y: 247, distance: 20.0
click at [1006, 253] on button "close" at bounding box center [1001, 242] width 41 height 41
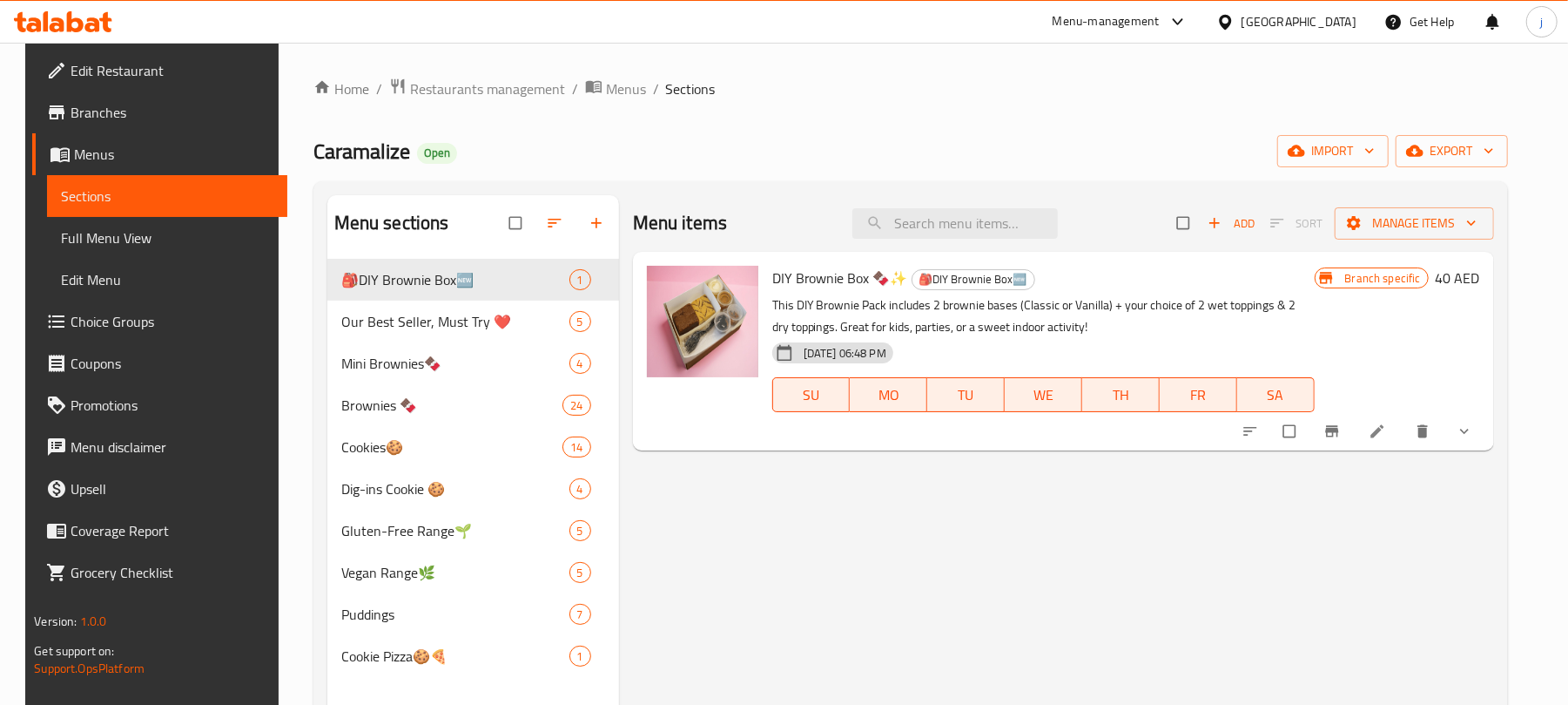
click at [136, 115] on span "Branches" at bounding box center [172, 112] width 203 height 21
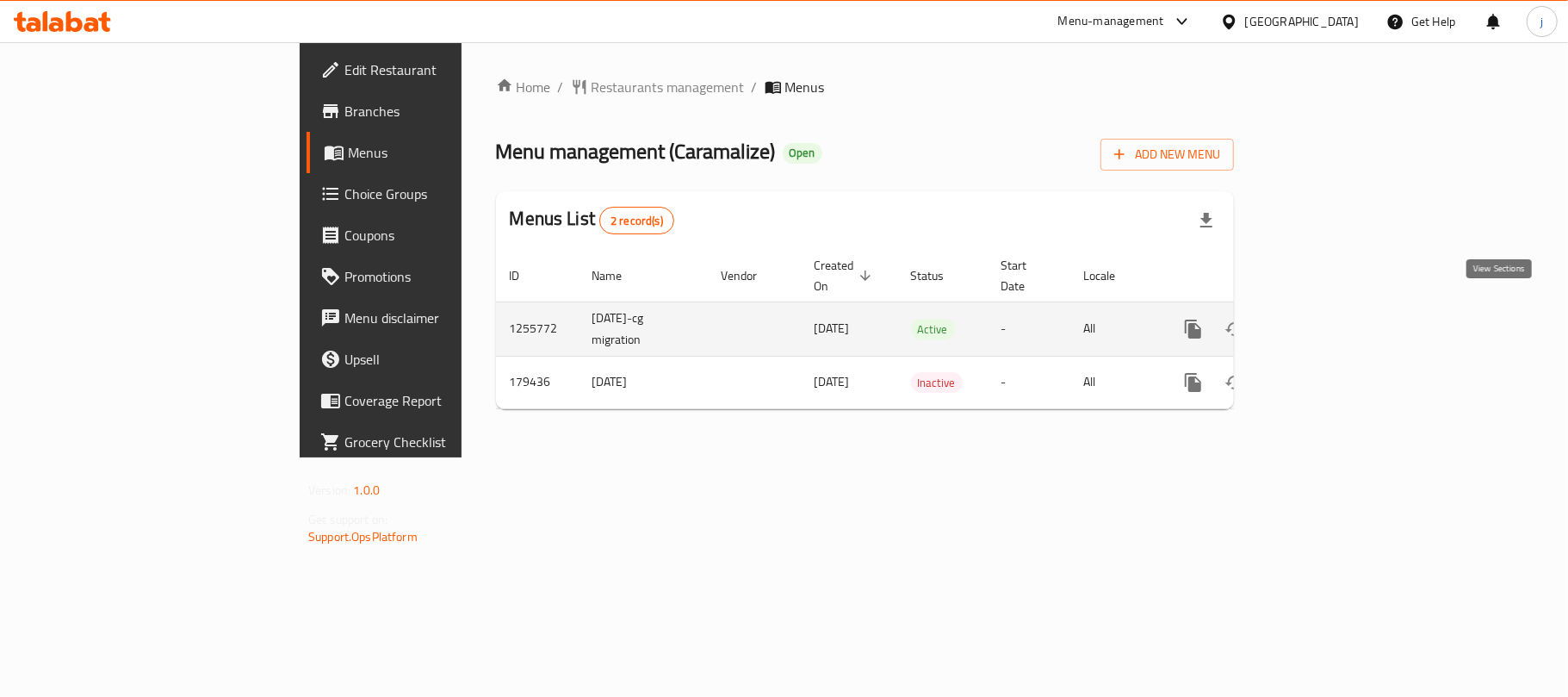
click at [1328, 319] on icon "enhanced table" at bounding box center [1317, 329] width 21 height 21
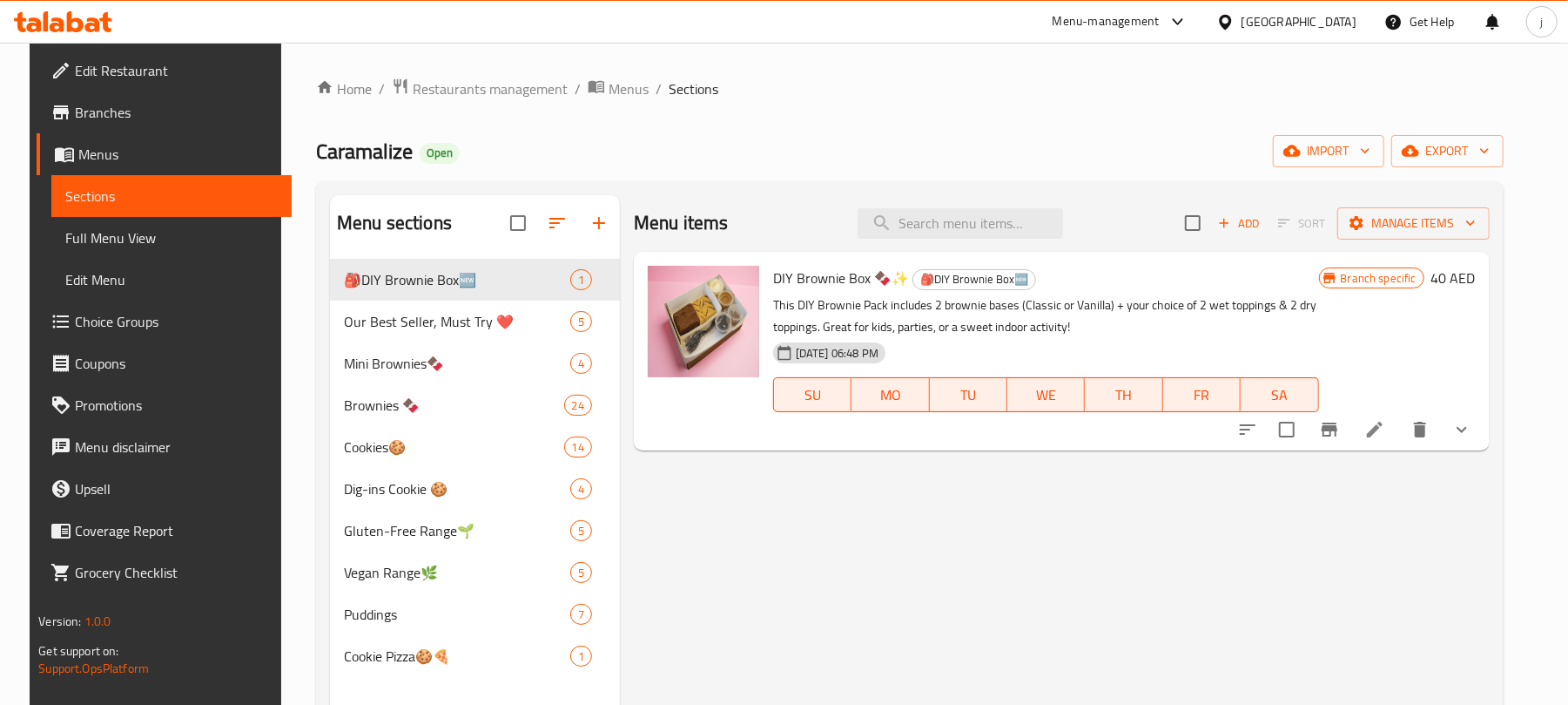
click at [91, 109] on span "Branches" at bounding box center [176, 112] width 203 height 21
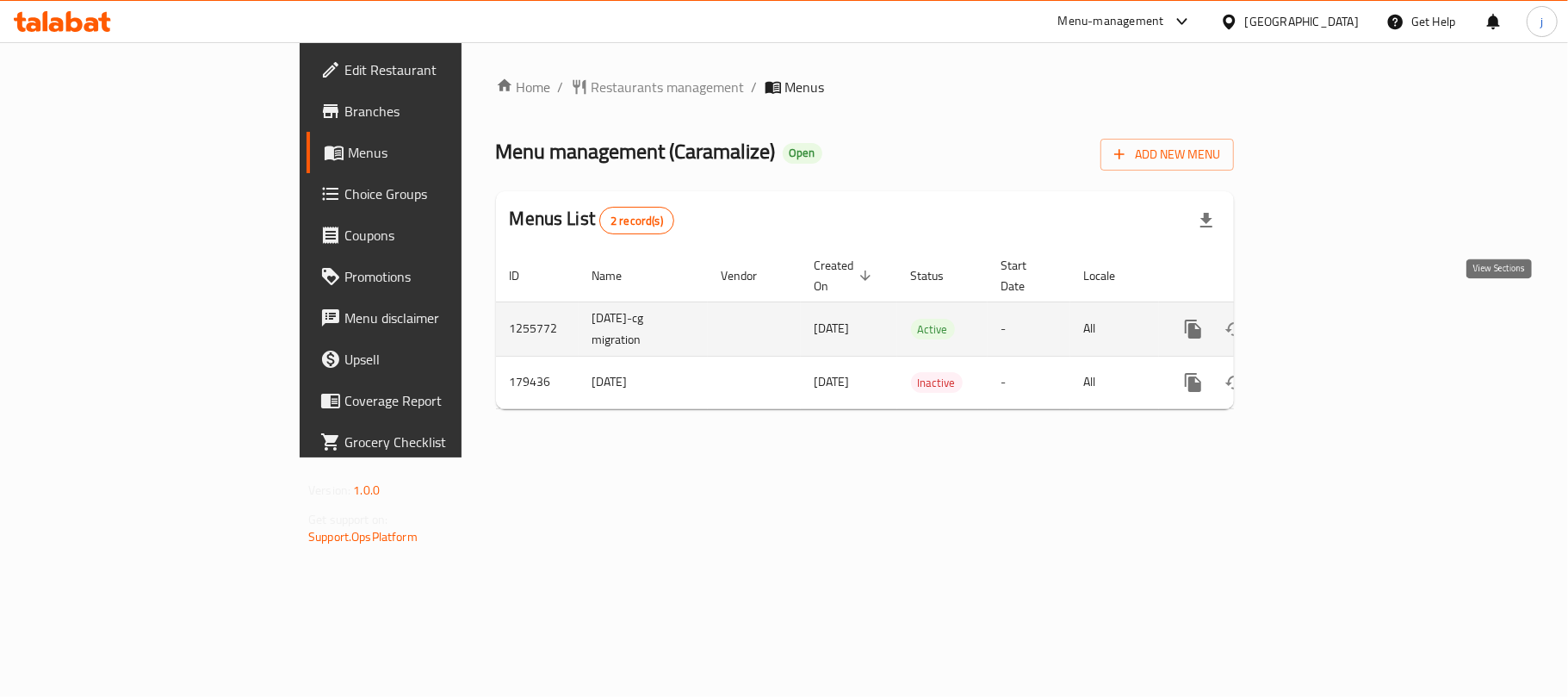
click at [1328, 319] on icon "enhanced table" at bounding box center [1317, 329] width 21 height 21
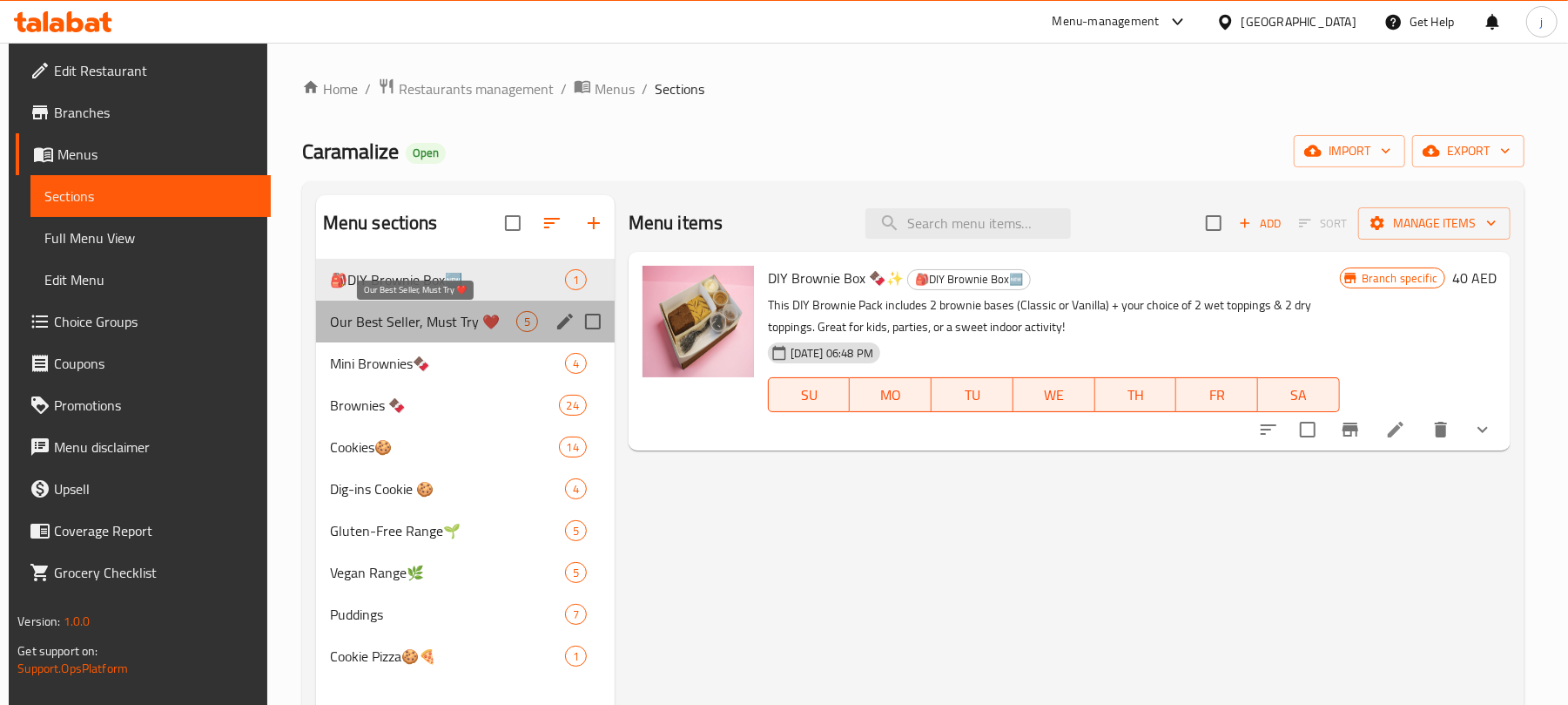
drag, startPoint x: 356, startPoint y: 326, endPoint x: 64, endPoint y: 331, distance: 292.0
click at [346, 322] on span "Our Best Seller, Must Try ❤️" at bounding box center [423, 322] width 187 height 21
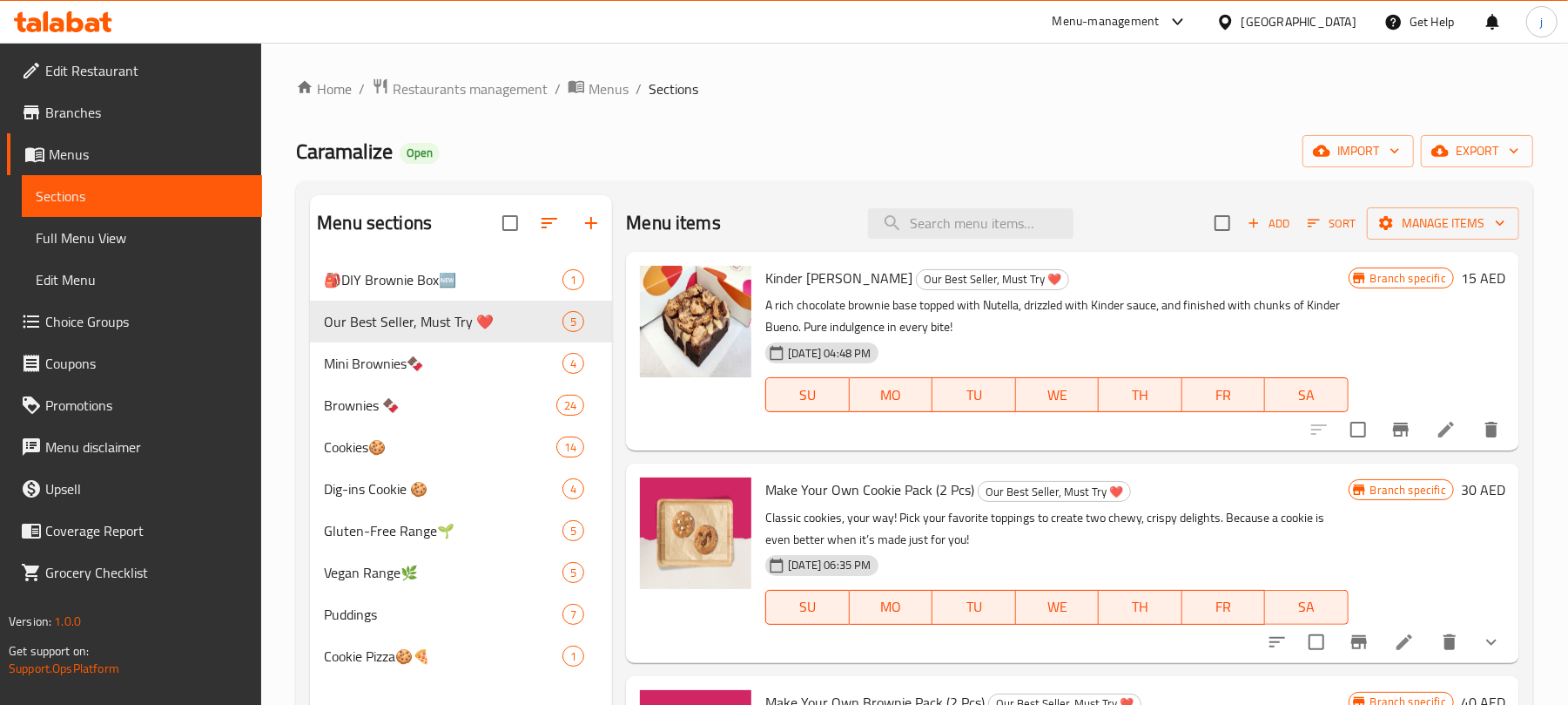
click at [141, 126] on link "Branches" at bounding box center [135, 112] width 255 height 42
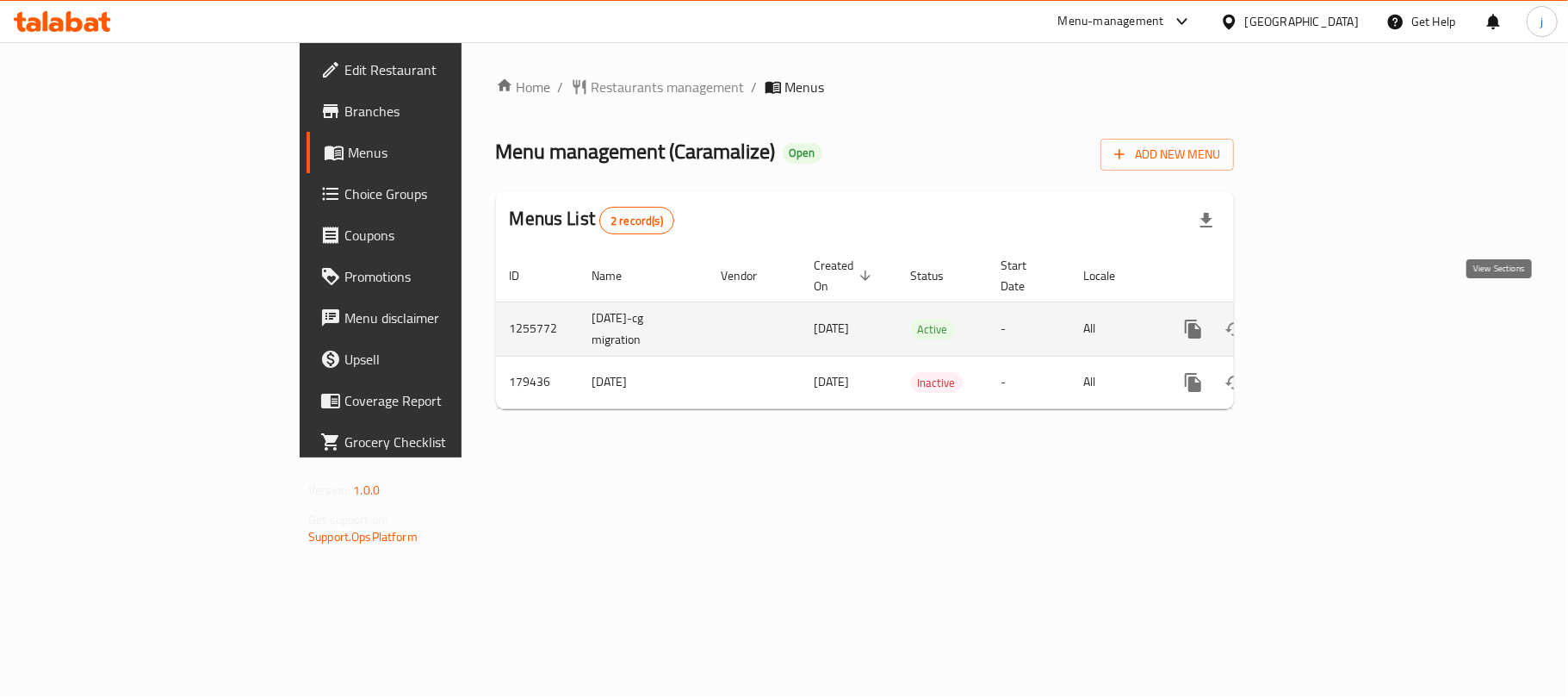
click at [1325, 322] on icon "enhanced table" at bounding box center [1317, 329] width 16 height 16
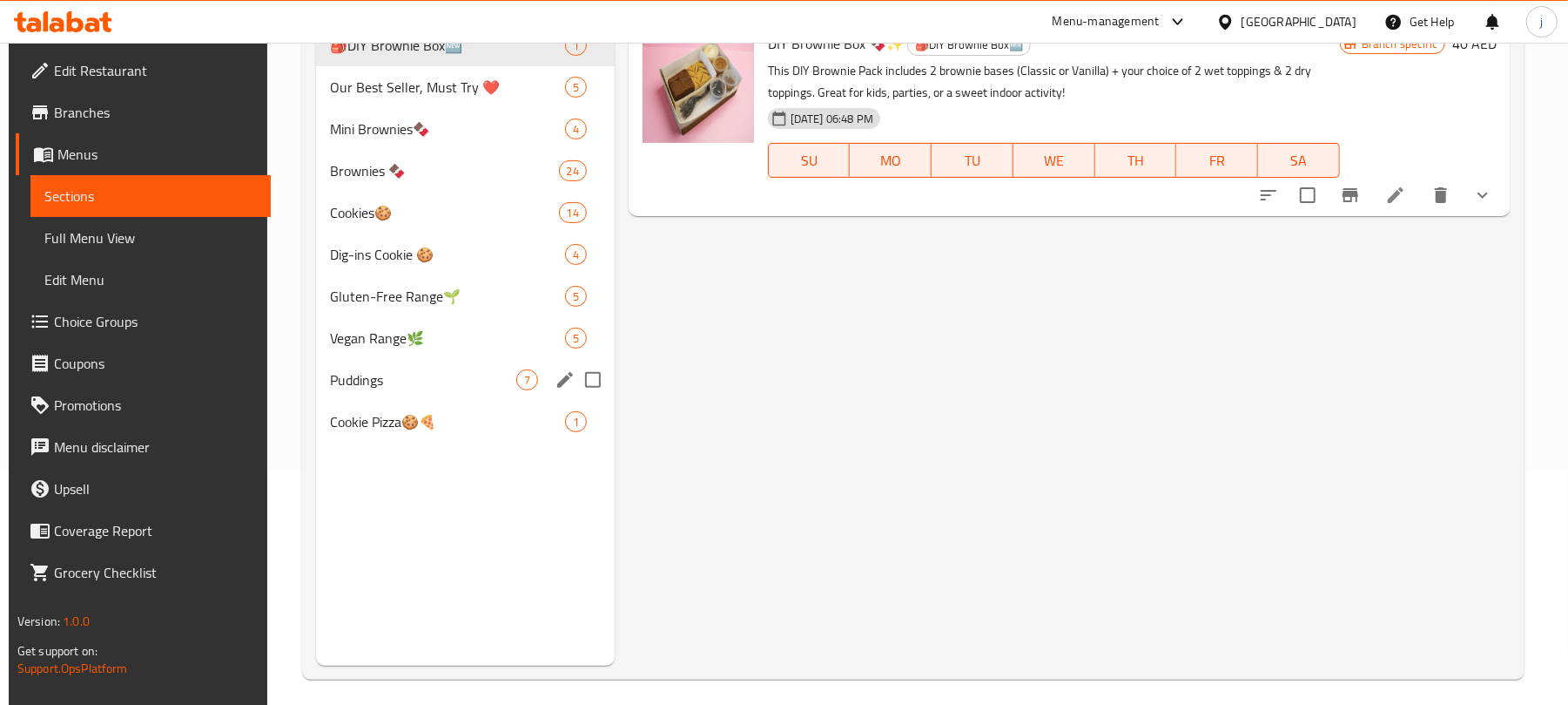
scroll to position [245, 0]
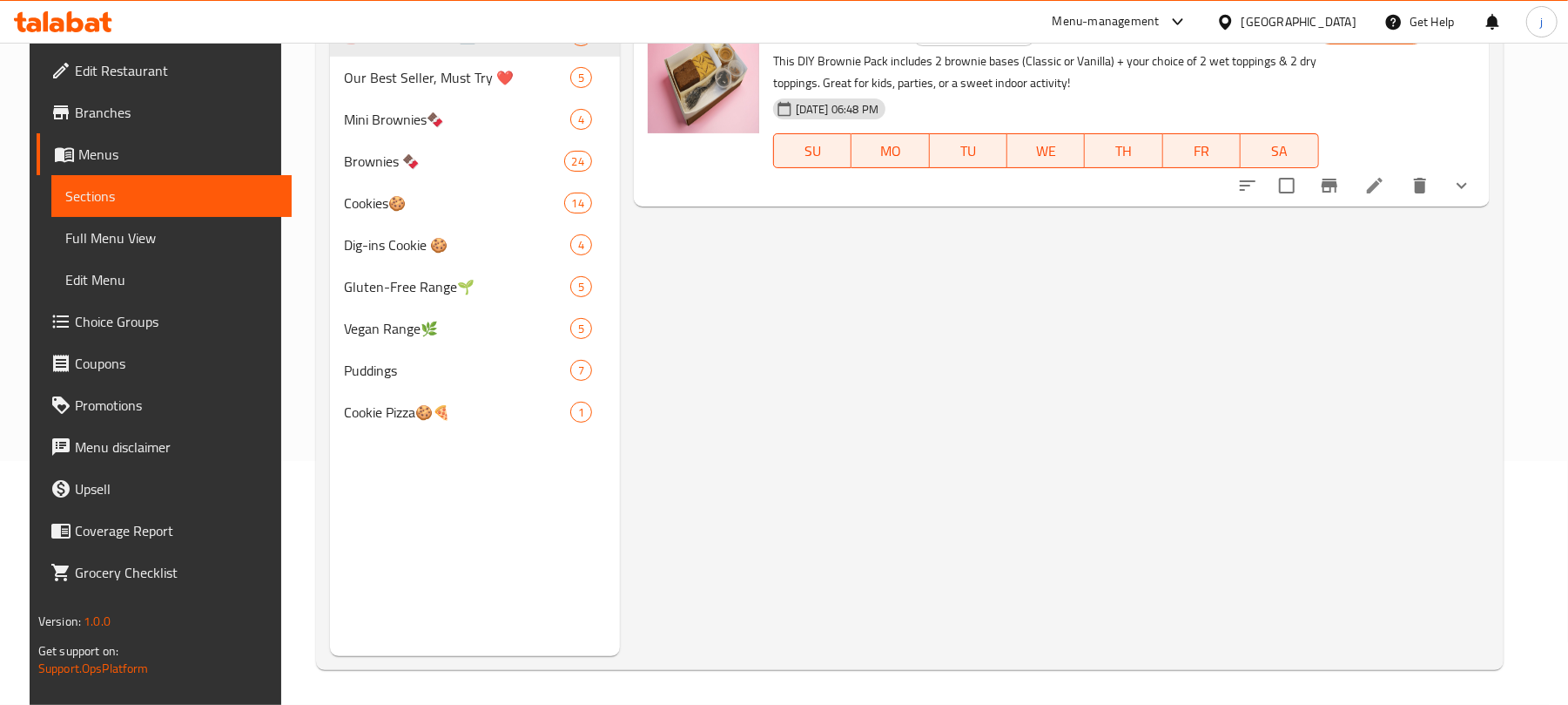
click at [126, 223] on link "Full Menu View" at bounding box center [172, 237] width 240 height 42
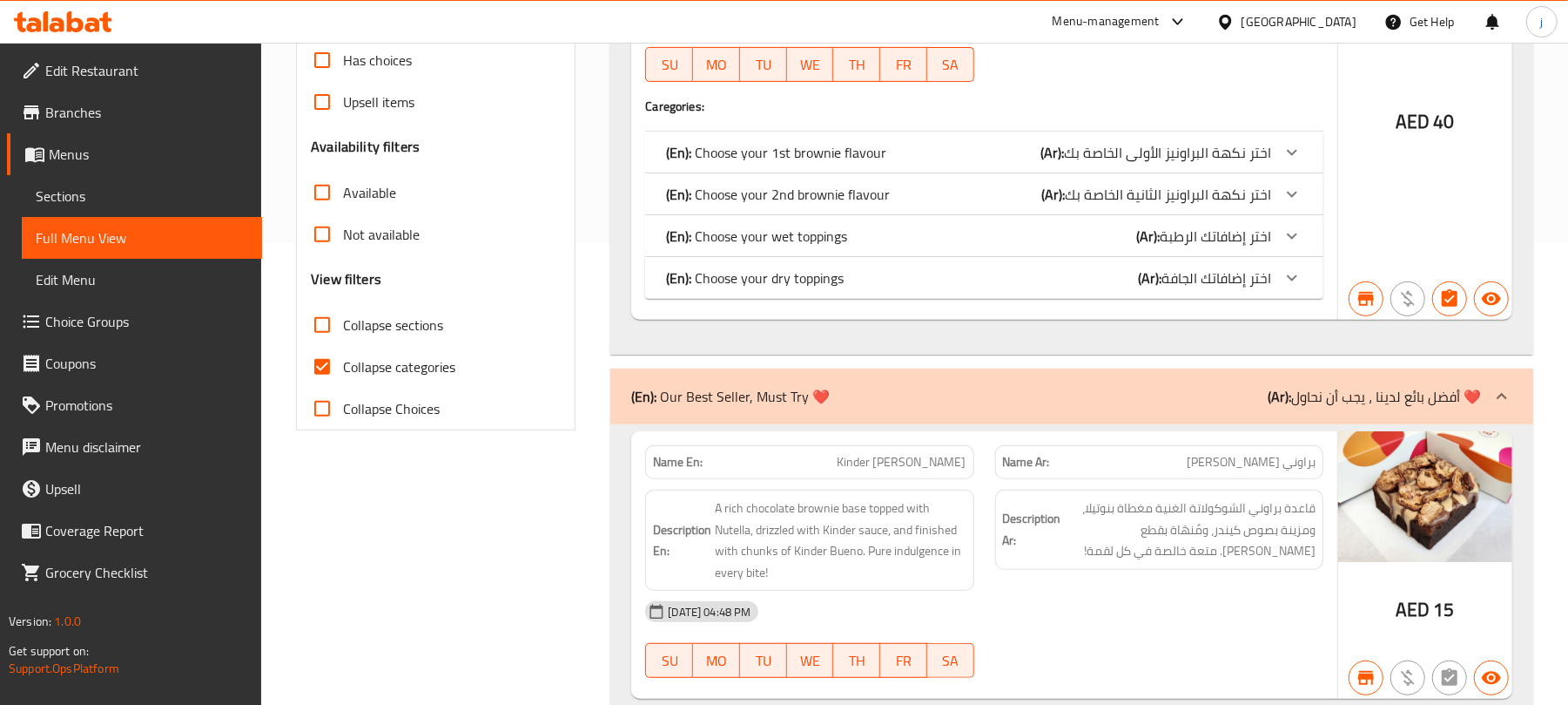
scroll to position [465, 0]
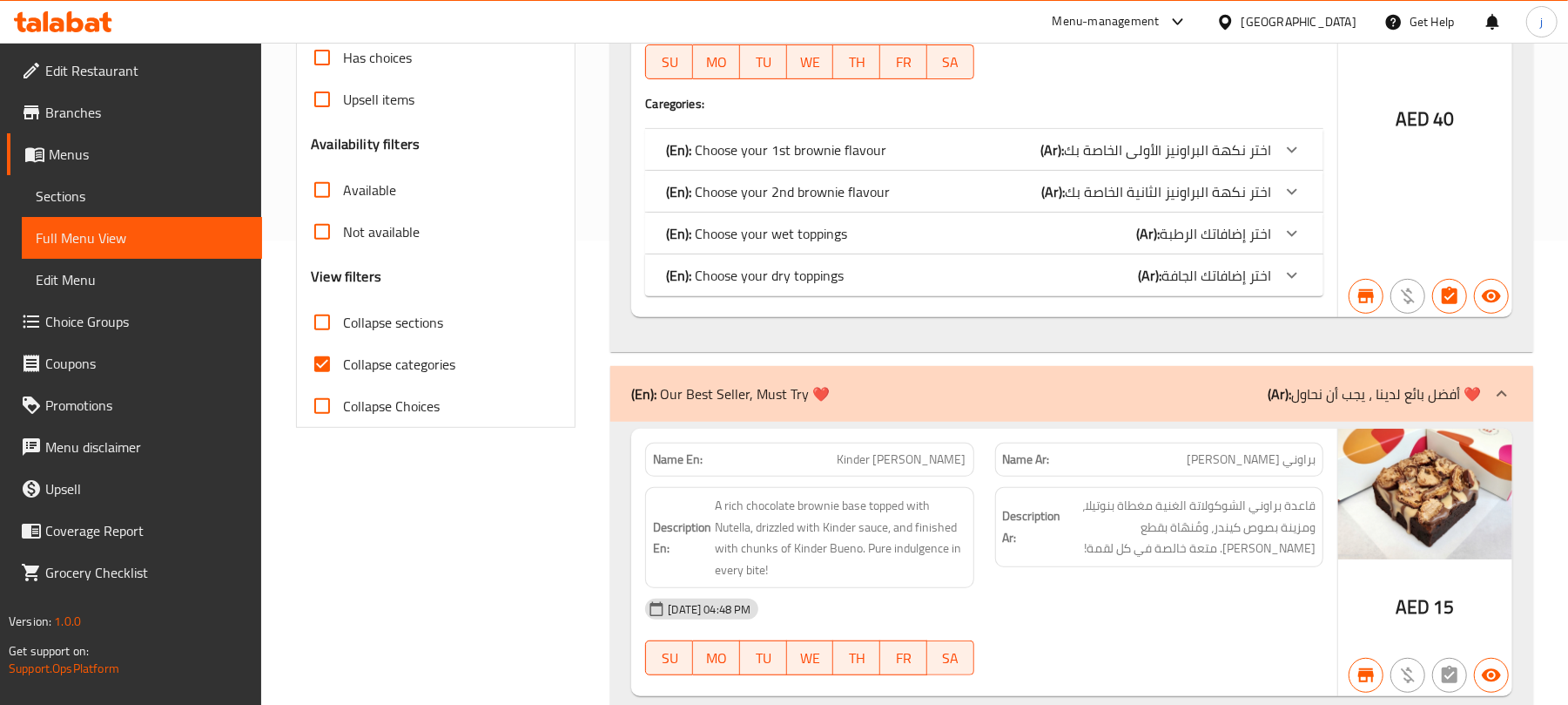
click at [318, 326] on input "Collapse sections" at bounding box center [321, 322] width 42 height 42
checkbox input "true"
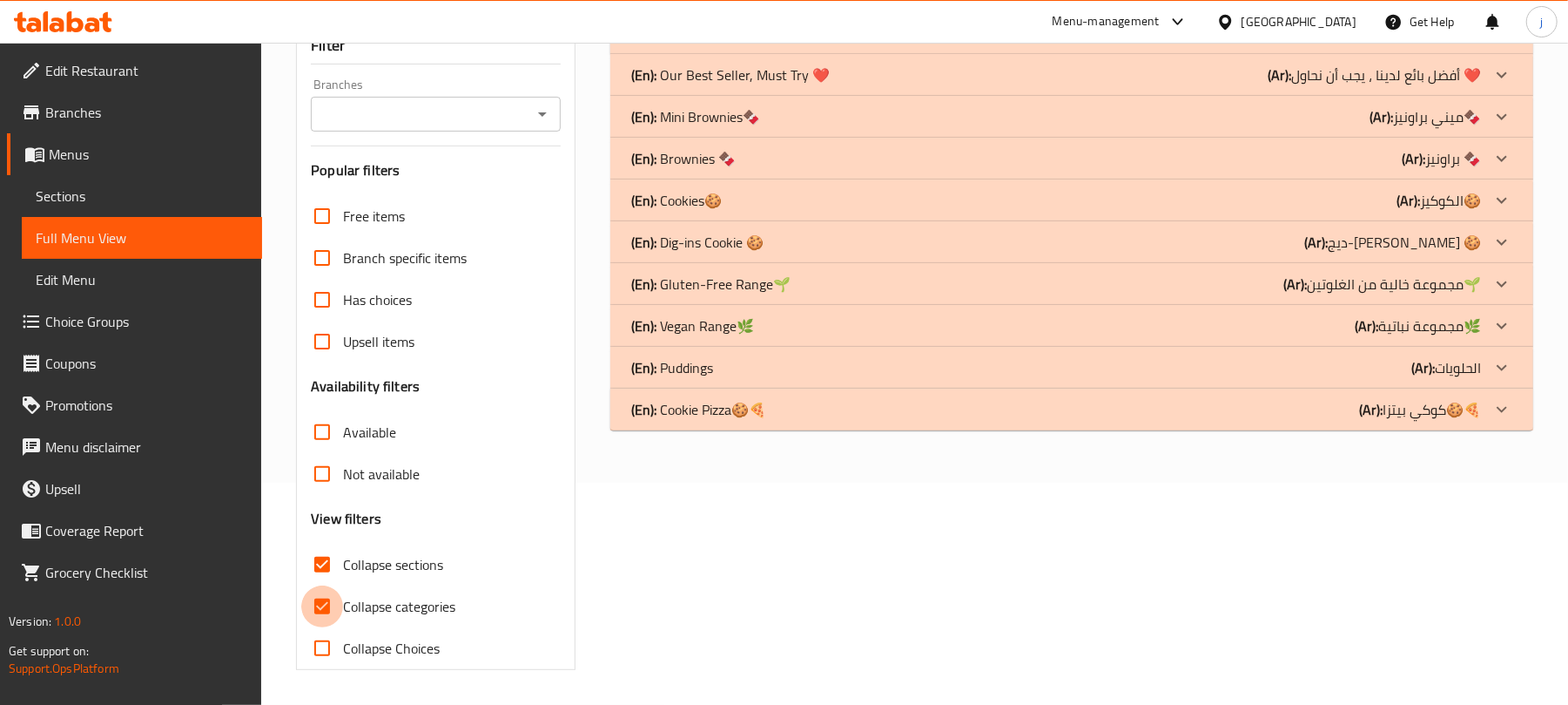
click at [322, 364] on div "Free items Branch specific items Has choices Upsell items Availability filters …" at bounding box center [436, 432] width 250 height 474
drag, startPoint x: 315, startPoint y: 597, endPoint x: 1388, endPoint y: 326, distance: 1106.7
click at [318, 597] on input "Collapse categories" at bounding box center [321, 606] width 42 height 42
checkbox input "false"
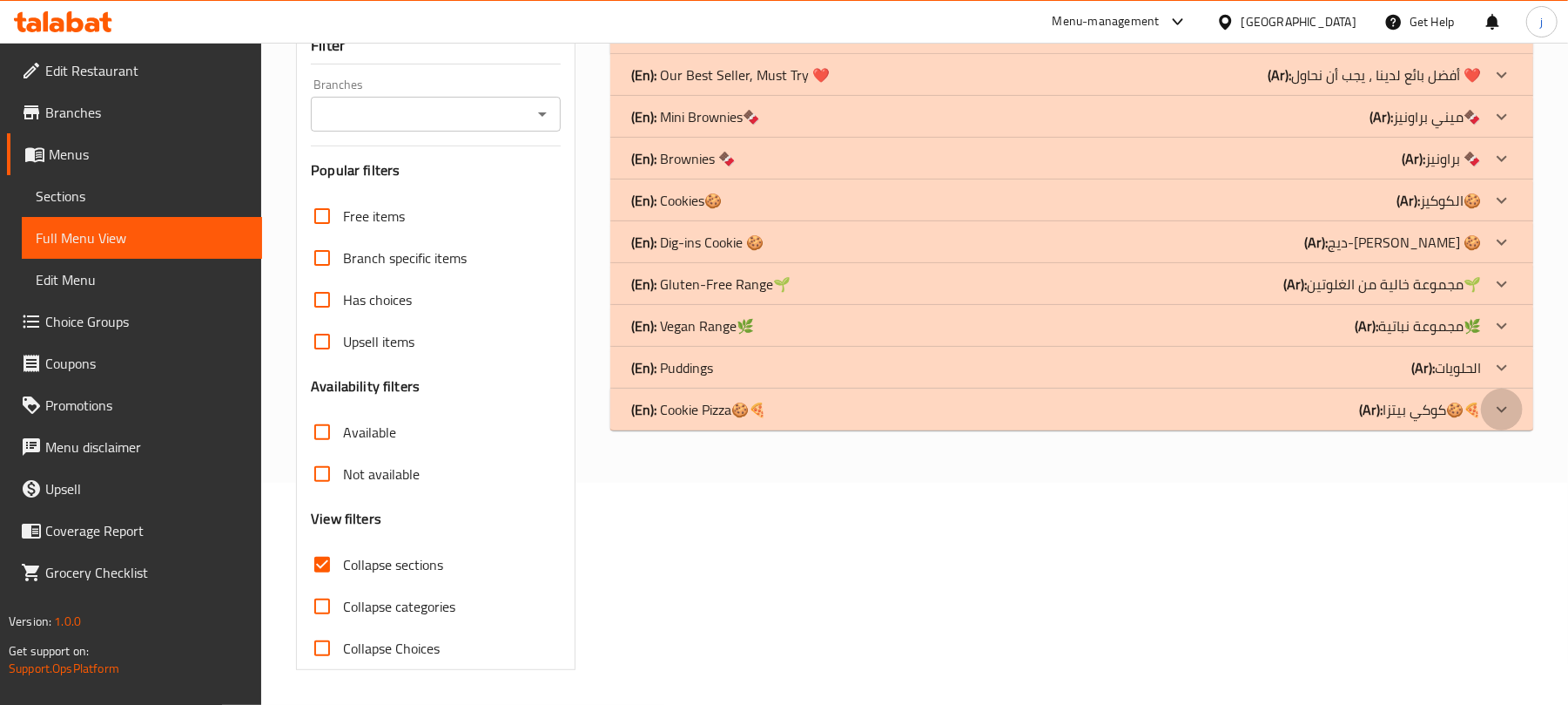
click at [1504, 43] on icon at bounding box center [1502, 33] width 21 height 21
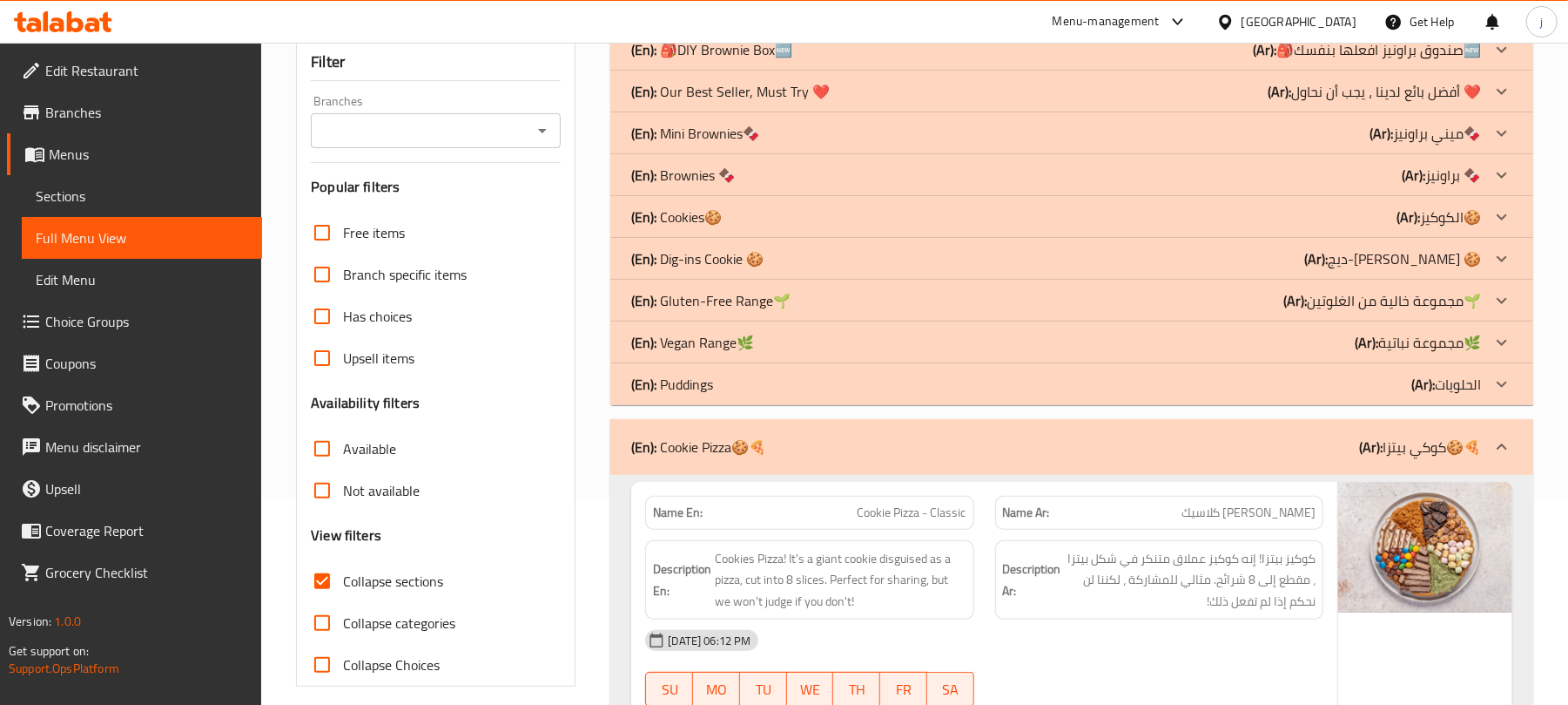
scroll to position [238, 0]
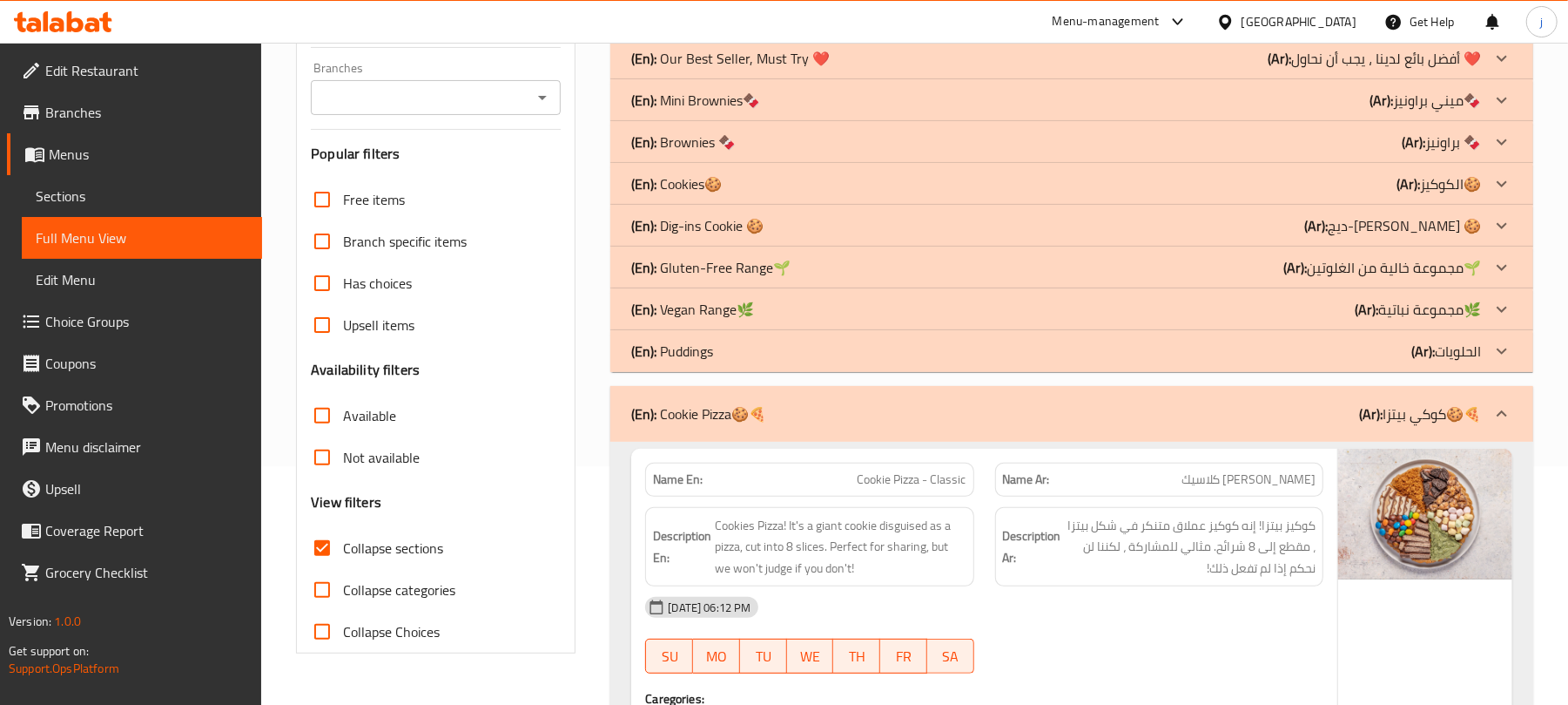
click at [1495, 27] on icon at bounding box center [1502, 17] width 21 height 21
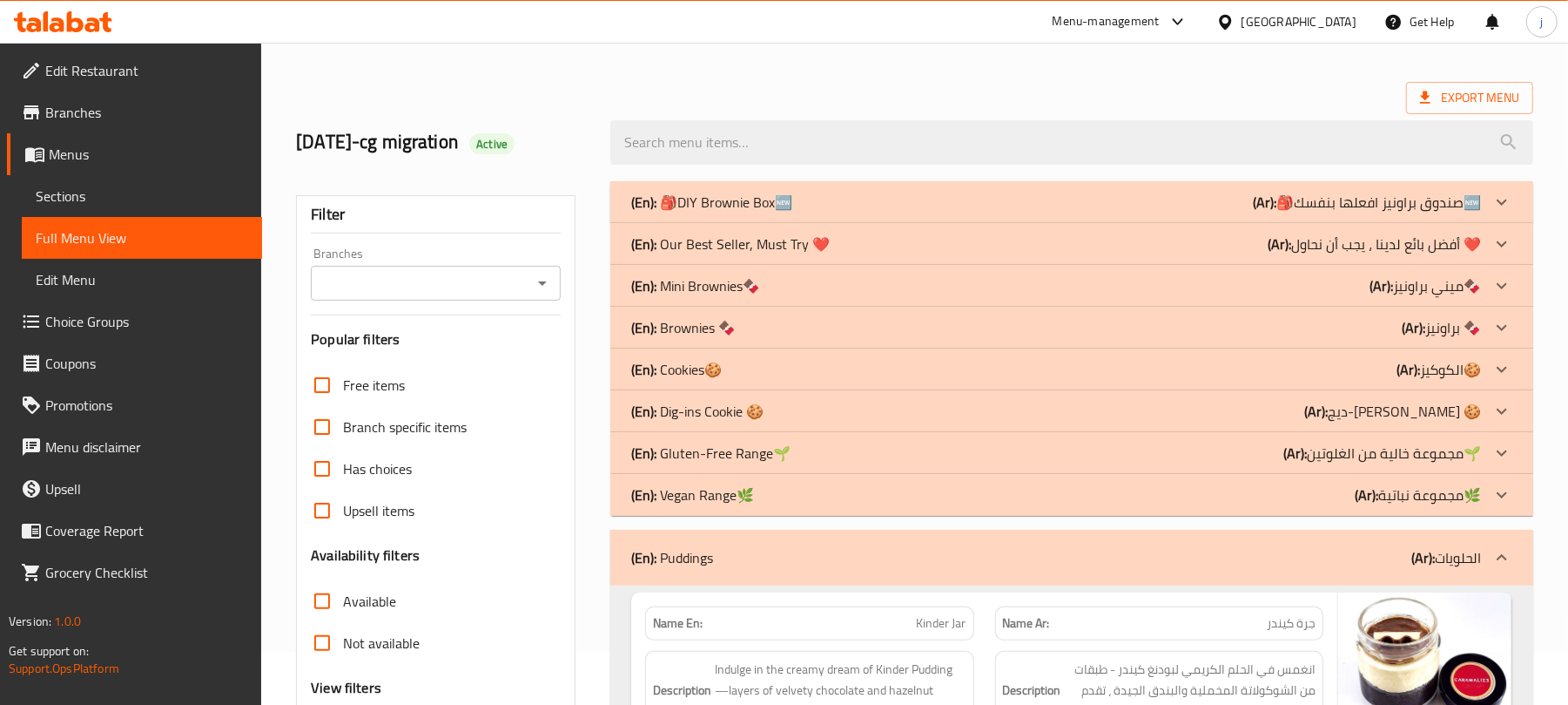
scroll to position [1, 0]
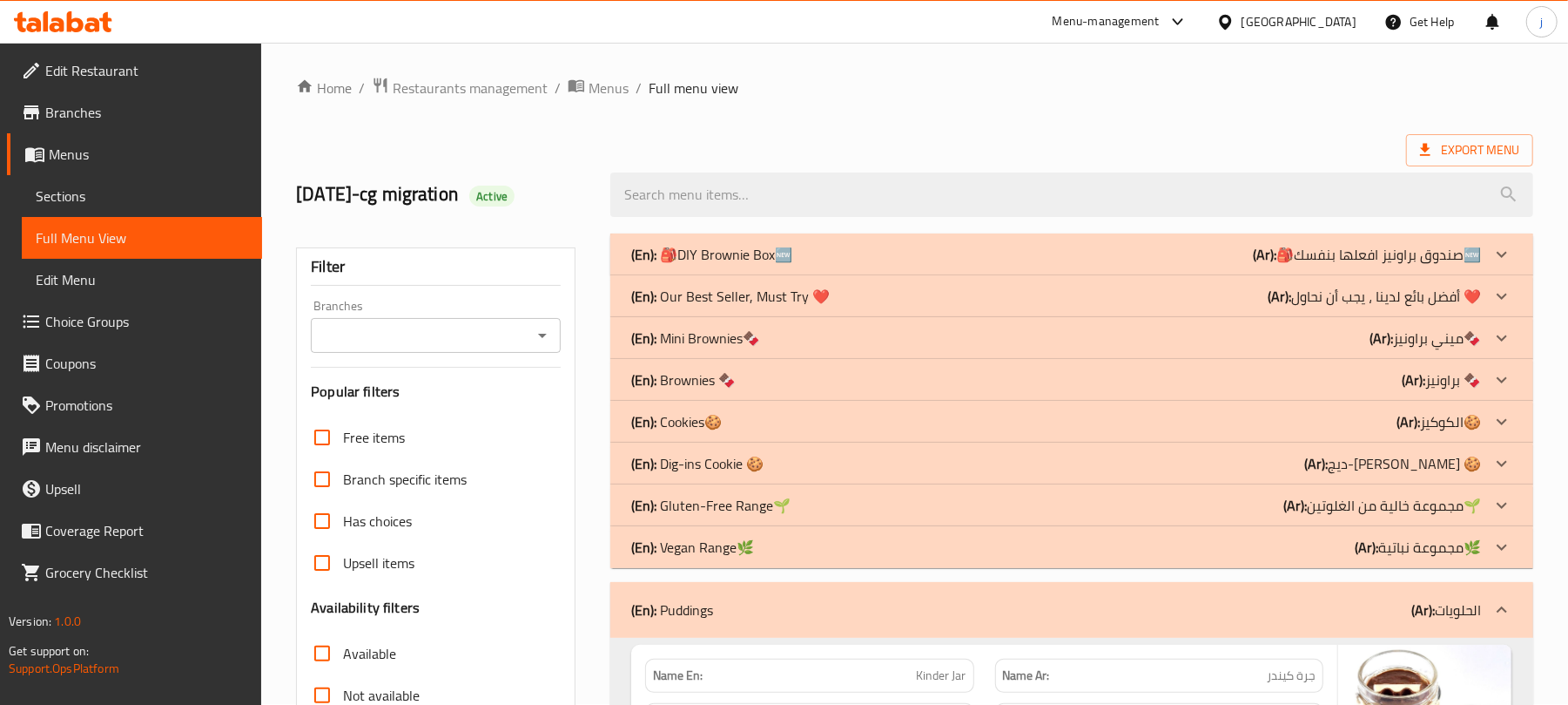
click at [1502, 265] on icon at bounding box center [1502, 254] width 21 height 21
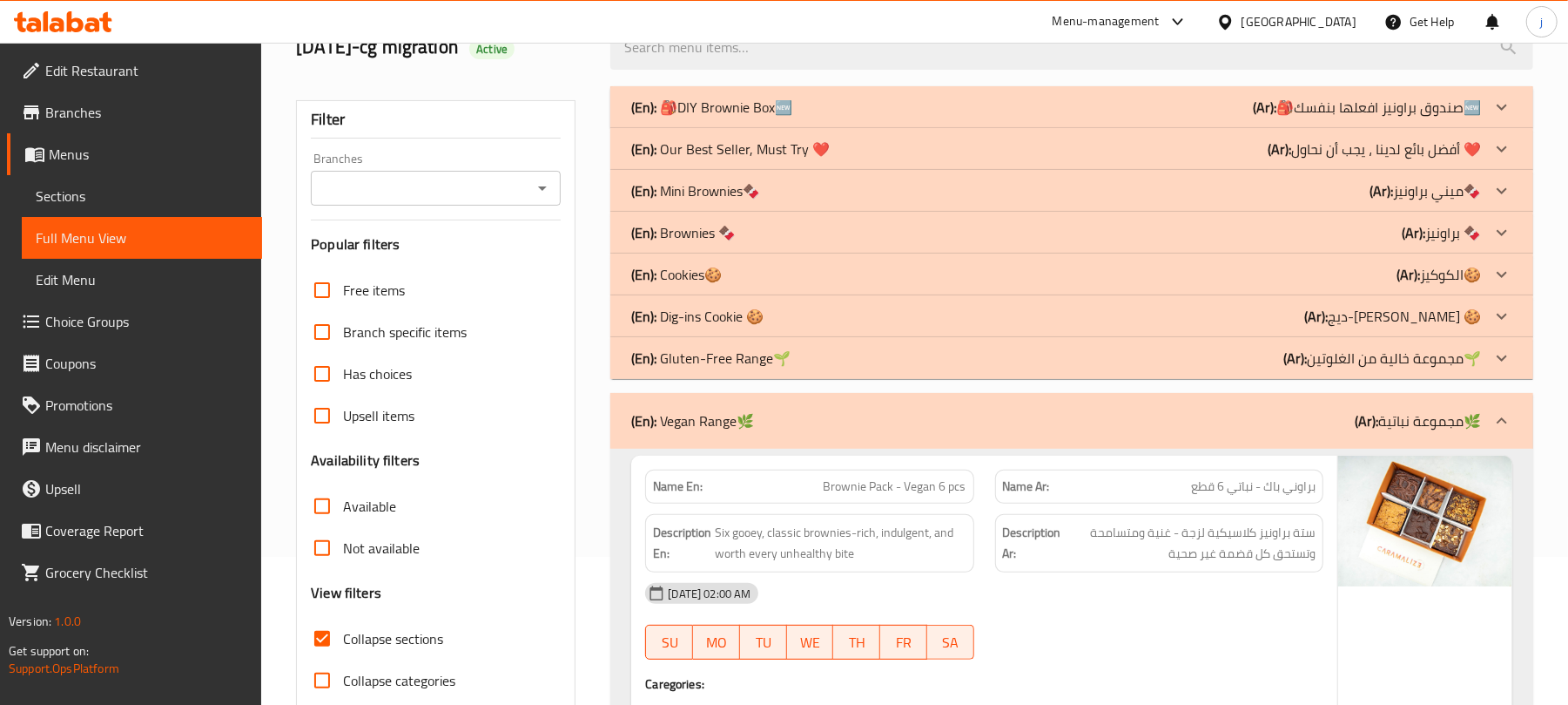
scroll to position [0, 0]
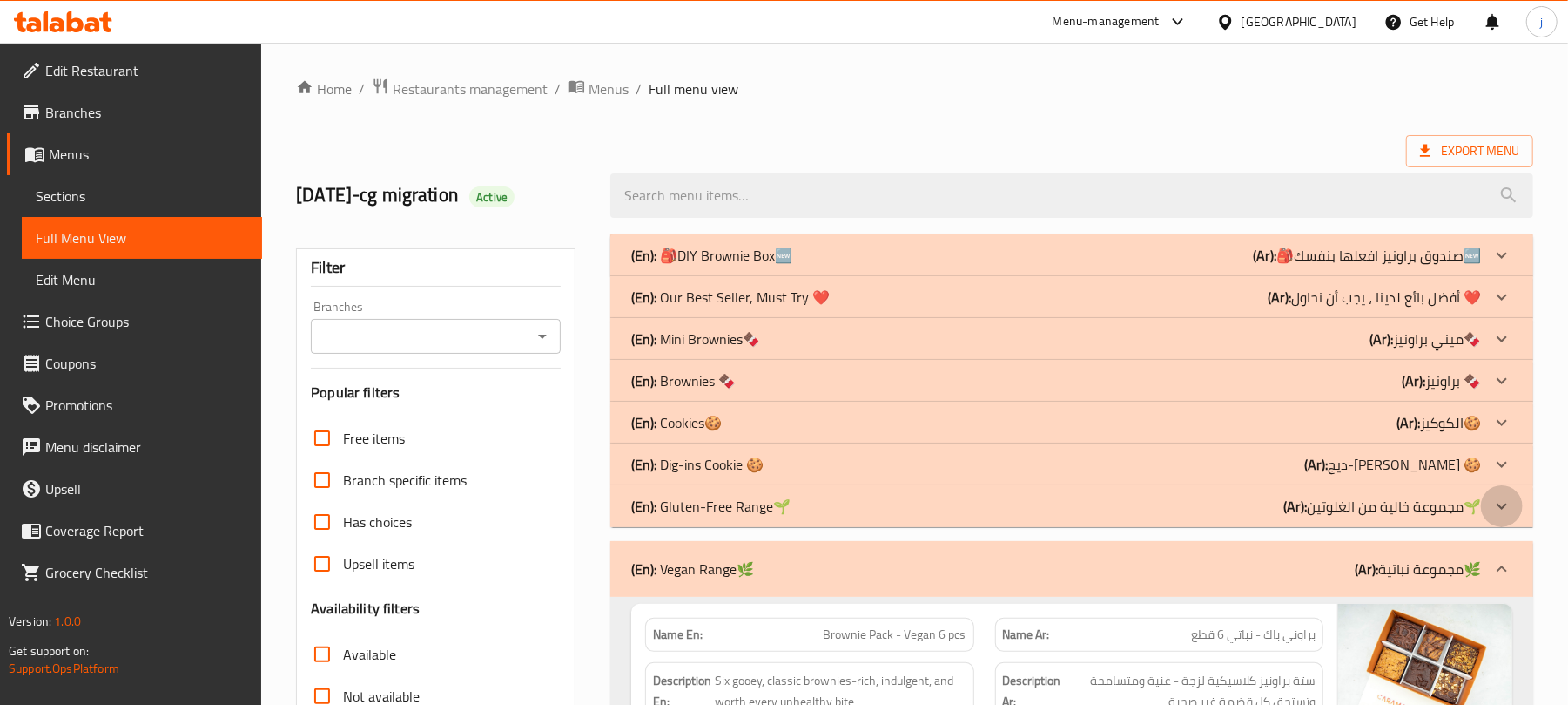
click at [1502, 266] on icon at bounding box center [1502, 255] width 21 height 21
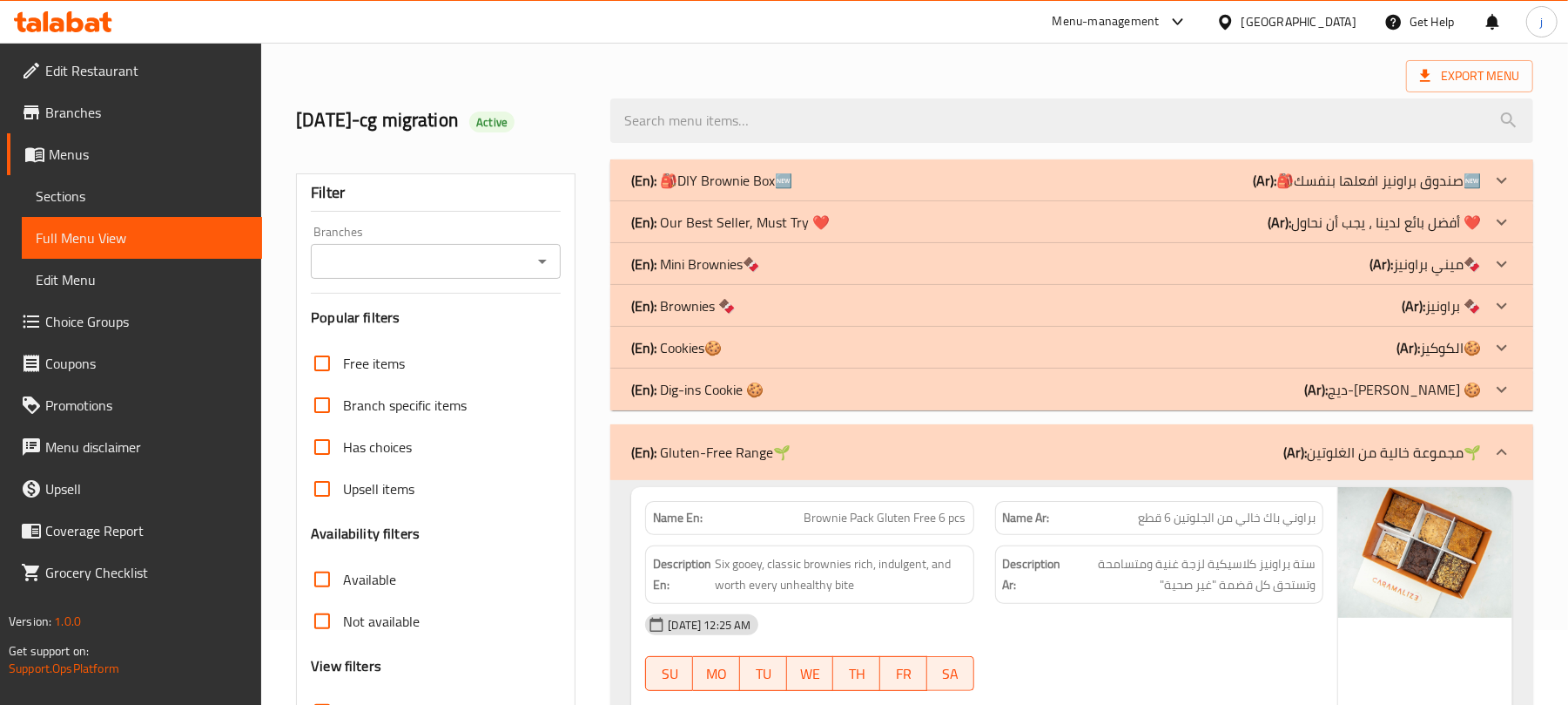
scroll to position [115, 0]
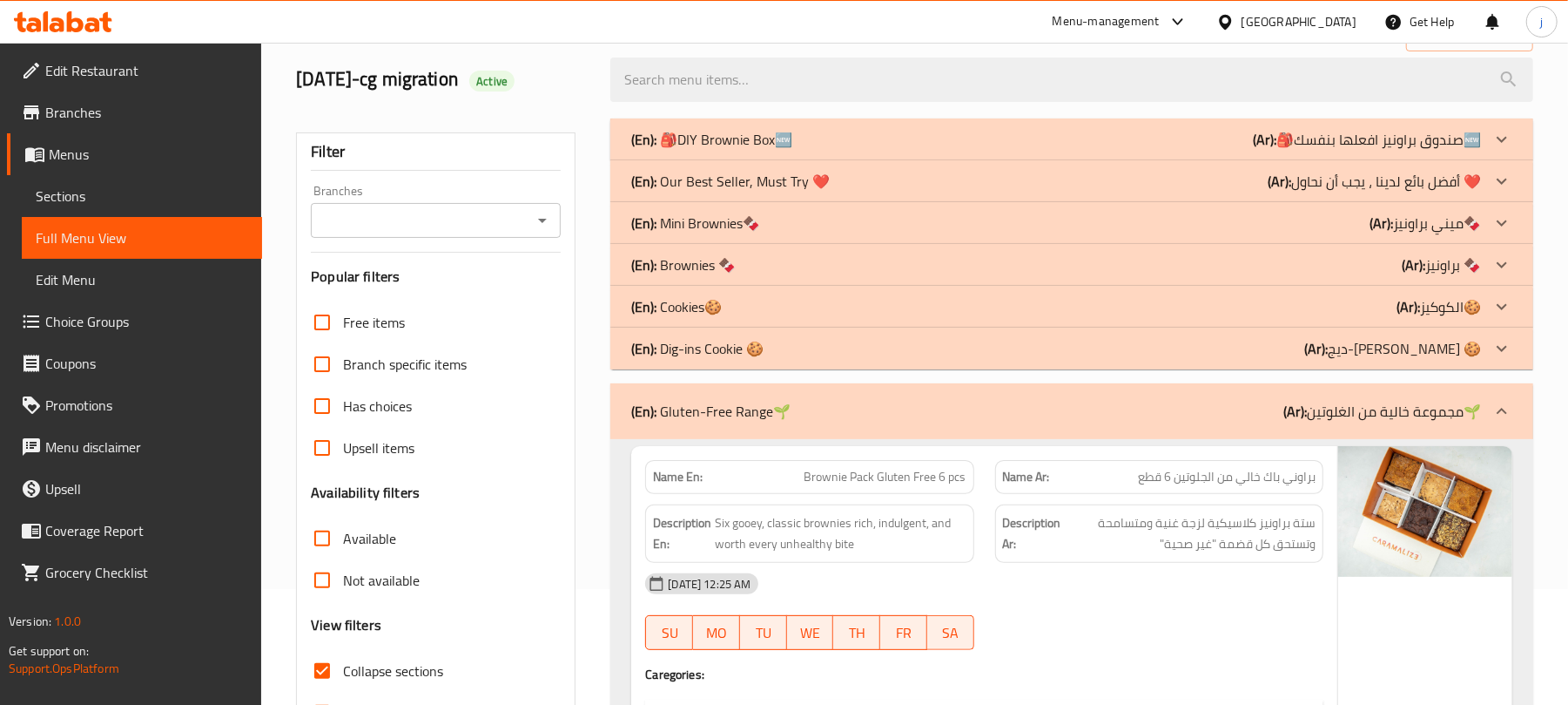
click at [1514, 160] on div at bounding box center [1502, 139] width 42 height 42
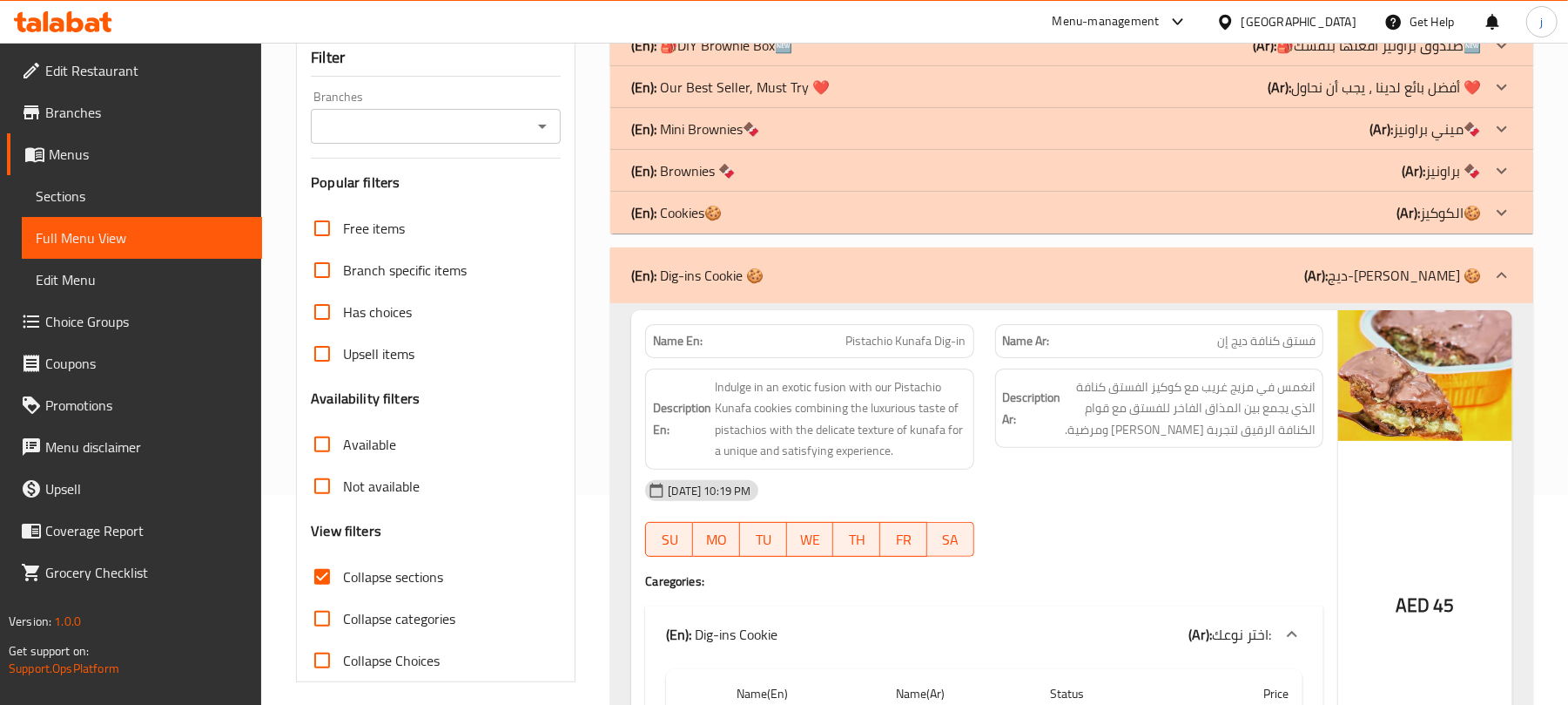
scroll to position [0, 0]
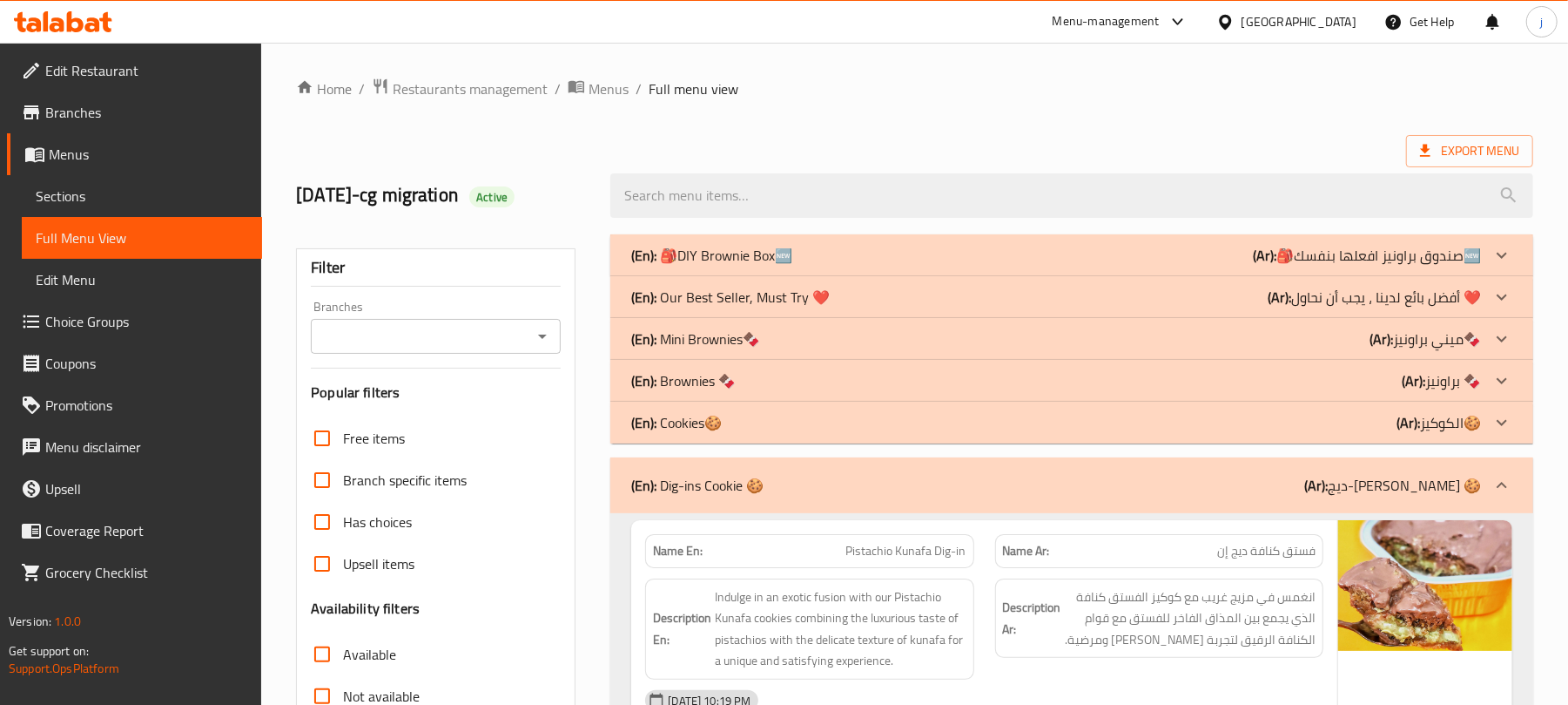
click at [1509, 266] on icon at bounding box center [1502, 255] width 21 height 21
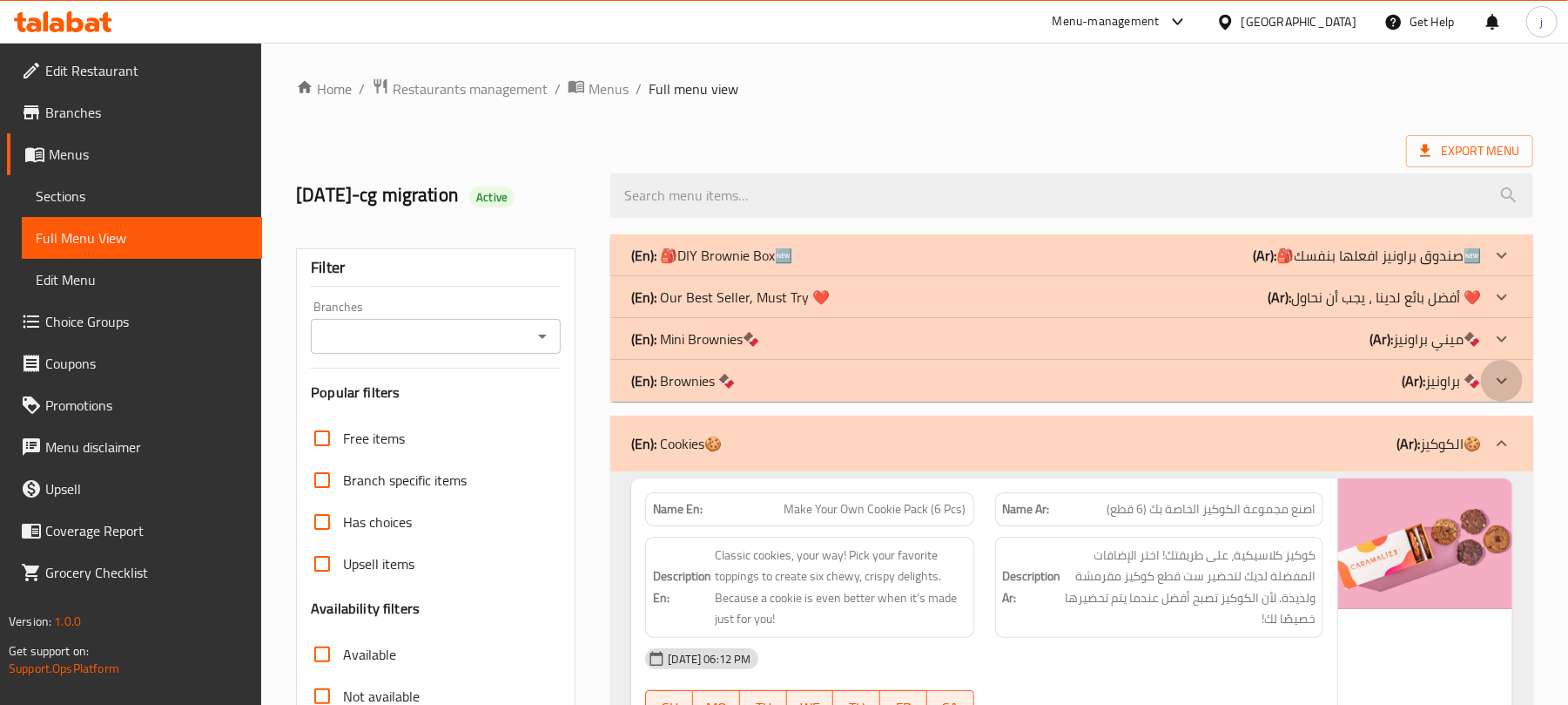
click at [1502, 266] on icon at bounding box center [1502, 255] width 21 height 21
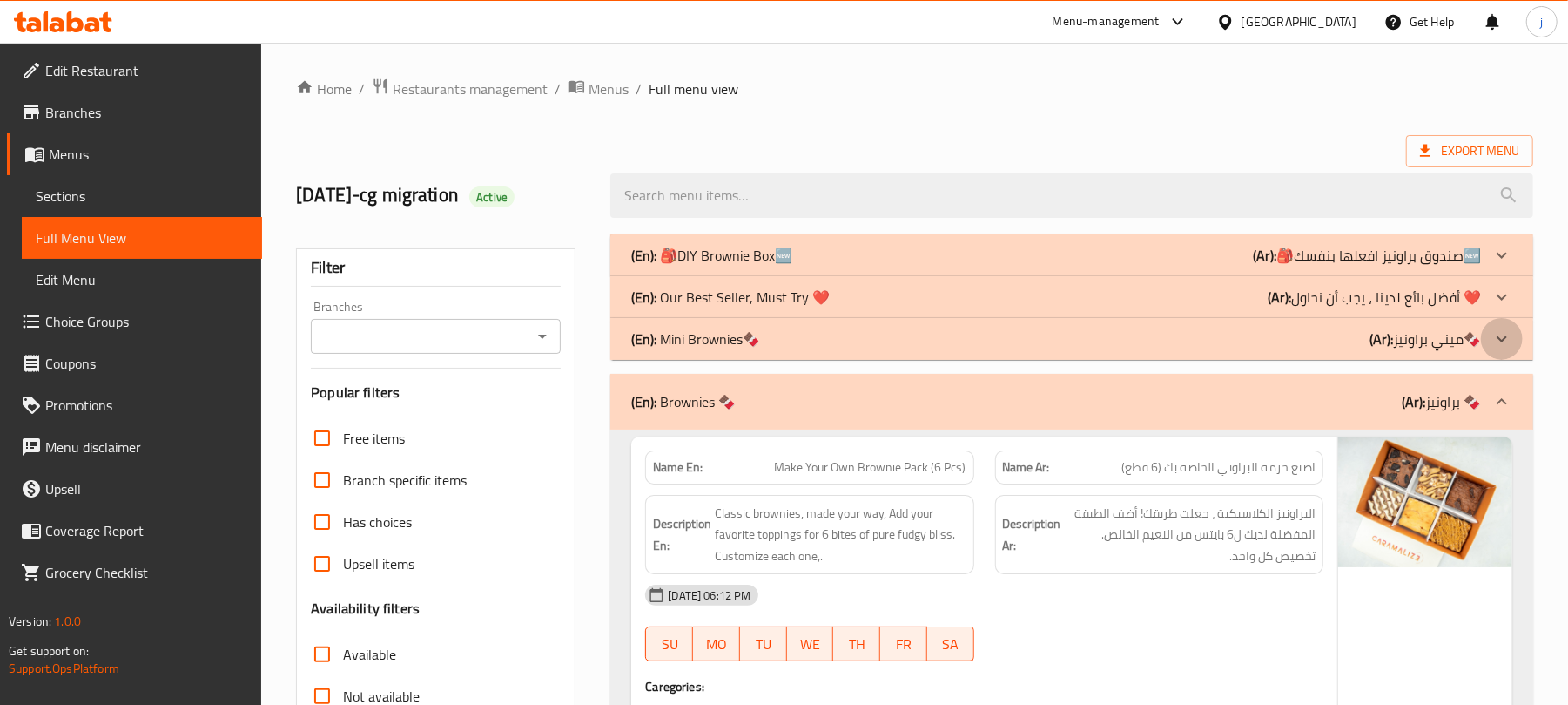
click at [1505, 266] on icon at bounding box center [1502, 255] width 21 height 21
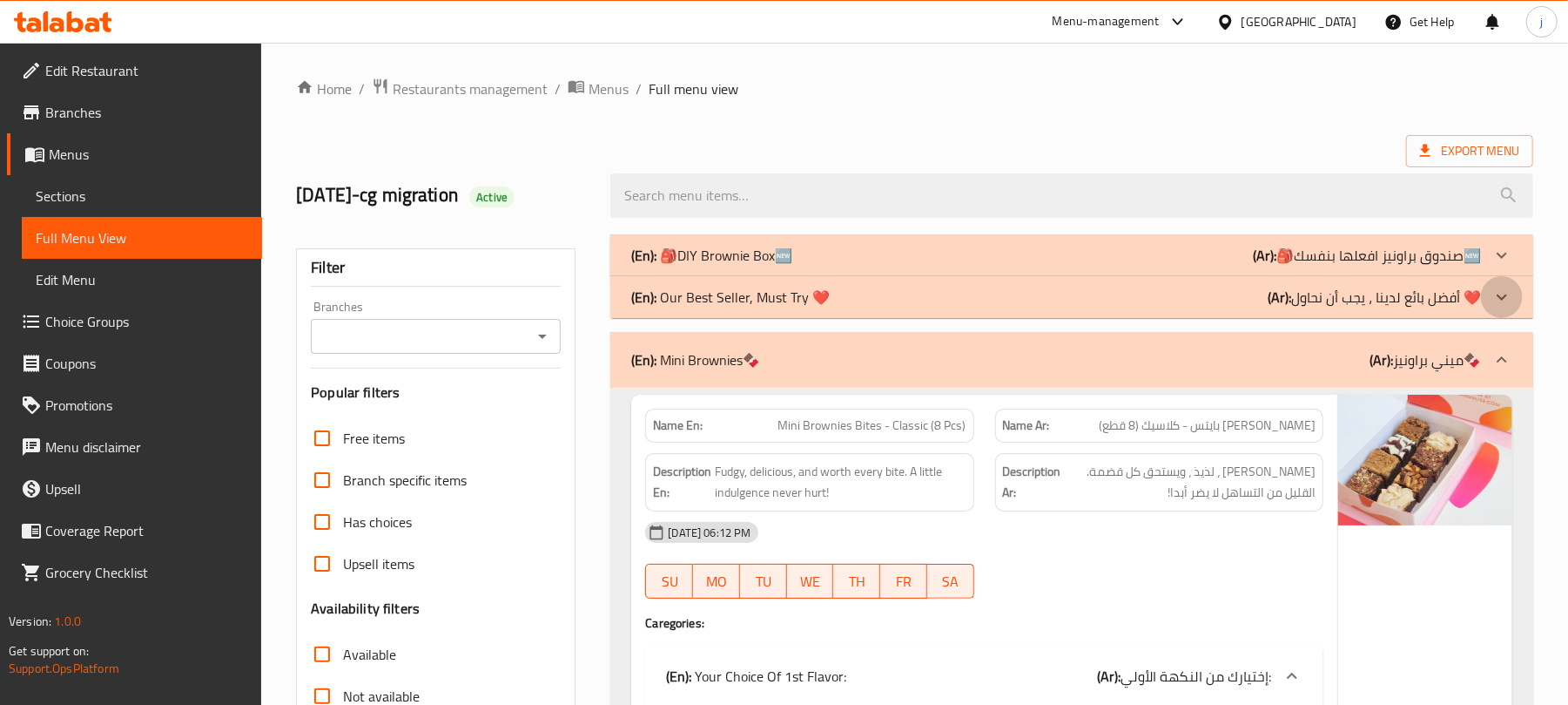
click at [1487, 276] on div at bounding box center [1502, 255] width 42 height 42
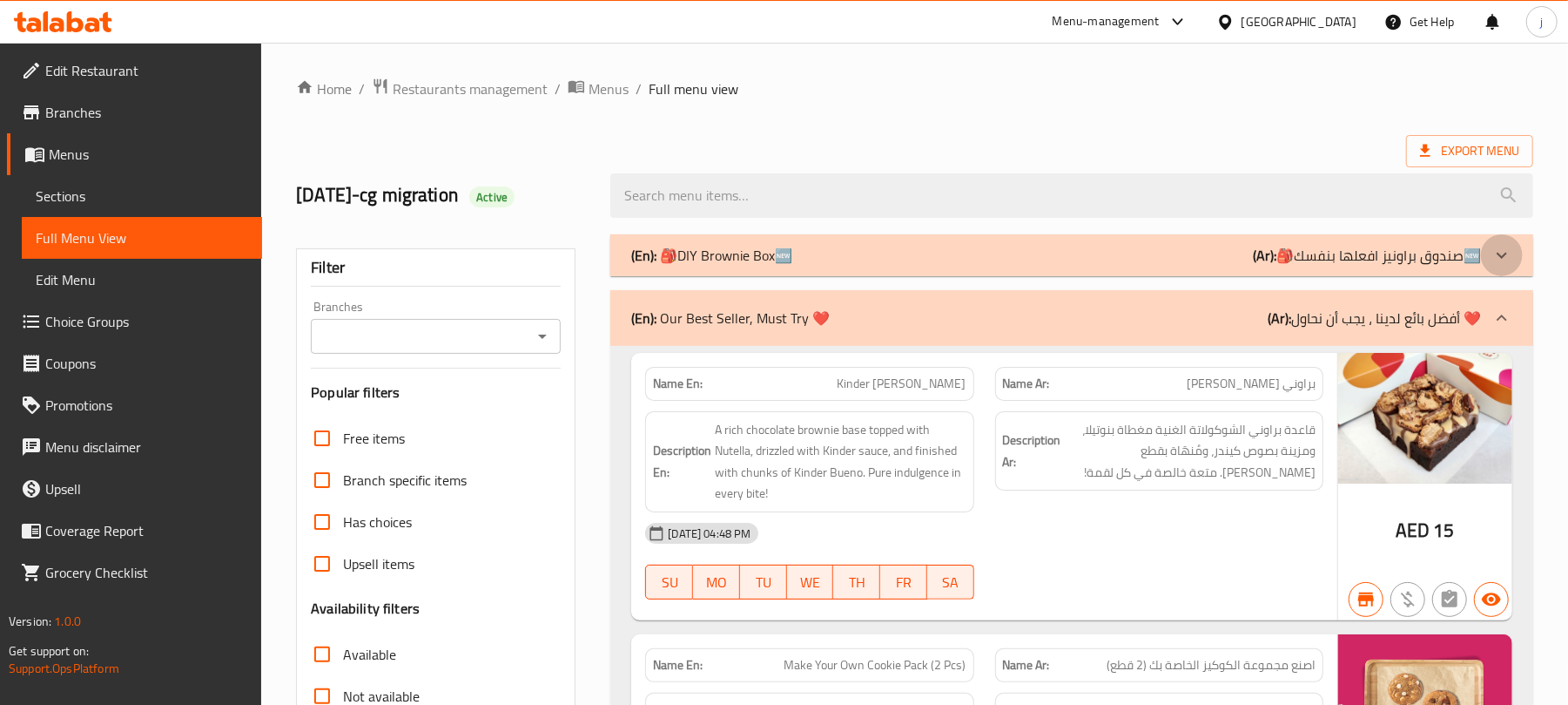
click at [1502, 255] on icon at bounding box center [1502, 255] width 21 height 21
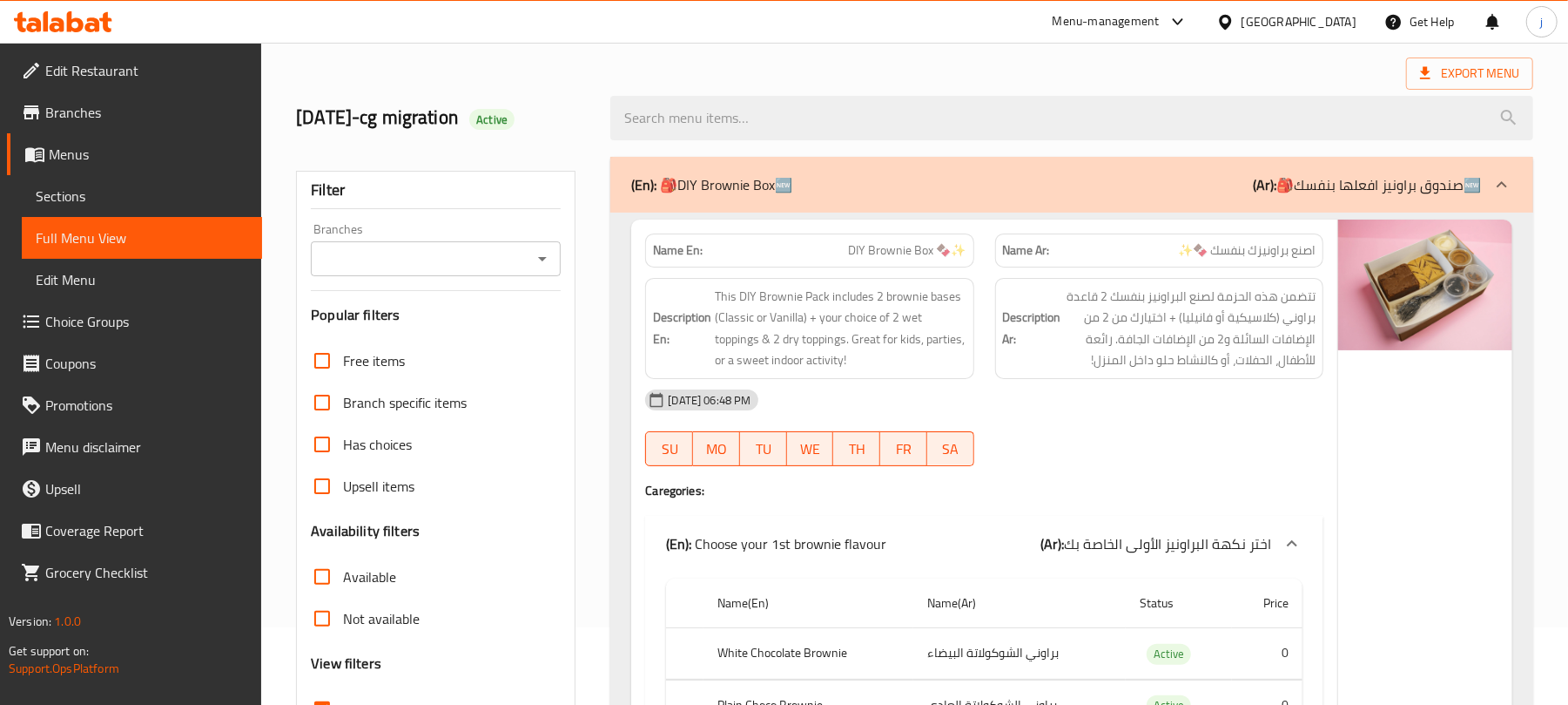
scroll to position [115, 0]
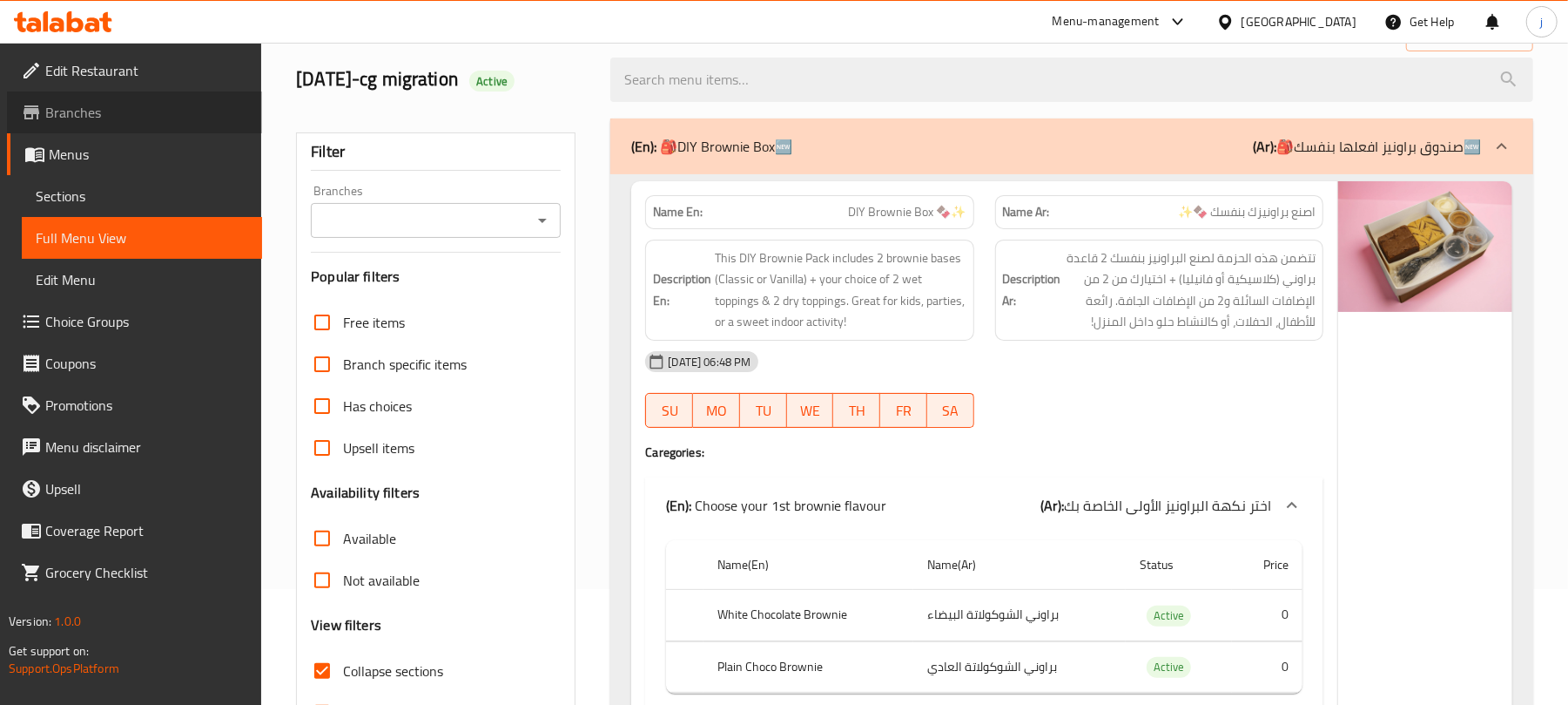
click at [102, 112] on span "Branches" at bounding box center [147, 112] width 203 height 21
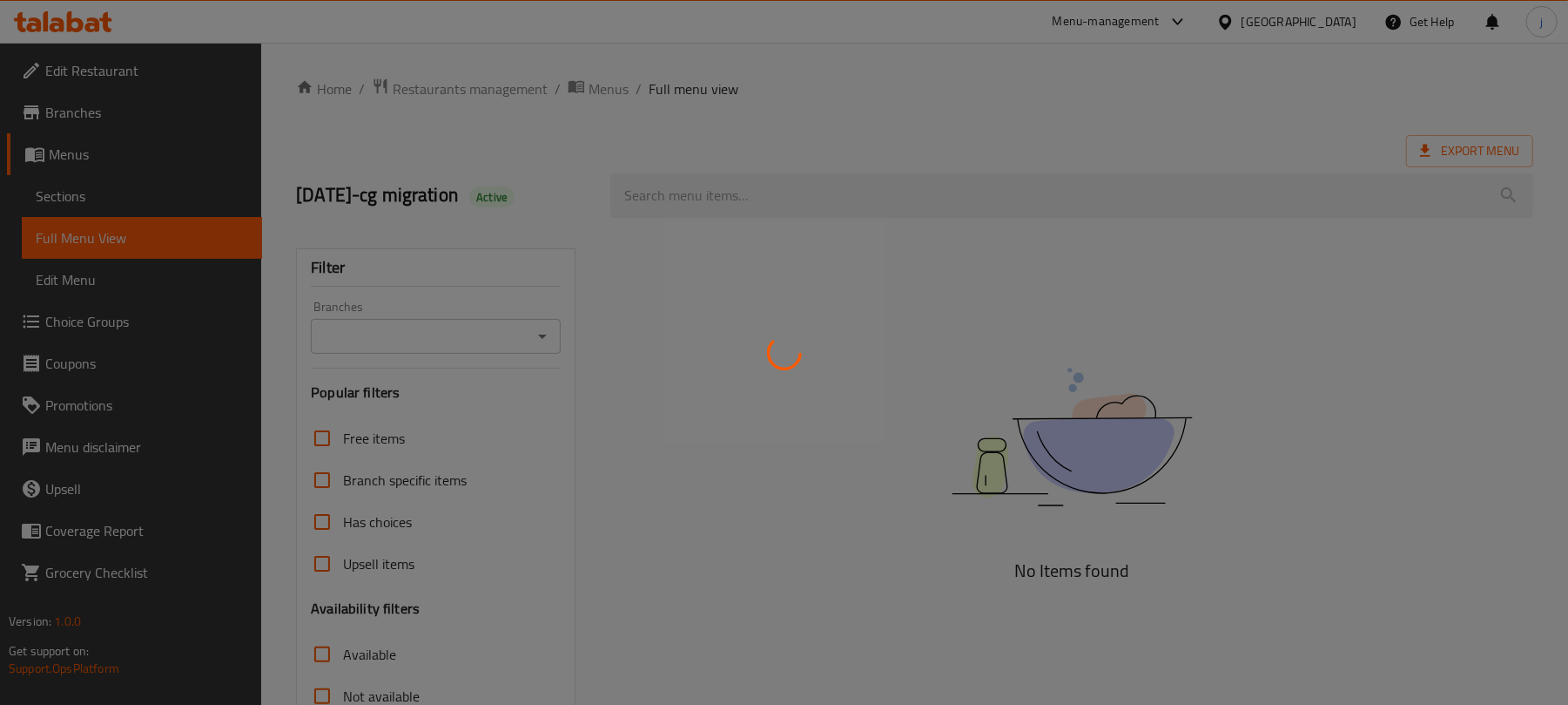
click at [1270, 10] on div at bounding box center [784, 352] width 1568 height 705
click at [90, 112] on div at bounding box center [784, 352] width 1568 height 705
